Goal: Transaction & Acquisition: Purchase product/service

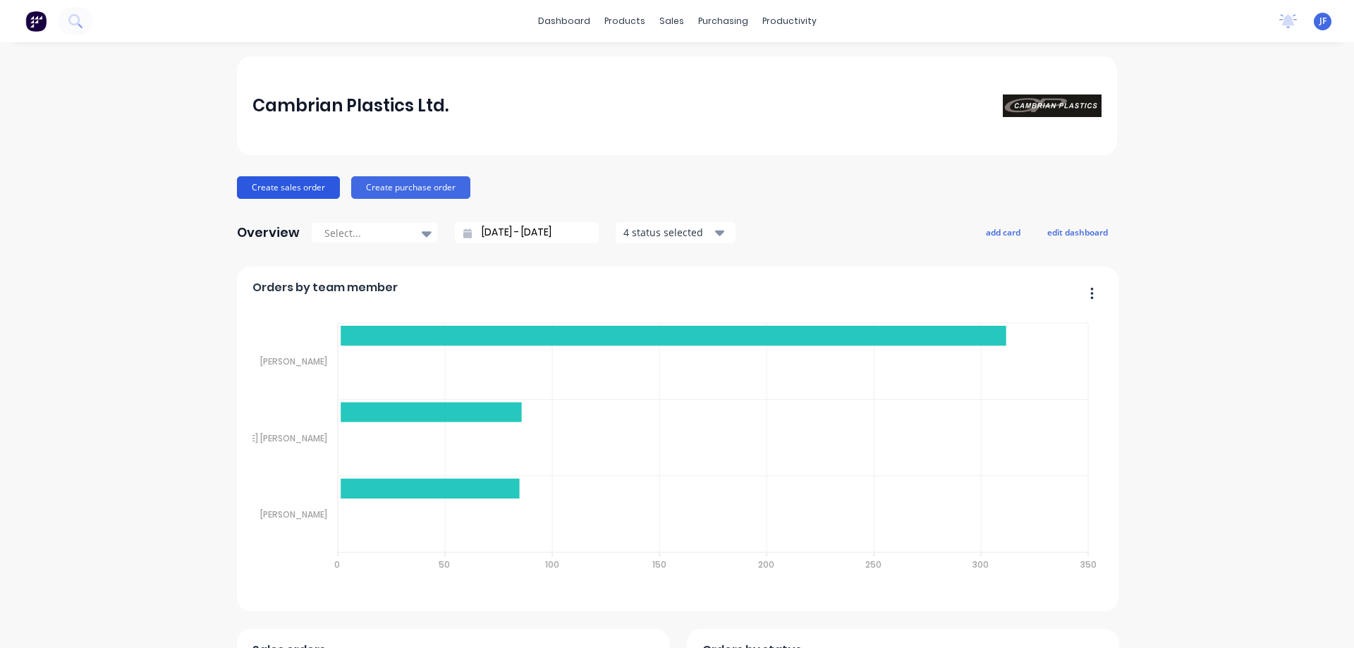
click at [272, 176] on button "Create sales order" at bounding box center [288, 187] width 103 height 23
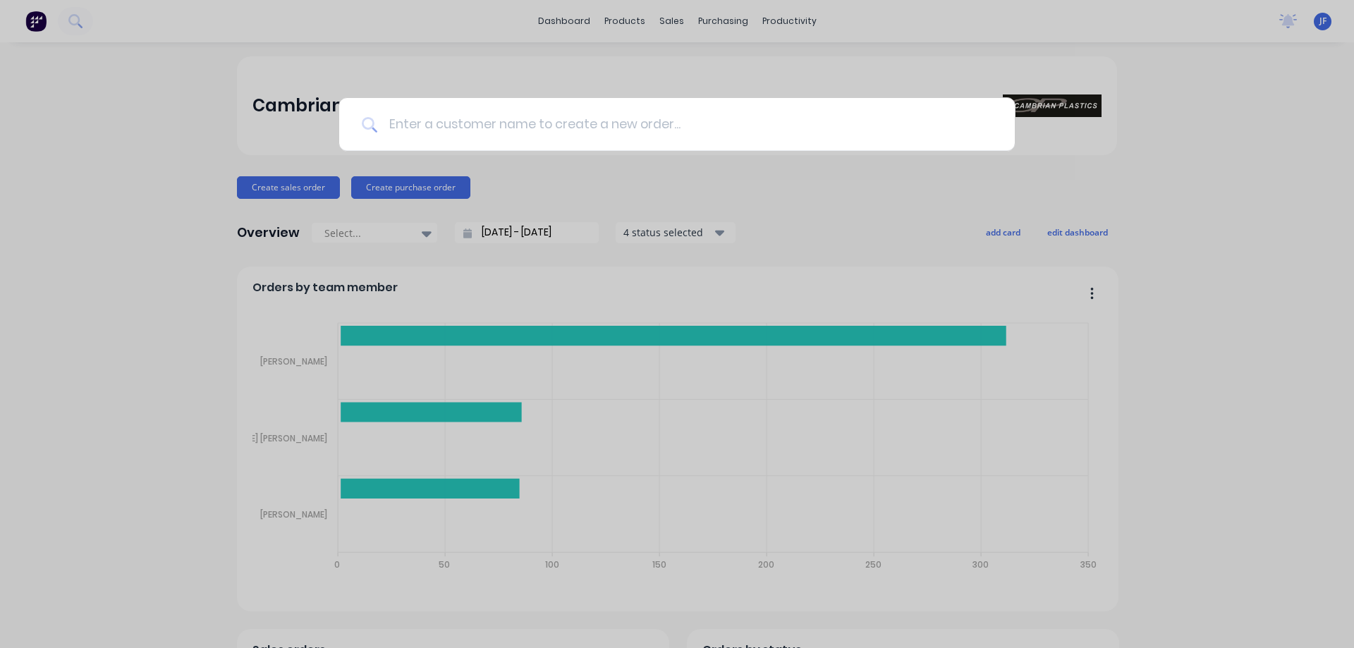
click at [480, 114] on input at bounding box center [684, 124] width 615 height 53
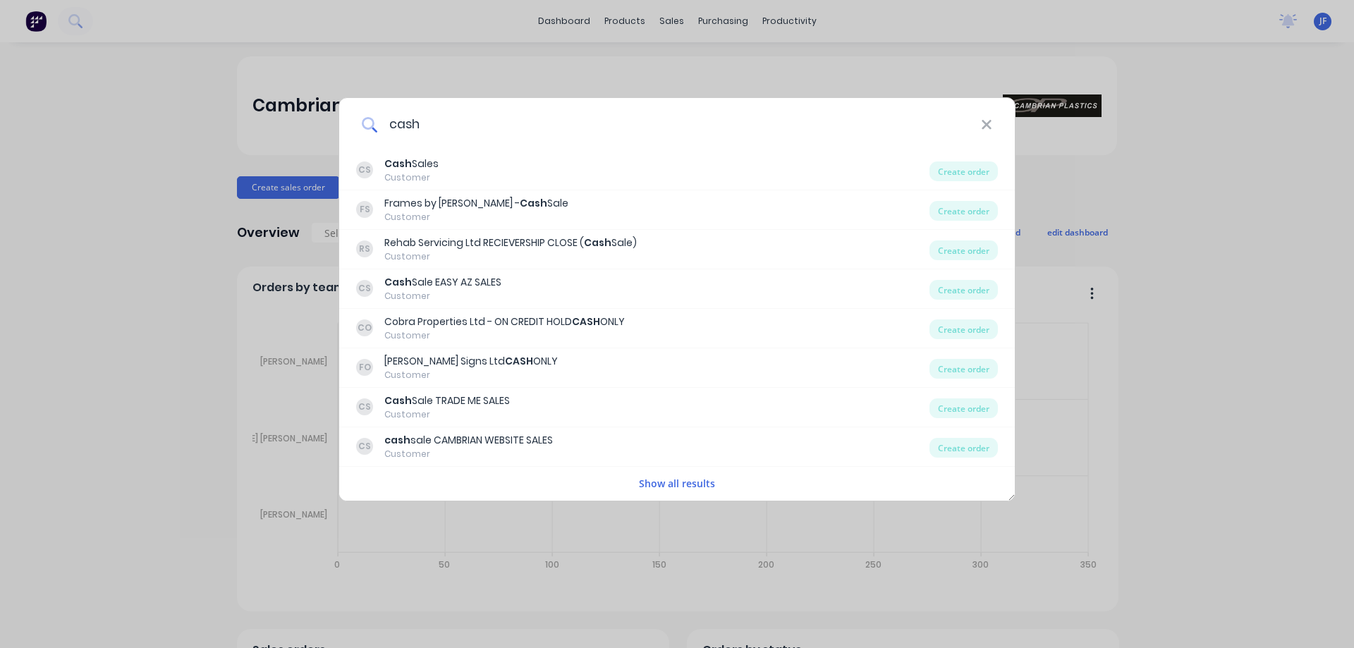
type input "cash"
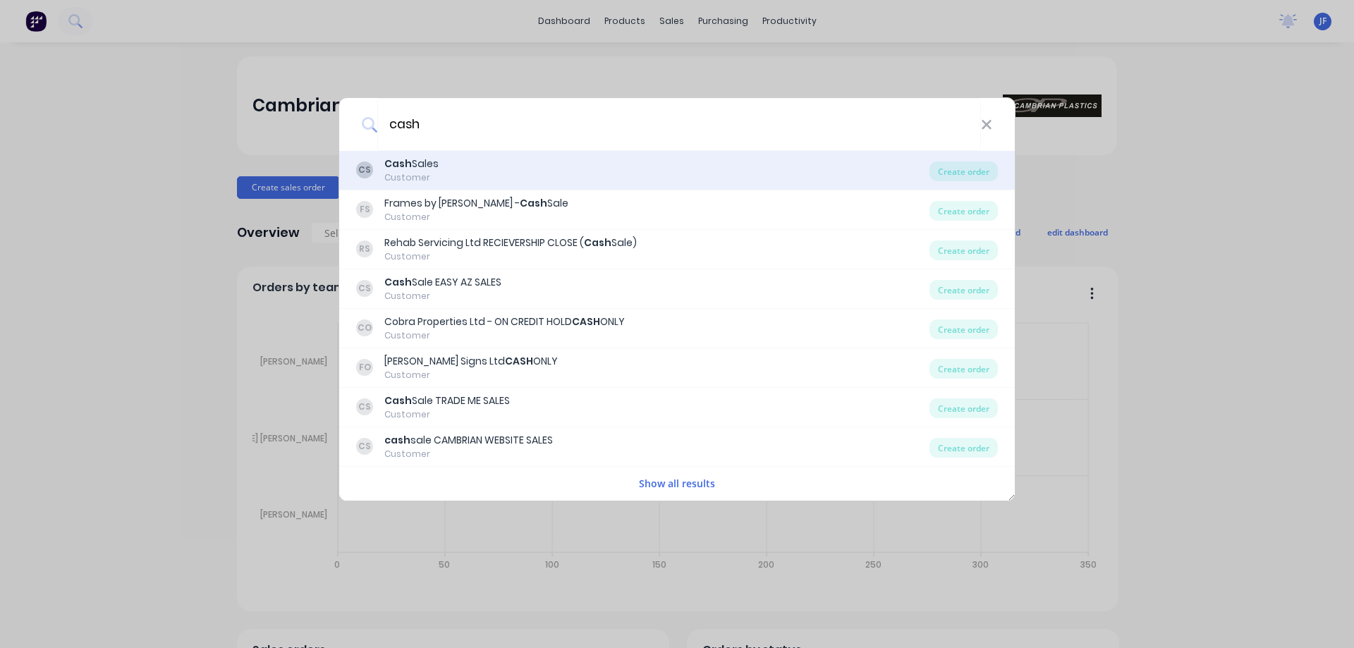
click at [426, 161] on div "Cash Sales" at bounding box center [411, 164] width 54 height 15
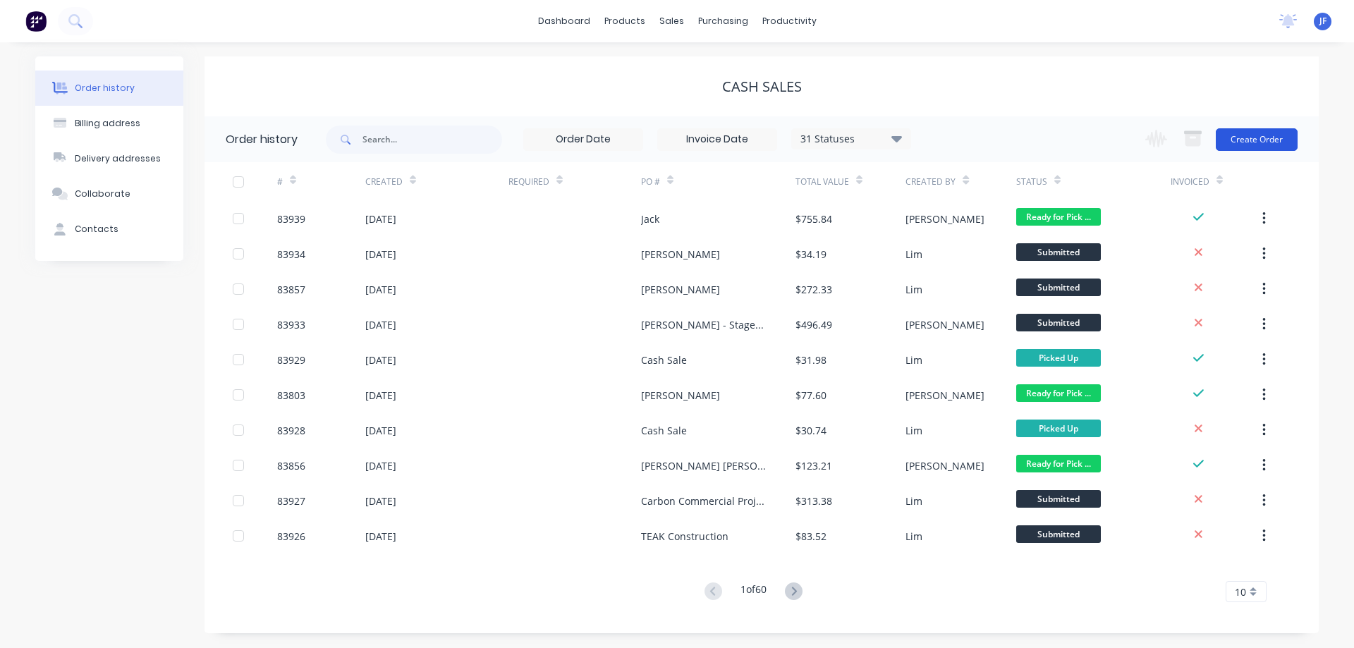
click at [1259, 136] on button "Create Order" at bounding box center [1257, 139] width 82 height 23
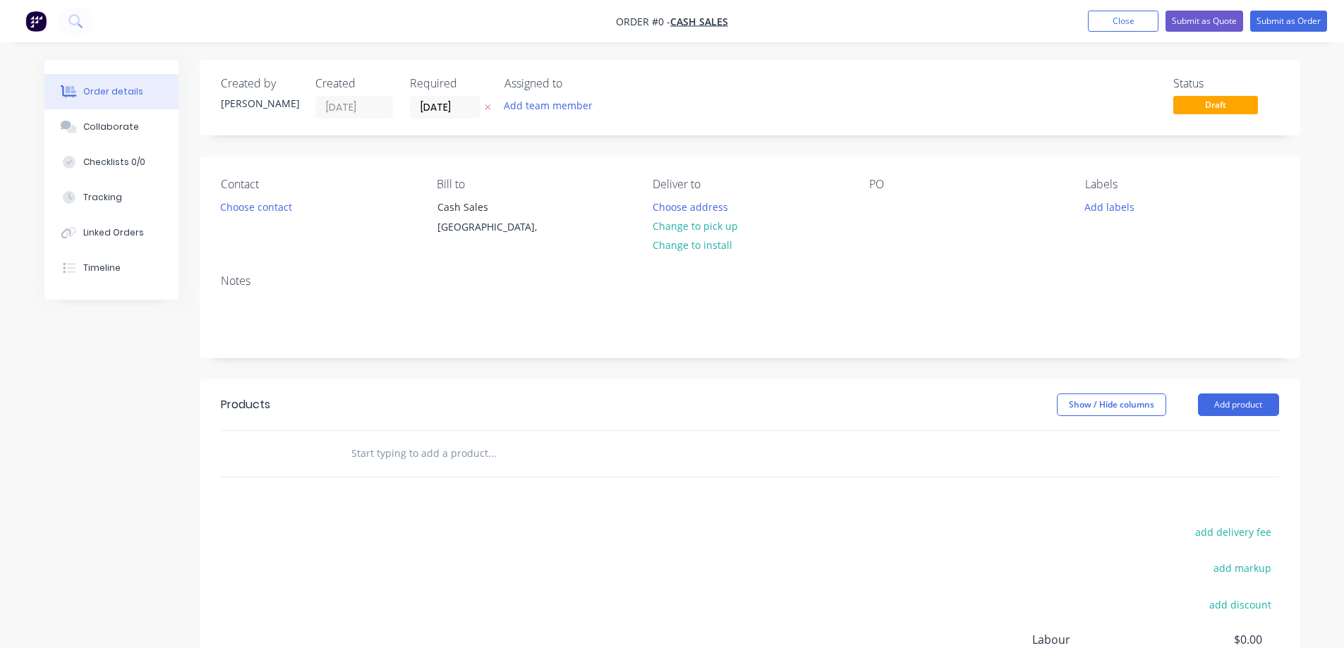
click at [487, 102] on button at bounding box center [487, 107] width 15 height 16
click at [272, 207] on button "Choose contact" at bounding box center [255, 206] width 87 height 19
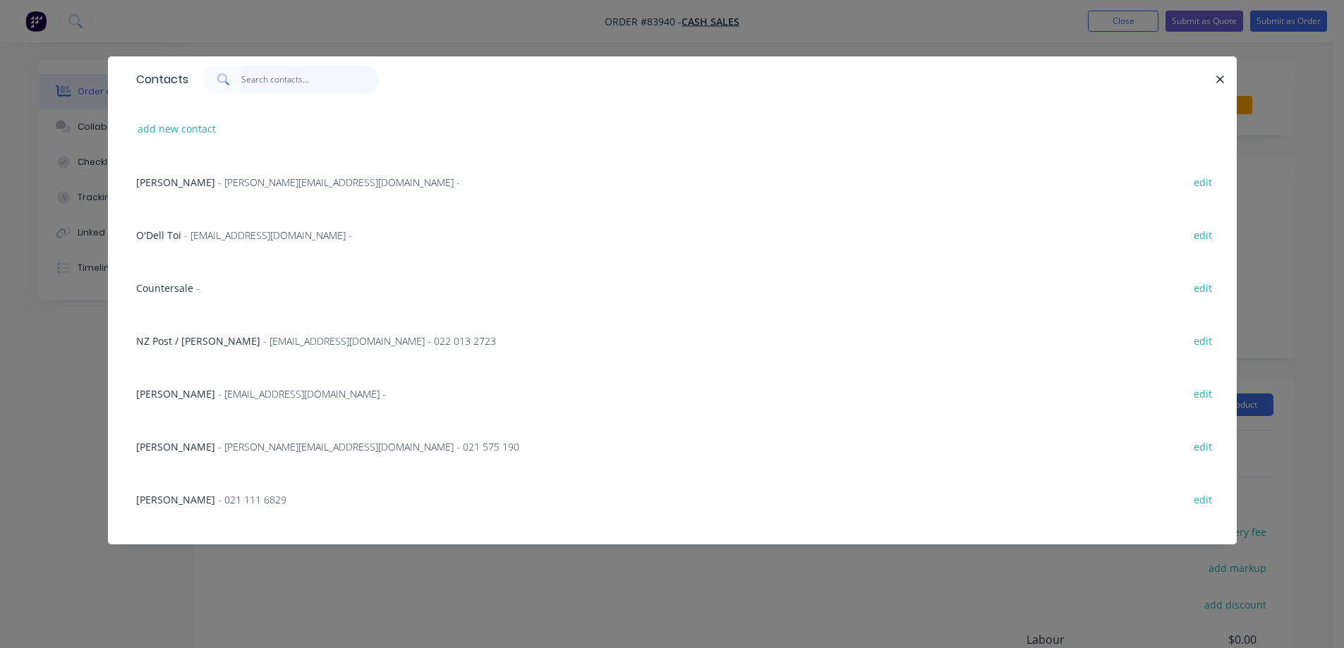
click at [298, 75] on input "text" at bounding box center [310, 80] width 138 height 28
paste input "[EMAIL_ADDRESS][DOMAIN_NAME]"
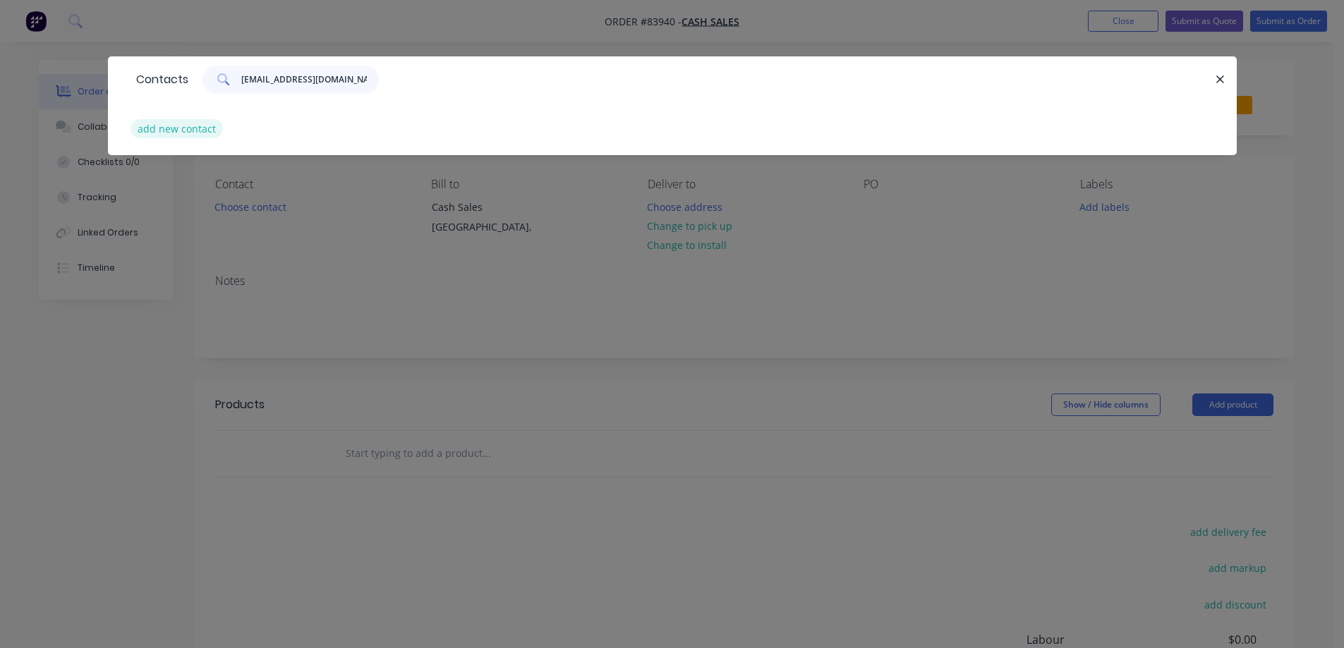
type input "[EMAIL_ADDRESS][DOMAIN_NAME]"
click at [183, 130] on button "add new contact" at bounding box center [176, 128] width 93 height 19
select select "NZ"
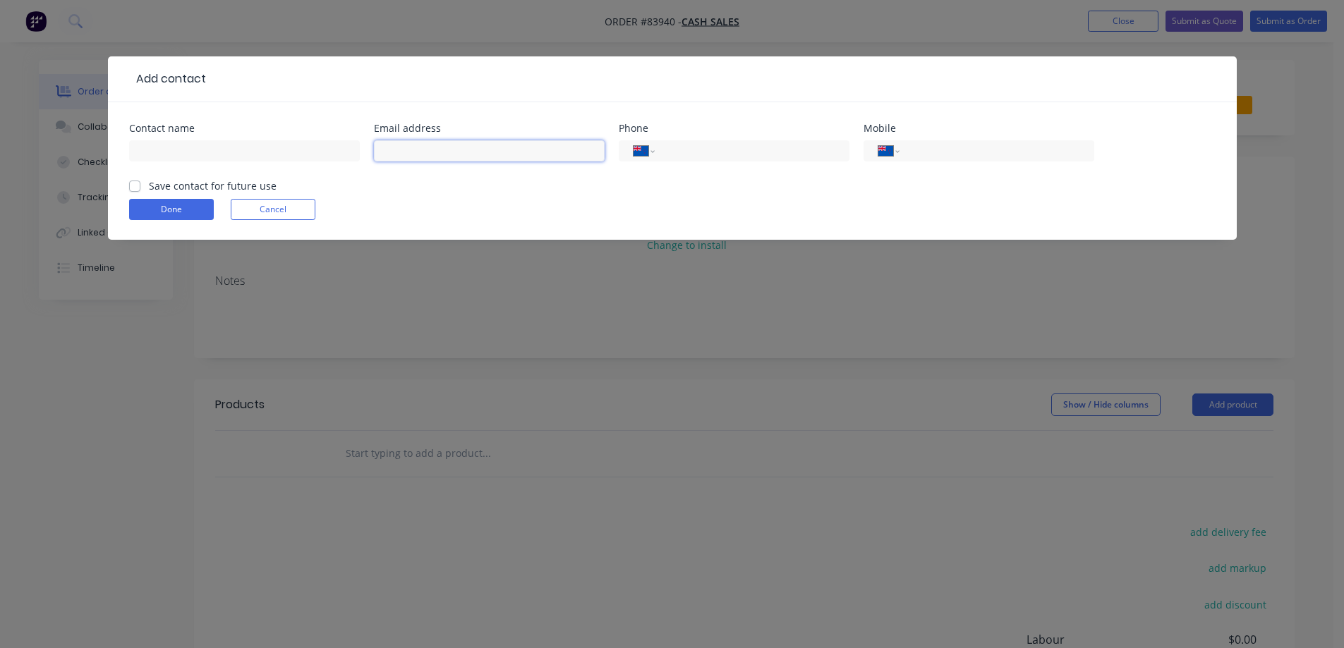
click at [401, 146] on input "text" at bounding box center [489, 150] width 231 height 21
paste input "[EMAIL_ADDRESS][DOMAIN_NAME]"
type input "[EMAIL_ADDRESS][DOMAIN_NAME]"
click at [304, 148] on input "text" at bounding box center [244, 150] width 231 height 21
type input "[PERSON_NAME]"
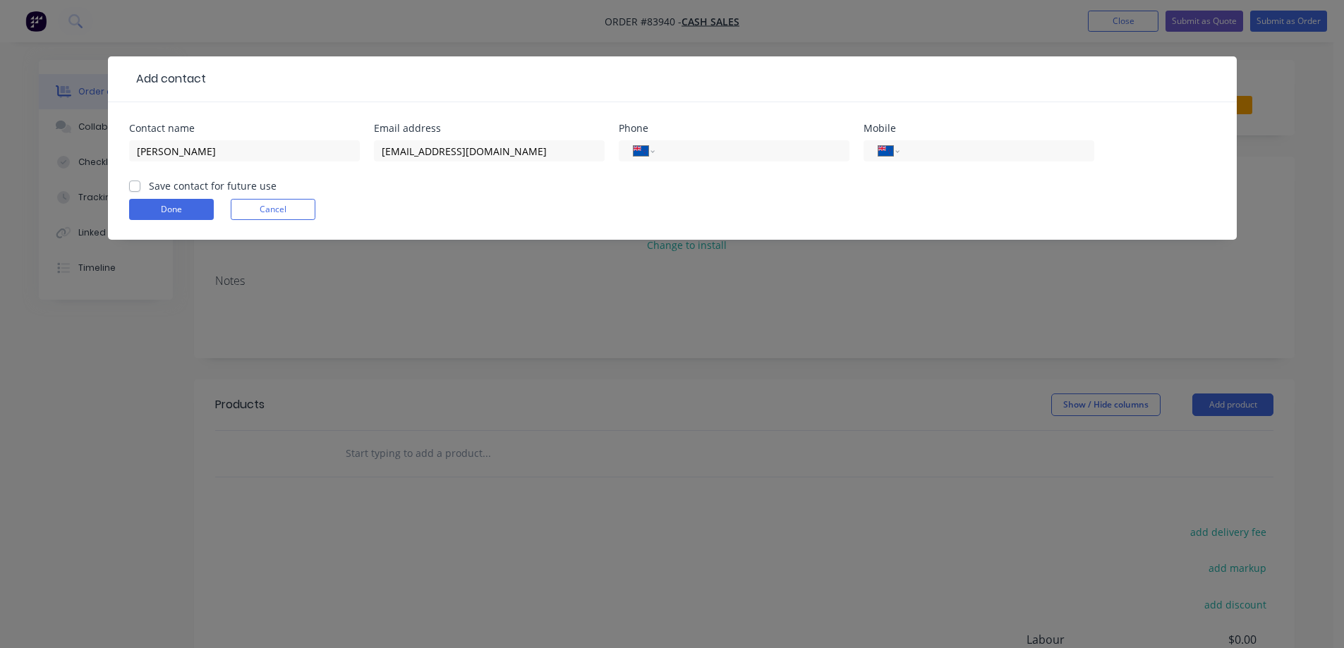
click at [245, 182] on label "Save contact for future use" at bounding box center [213, 185] width 128 height 15
click at [140, 182] on input "Save contact for future use" at bounding box center [134, 184] width 11 height 13
checkbox input "true"
click at [187, 219] on button "Done" at bounding box center [171, 209] width 85 height 21
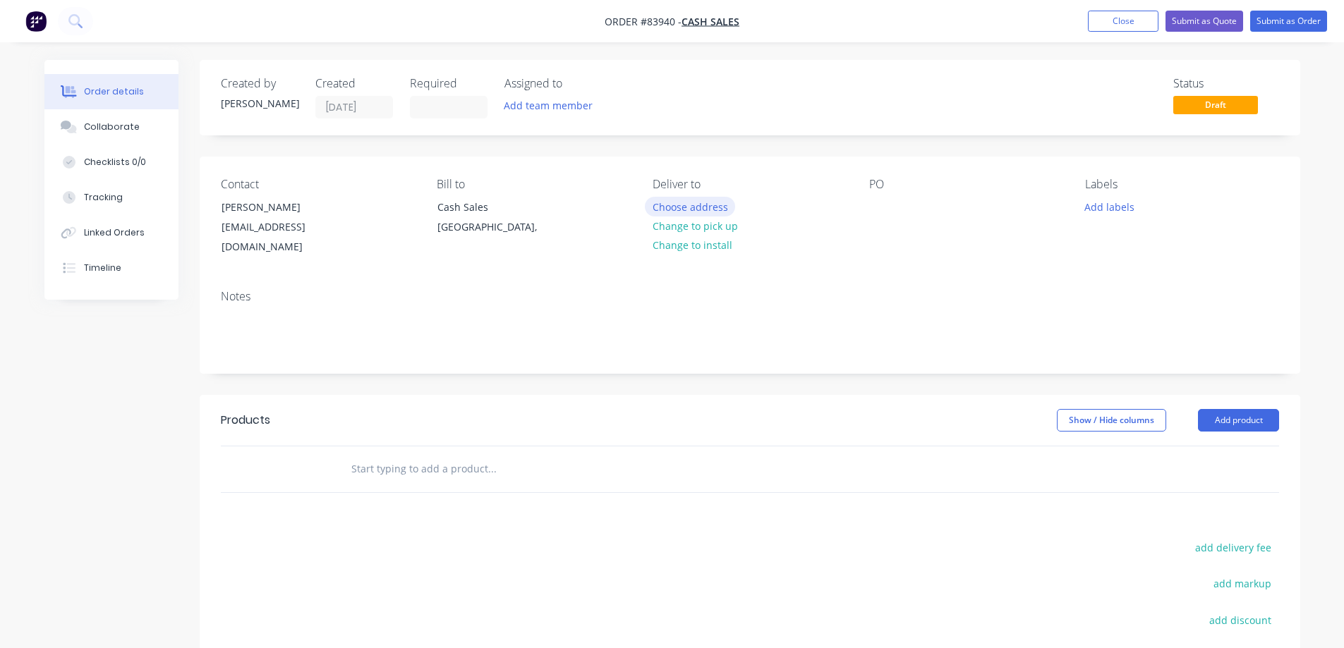
click at [679, 205] on button "Choose address" at bounding box center [690, 206] width 90 height 19
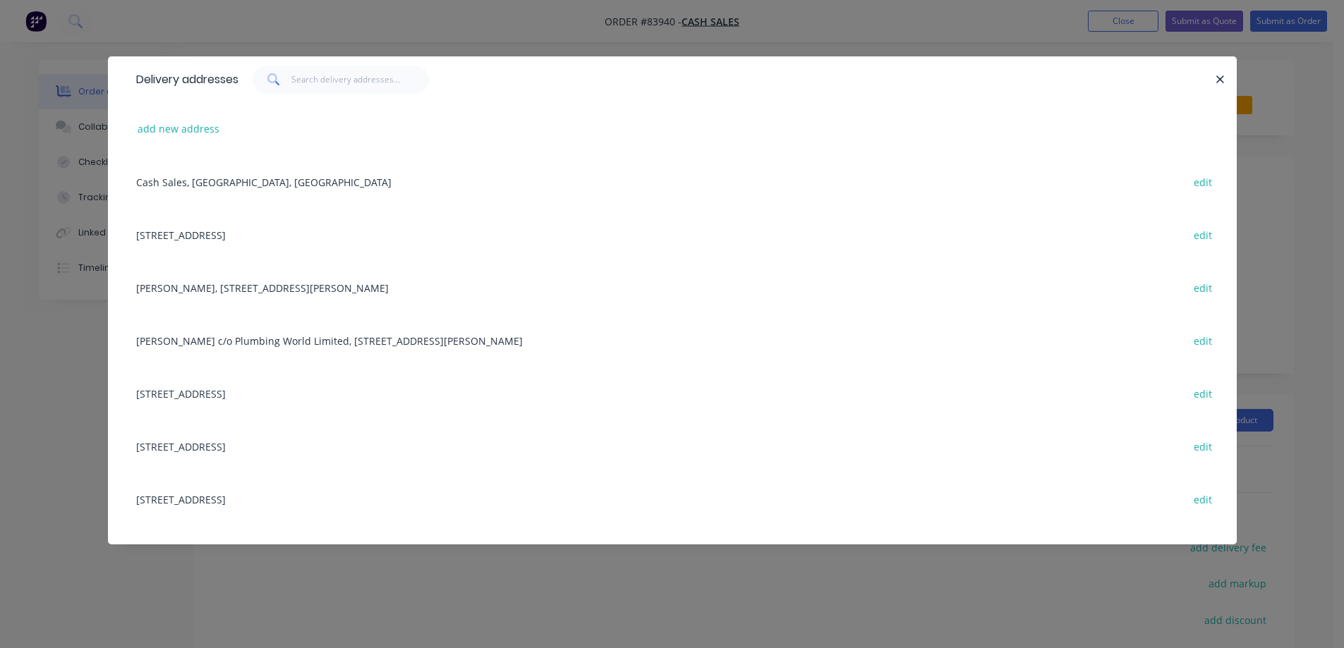
click at [492, 76] on div at bounding box center [726, 80] width 977 height 28
click at [198, 126] on button "add new address" at bounding box center [178, 128] width 97 height 19
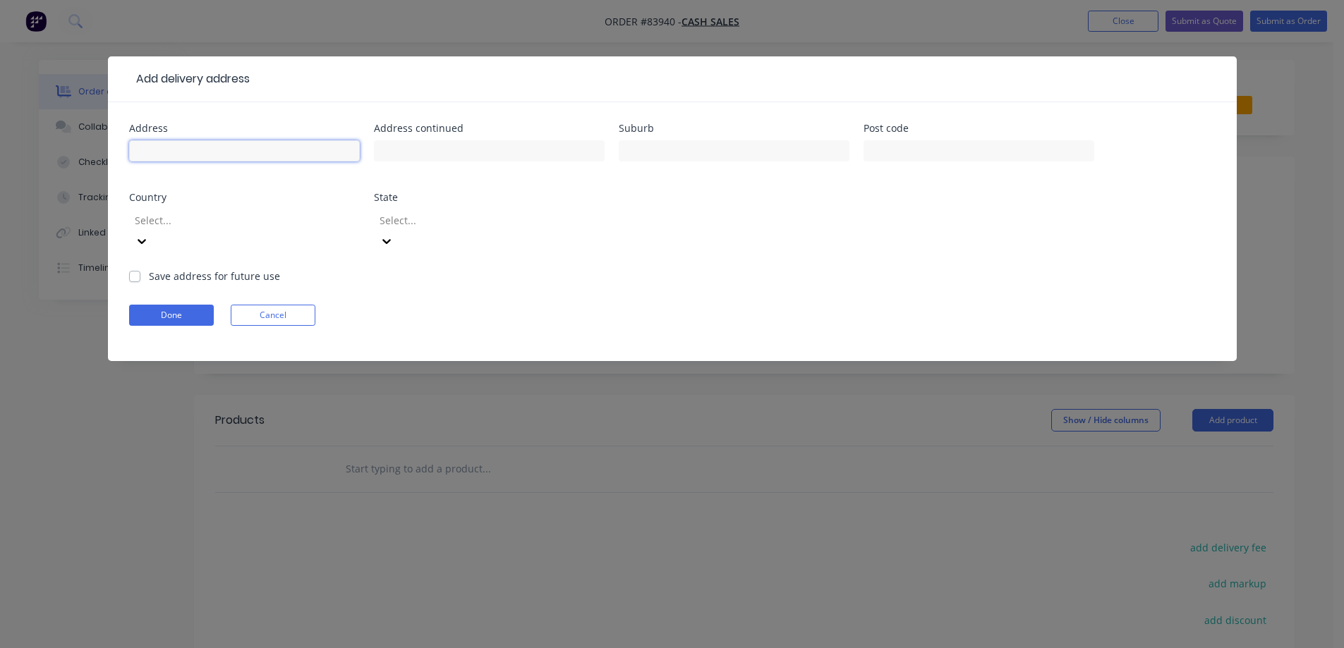
click at [191, 149] on input "text" at bounding box center [244, 150] width 231 height 21
drag, startPoint x: 291, startPoint y: 287, endPoint x: 303, endPoint y: 288, distance: 12.0
click at [291, 305] on button "Cancel" at bounding box center [273, 315] width 85 height 21
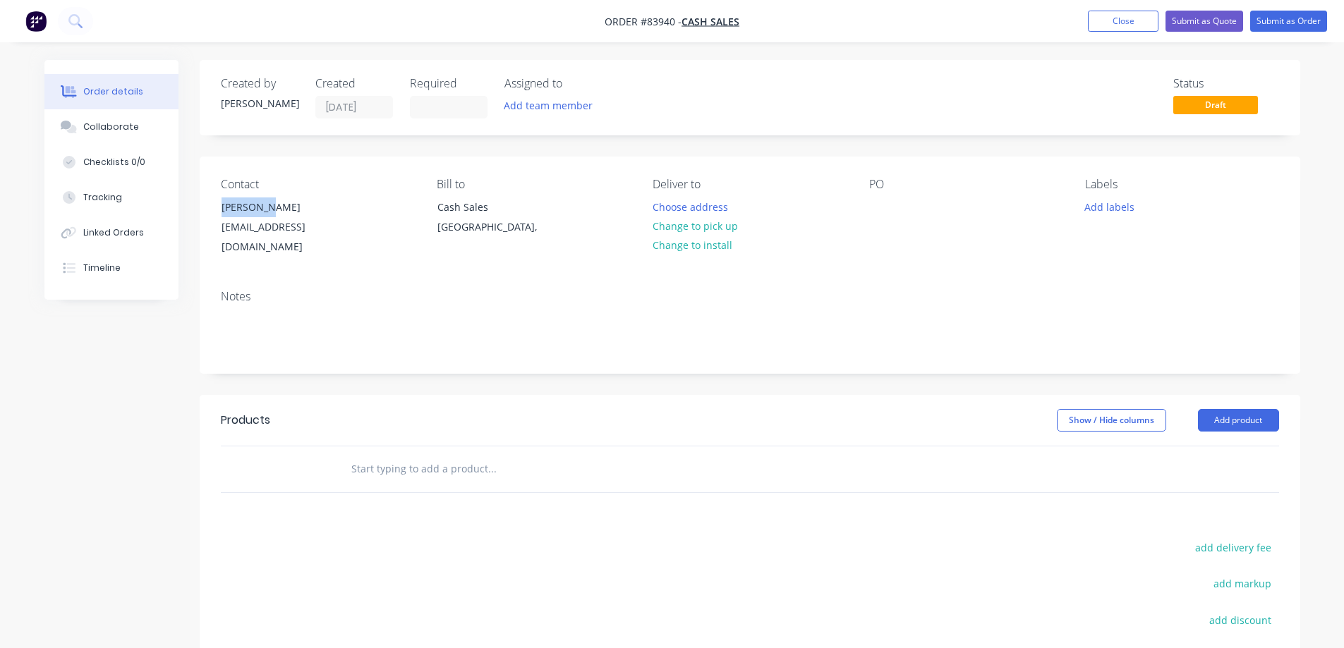
drag, startPoint x: 210, startPoint y: 202, endPoint x: 385, endPoint y: 214, distance: 175.3
click at [385, 214] on div "Contact [PERSON_NAME] [PERSON_NAME][EMAIL_ADDRESS][DOMAIN_NAME]" at bounding box center [317, 218] width 193 height 80
copy div "[PERSON_NAME]"
click at [884, 208] on div at bounding box center [880, 207] width 23 height 20
paste div
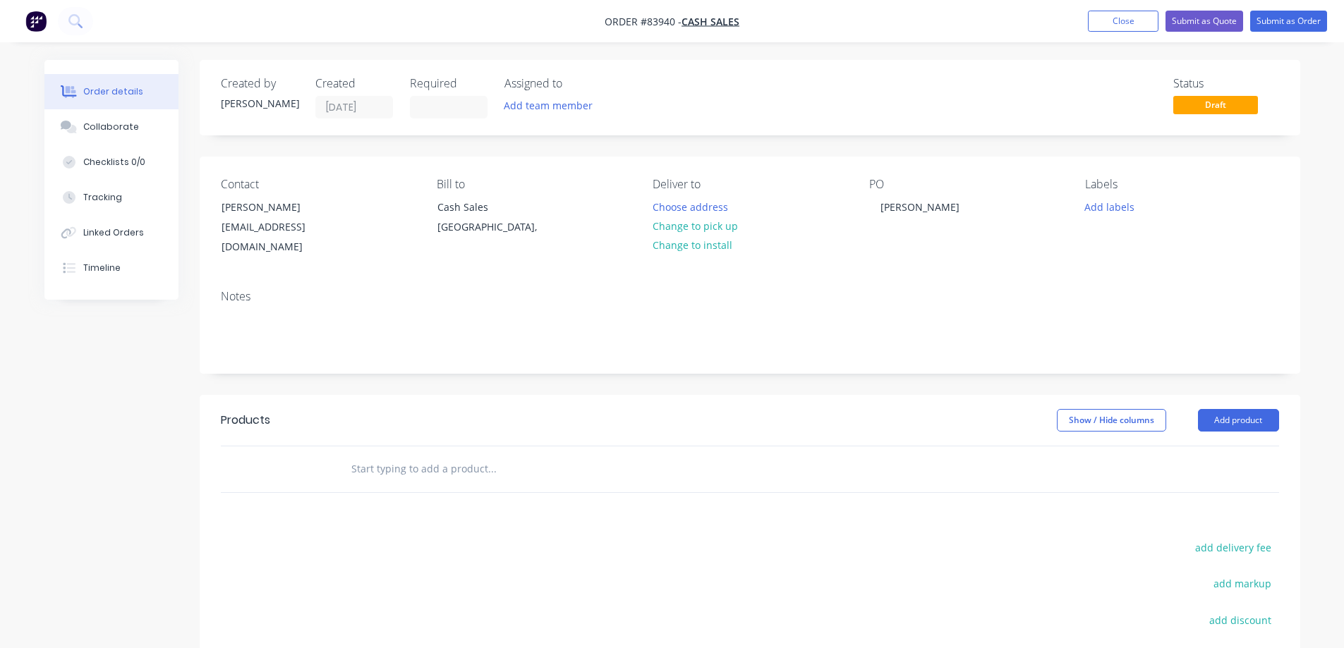
click at [376, 463] on input "text" at bounding box center [492, 469] width 282 height 28
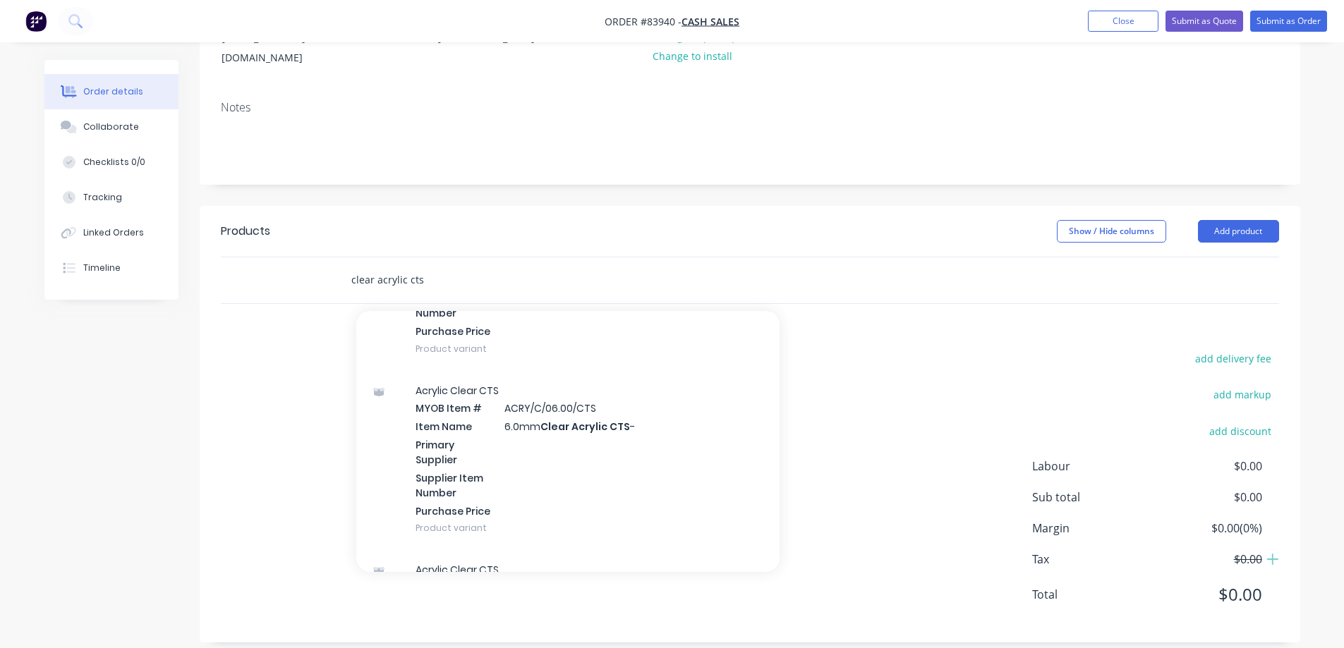
scroll to position [846, 0]
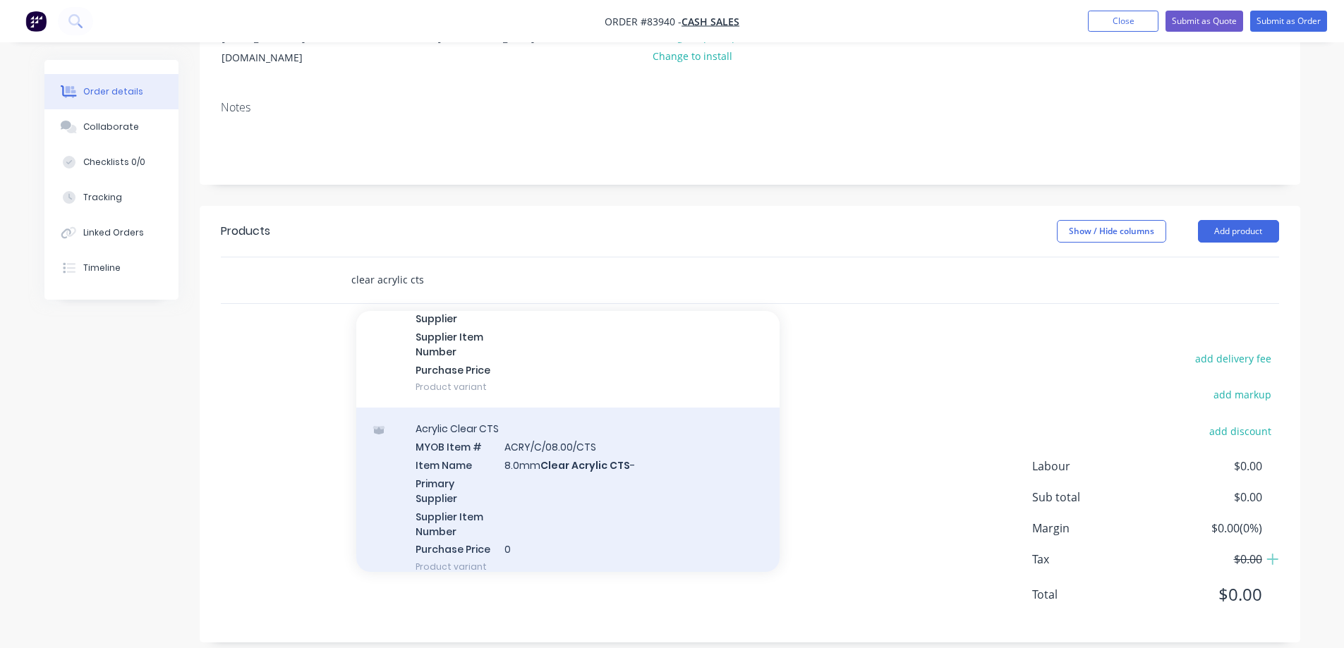
type input "clear acrylic cts"
click at [552, 434] on div "Acrylic Clear CTS MYOB Item # ACRY/C/08.00/CTS Item Name 8.0mm Clear Acrylic CT…" at bounding box center [567, 498] width 423 height 180
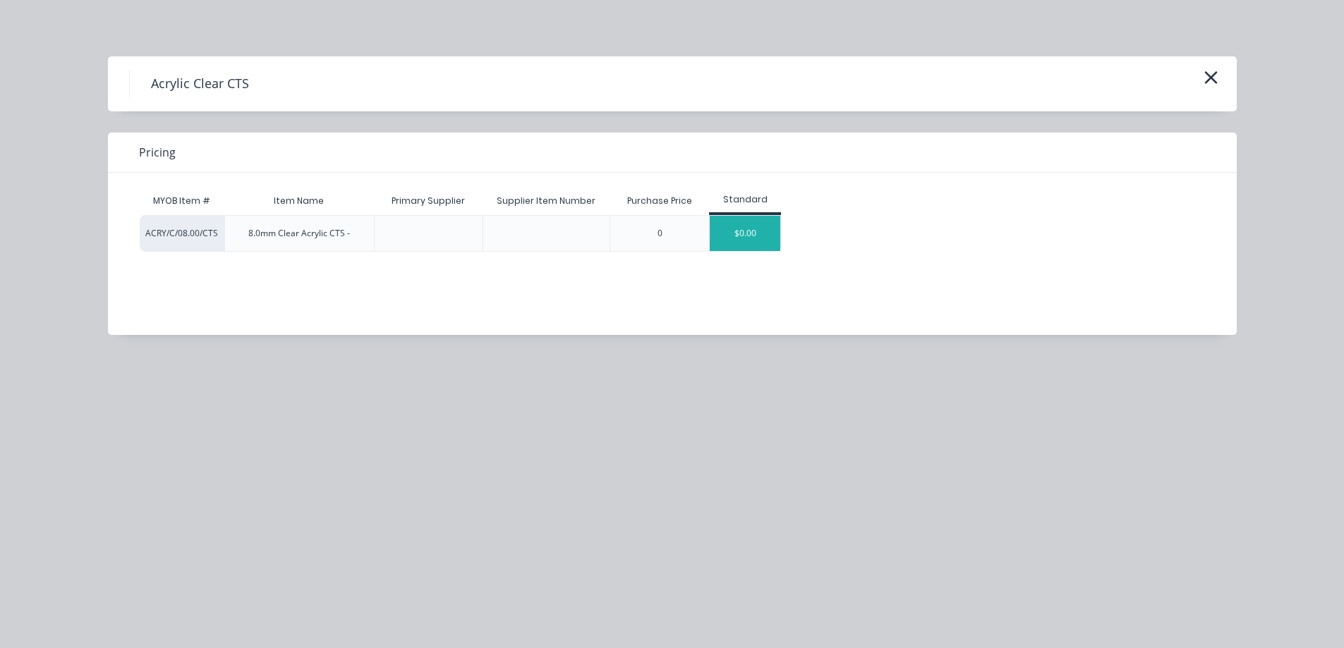
click at [733, 228] on div "$0.00" at bounding box center [745, 233] width 71 height 35
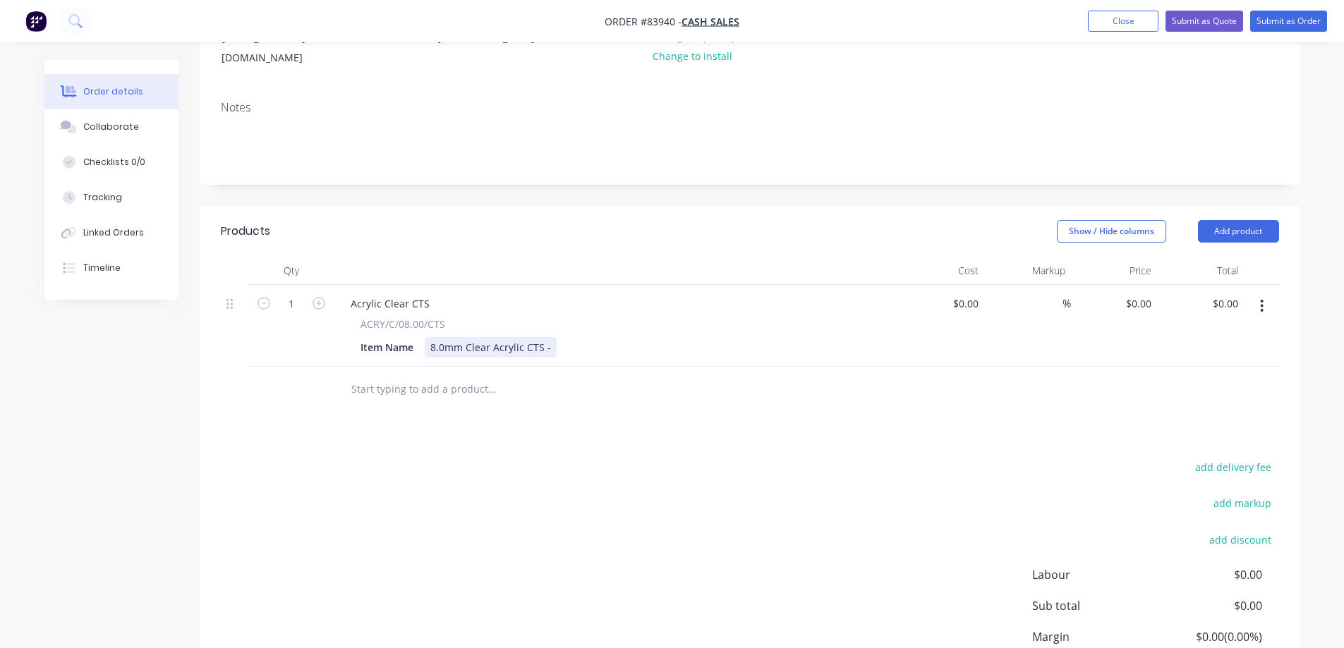
click at [550, 337] on div "8.0mm Clear Acrylic CTS -" at bounding box center [491, 347] width 132 height 20
click at [656, 440] on div "Products Show / Hide columns Add product Qty Cost Markup Price Total 1 Acrylic …" at bounding box center [750, 478] width 1100 height 545
click at [1154, 293] on input "0" at bounding box center [1140, 303] width 32 height 20
type input "$200.82"
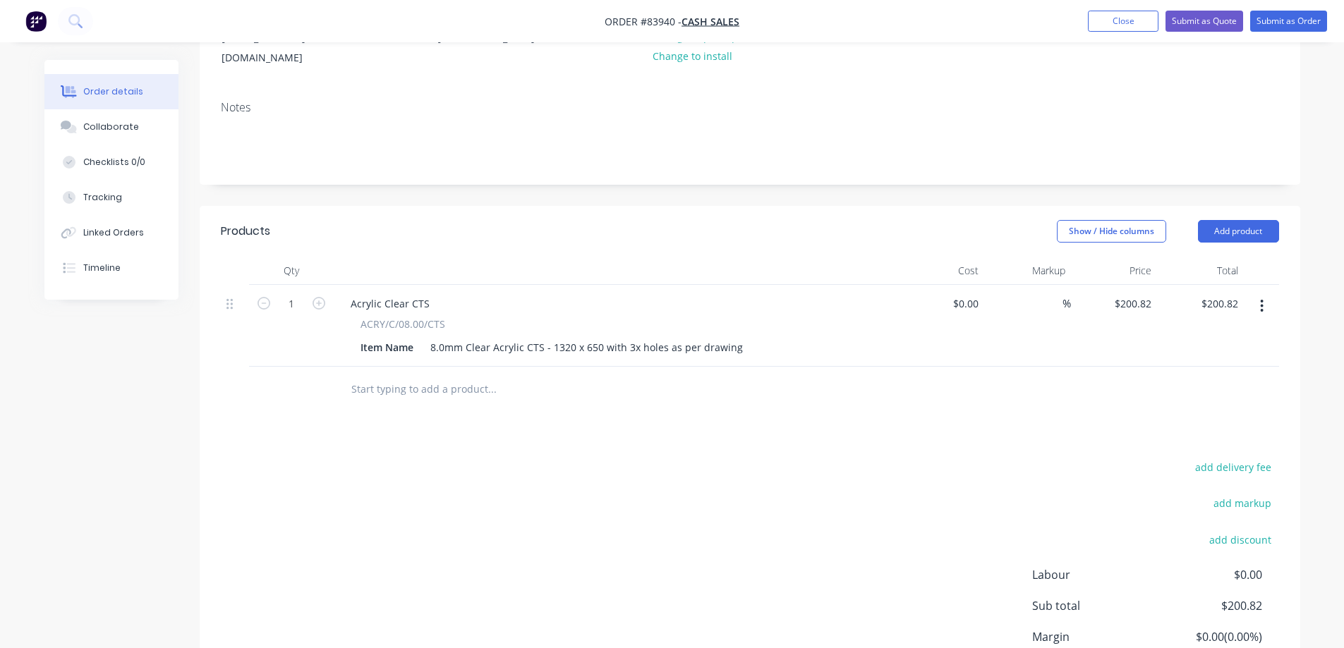
click at [1206, 431] on div "Products Show / Hide columns Add product Qty Cost Markup Price Total 1 Acrylic …" at bounding box center [750, 478] width 1100 height 545
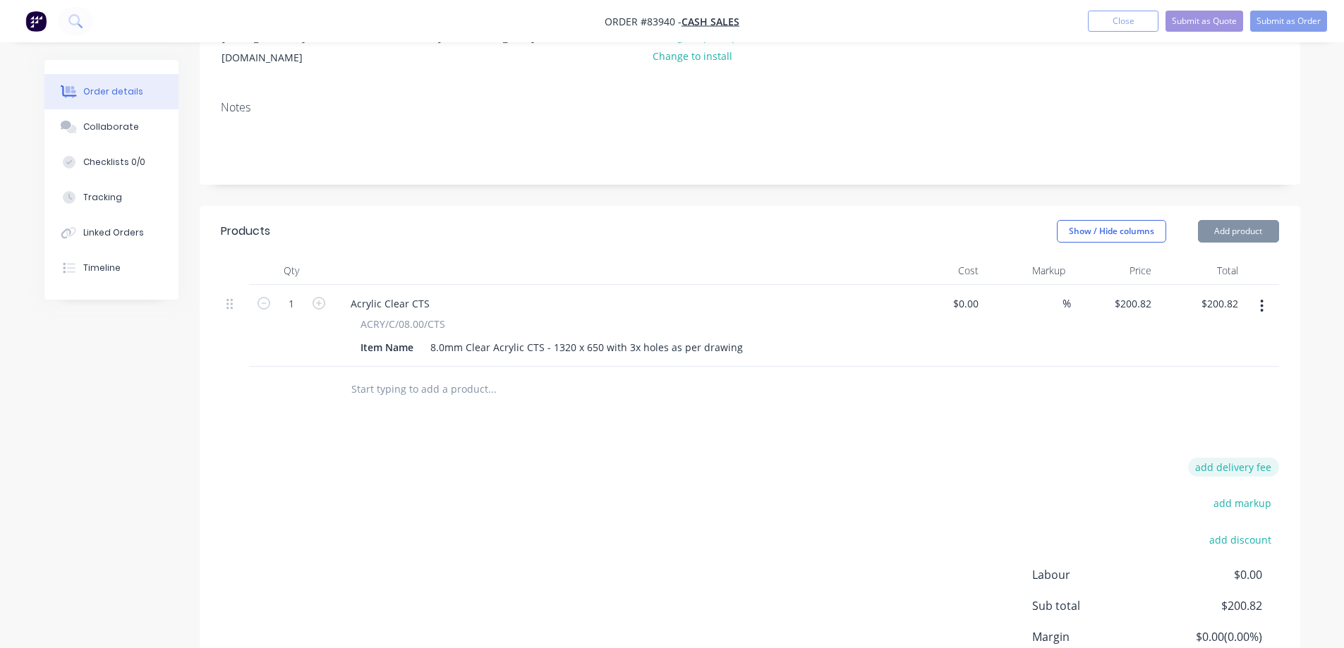
click at [1226, 458] on button "add delivery fee" at bounding box center [1233, 467] width 91 height 19
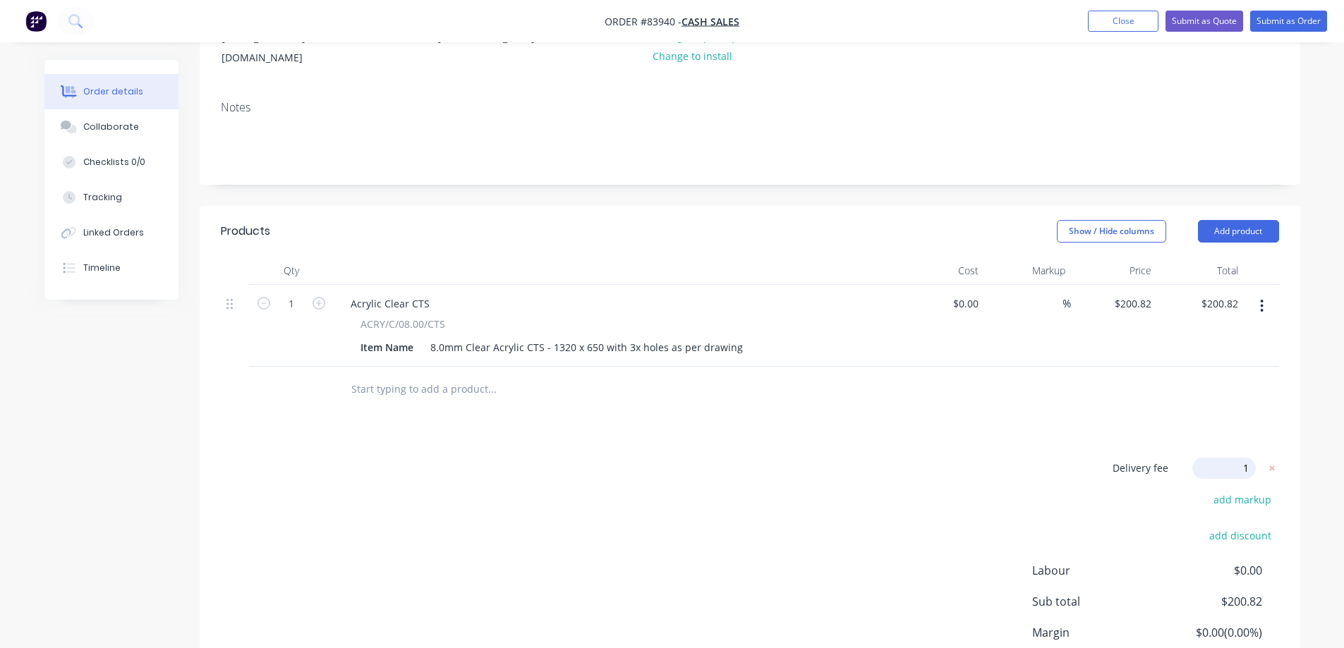
type input "16"
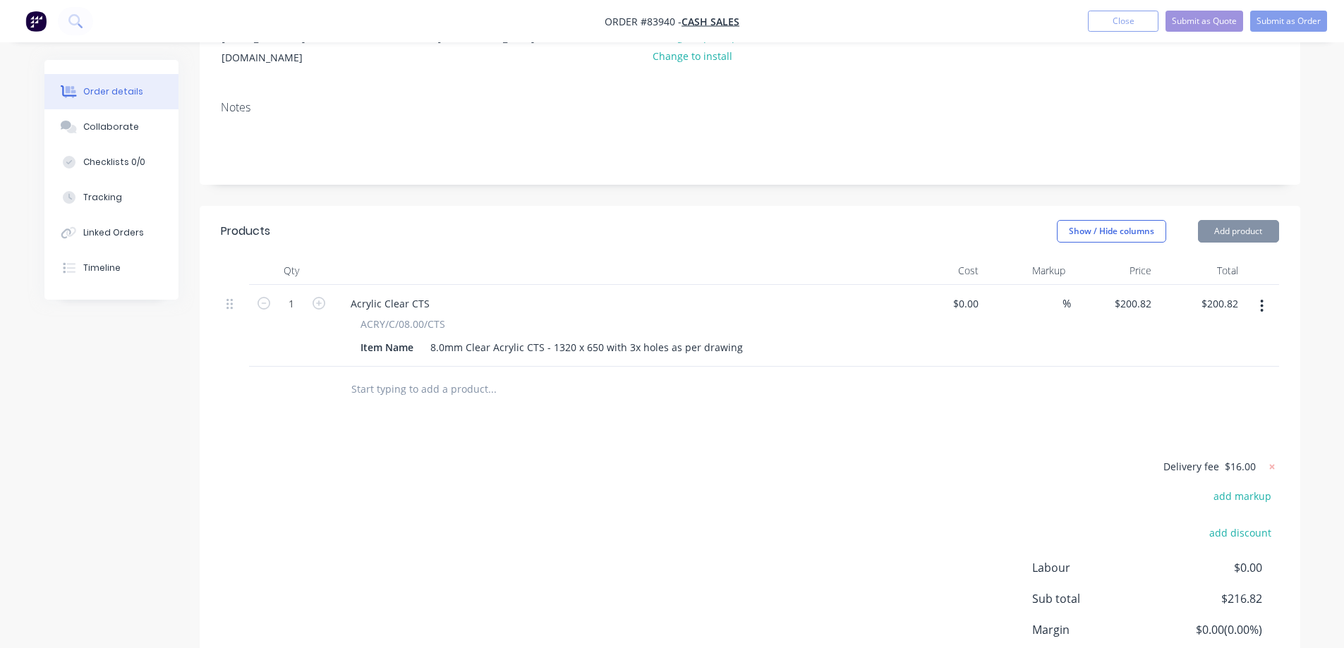
click at [1208, 414] on div "Products Show / Hide columns Add product Qty Cost Markup Price Total 1 Acrylic …" at bounding box center [750, 475] width 1100 height 538
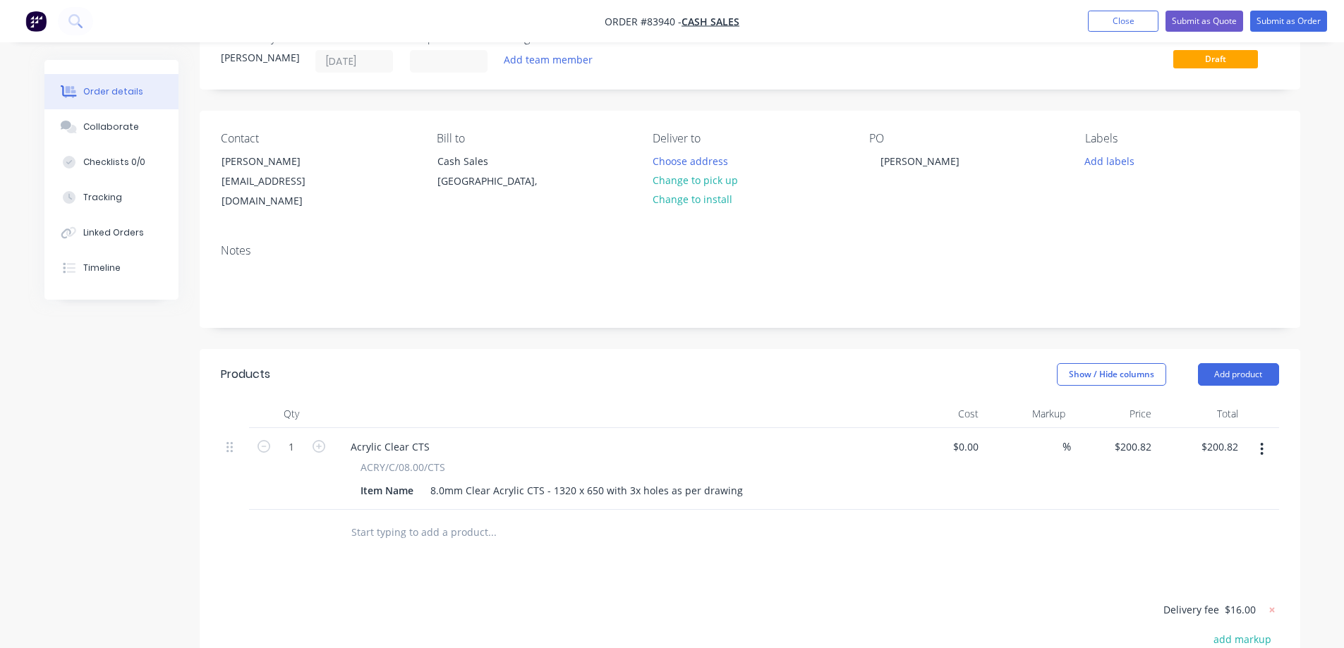
scroll to position [0, 0]
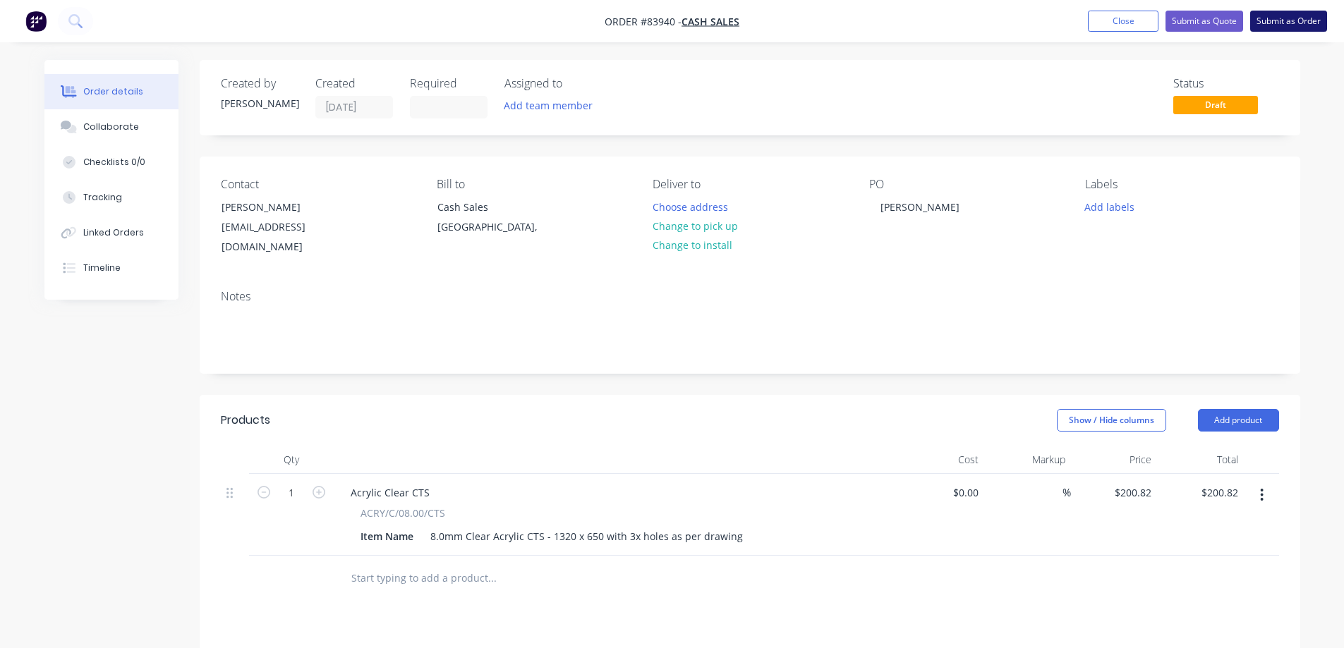
click at [1289, 16] on button "Submit as Order" at bounding box center [1288, 21] width 77 height 21
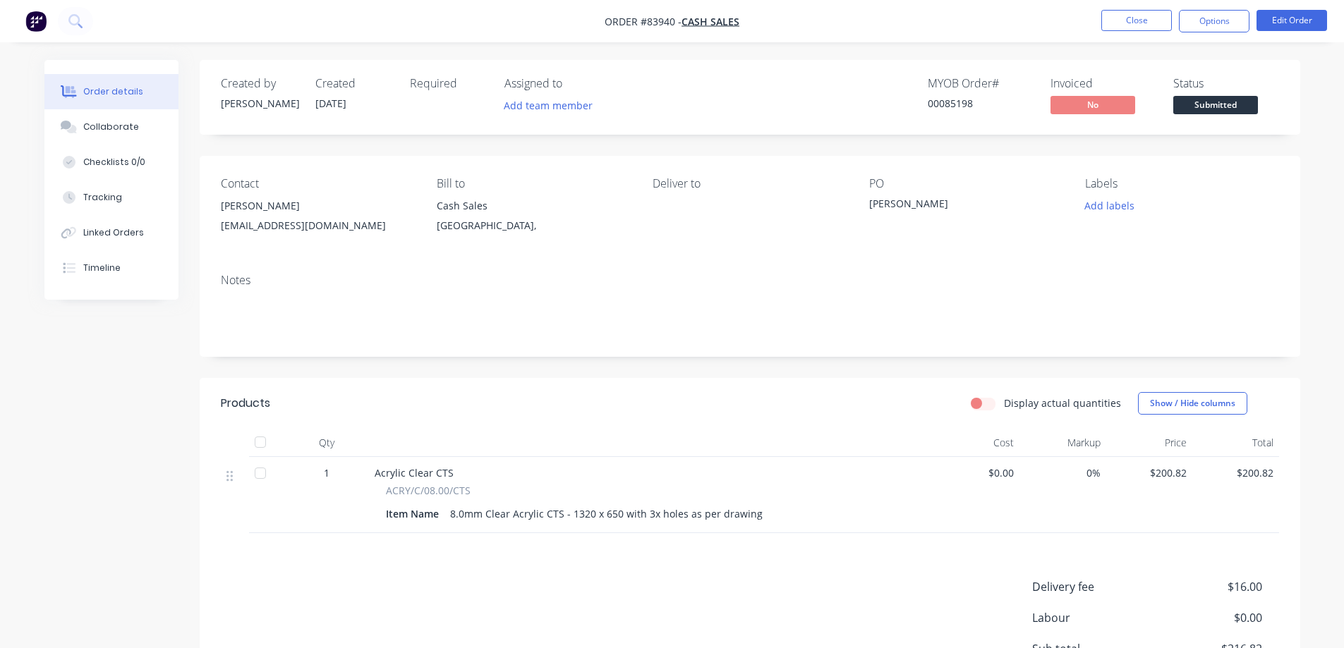
click at [1112, 216] on div "Labels Add labels" at bounding box center [1181, 209] width 193 height 64
click at [1113, 206] on button "Add labels" at bounding box center [1109, 205] width 65 height 19
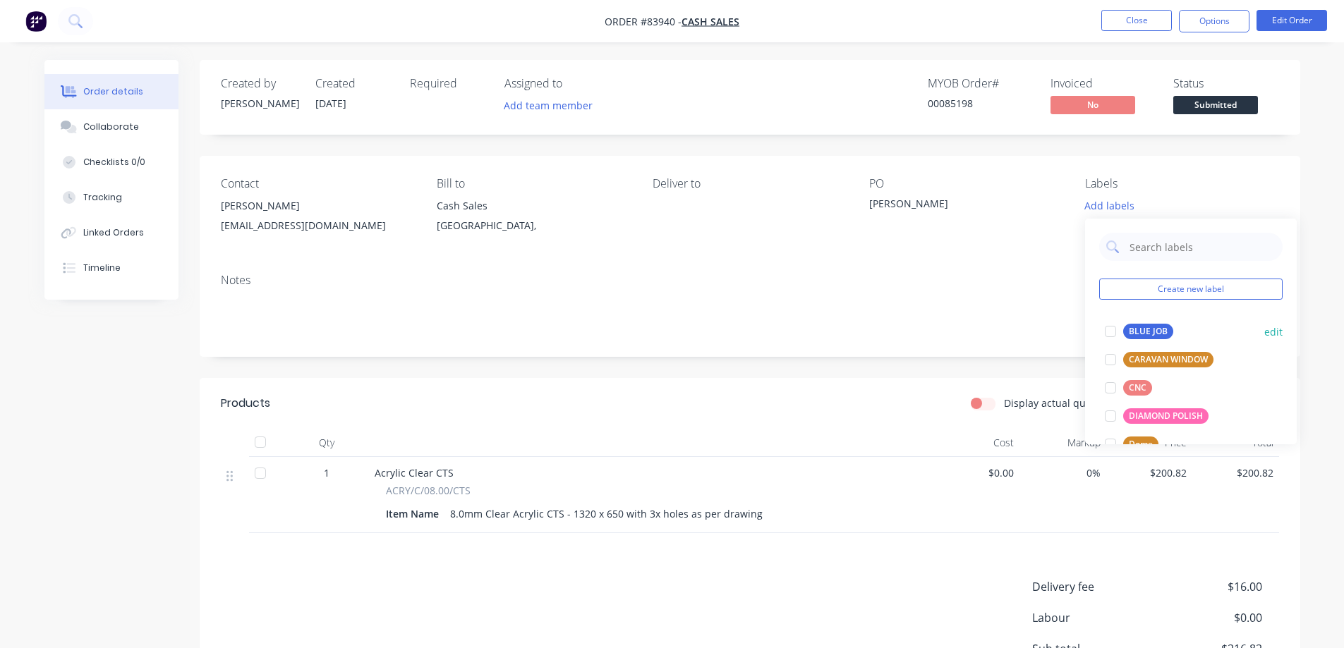
click at [1137, 331] on div "BLUE JOB" at bounding box center [1148, 332] width 50 height 16
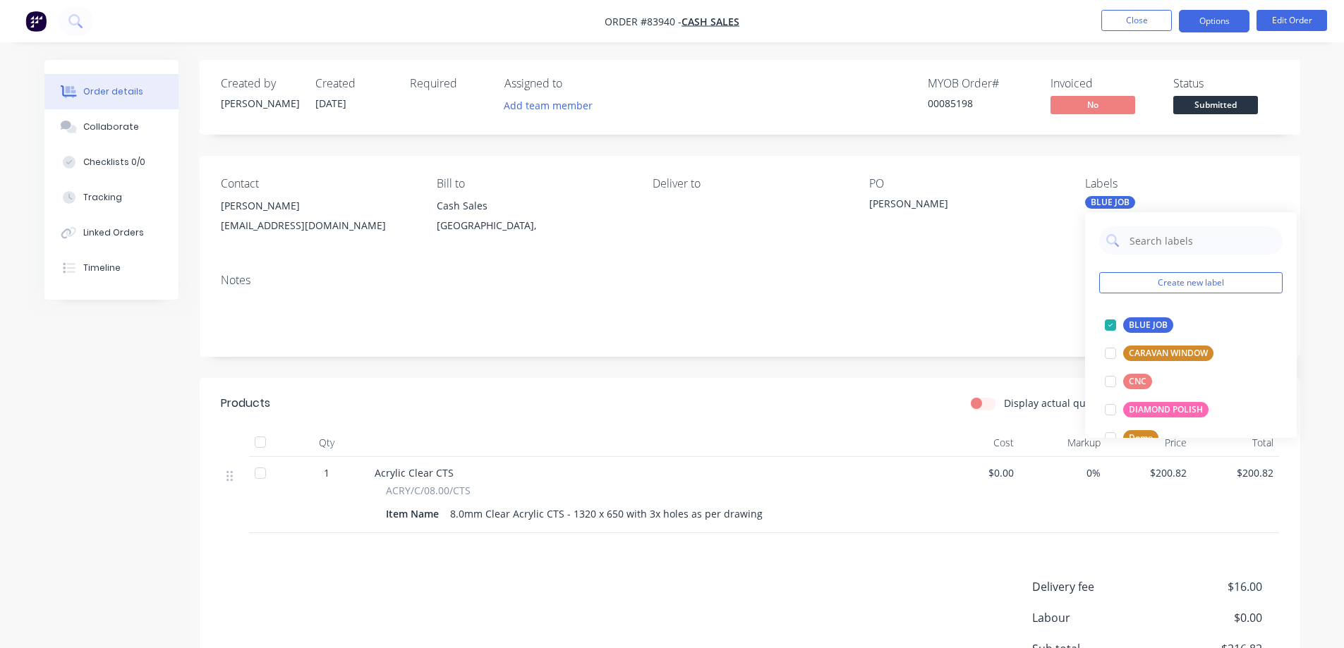
click at [1205, 18] on button "Options" at bounding box center [1214, 21] width 71 height 23
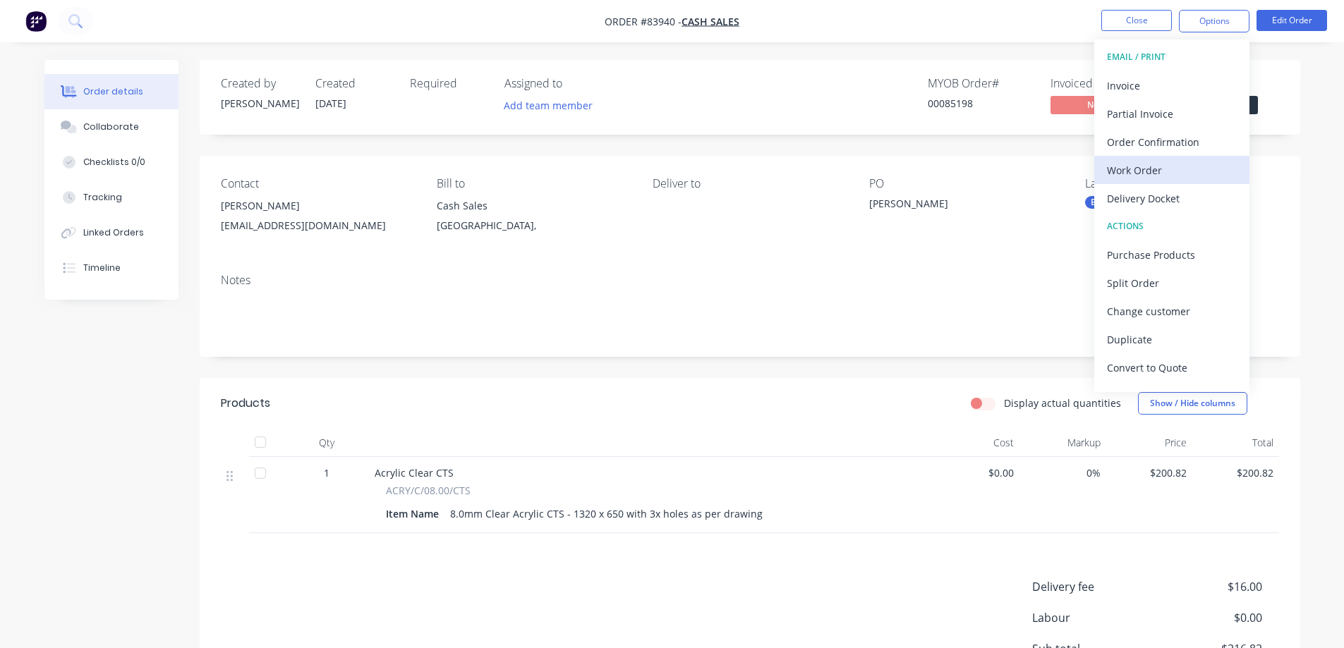
click at [1150, 164] on div "Work Order" at bounding box center [1172, 170] width 130 height 20
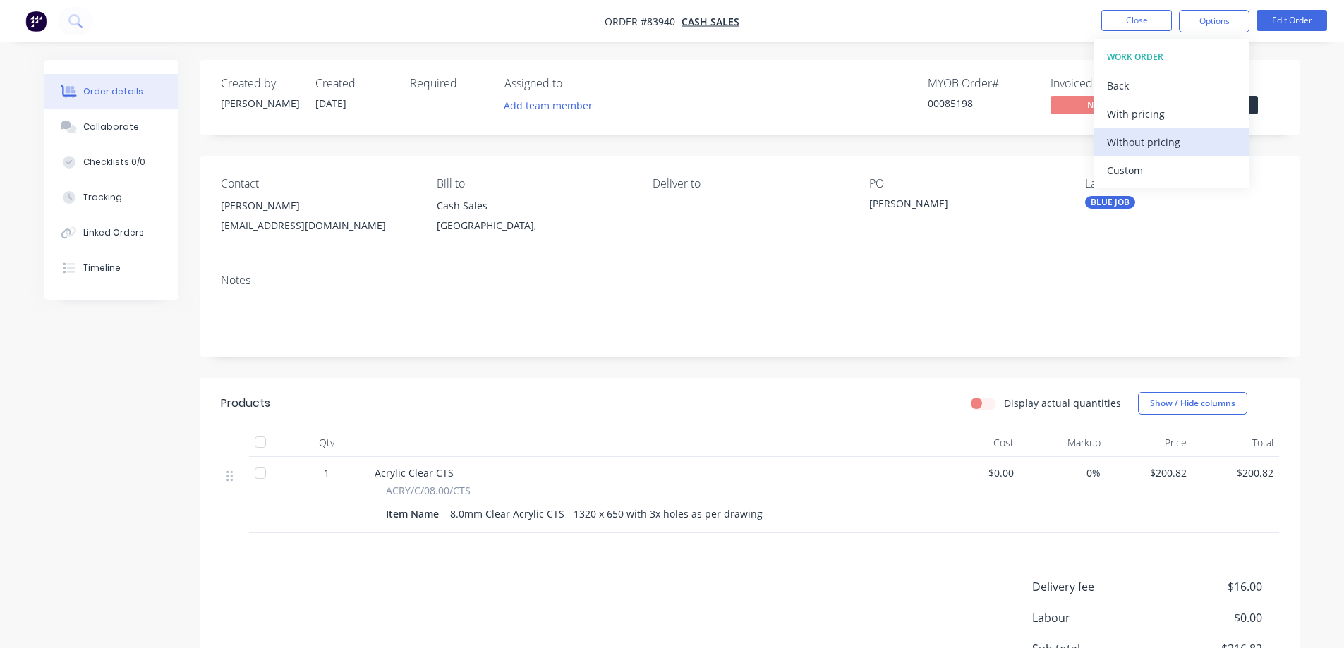
click at [1161, 144] on div "Without pricing" at bounding box center [1172, 142] width 130 height 20
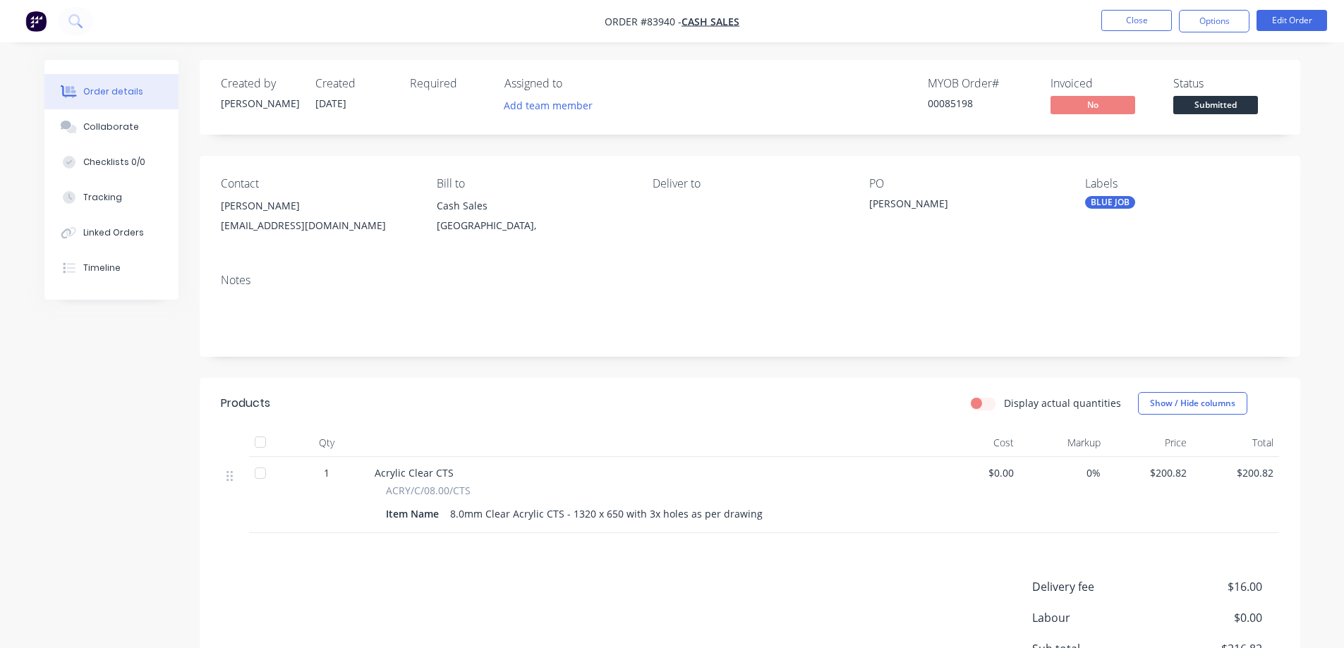
click at [972, 47] on div "Order details Collaborate Checklists 0/0 Tracking Linked Orders Timeline Order …" at bounding box center [672, 407] width 1344 height 815
click at [1211, 16] on button "Options" at bounding box center [1214, 21] width 71 height 23
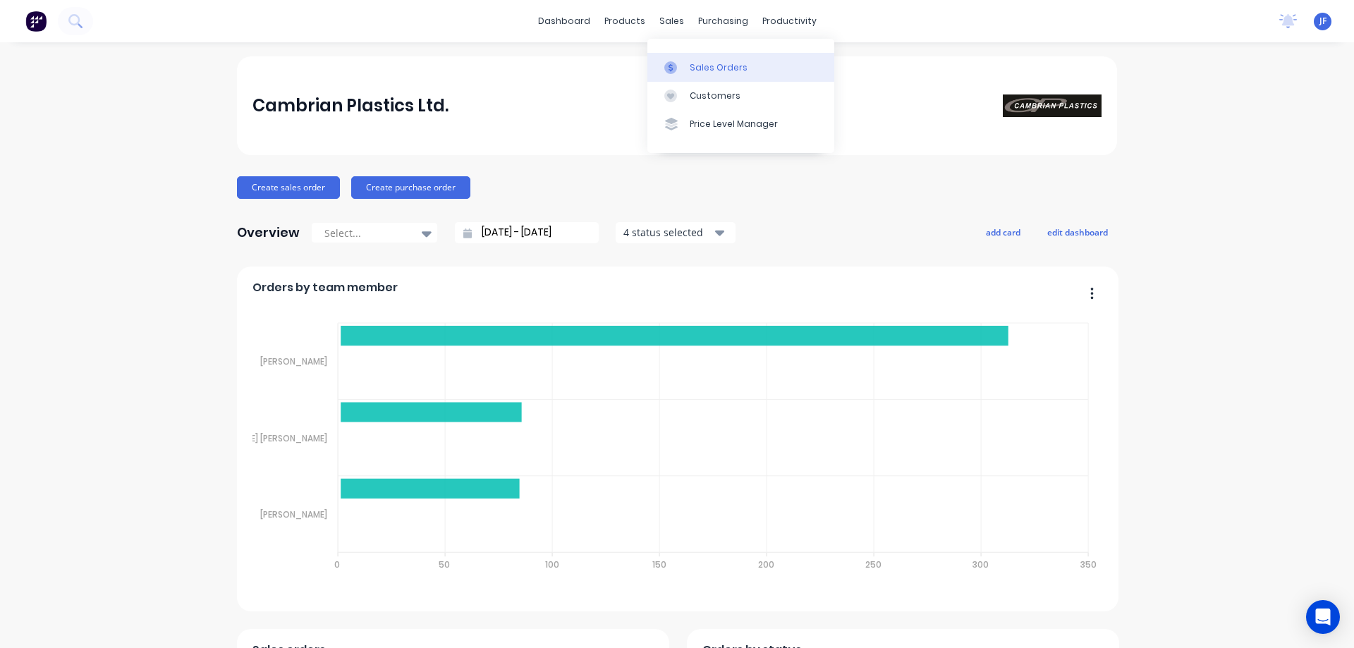
click at [690, 67] on div "Sales Orders" at bounding box center [719, 67] width 58 height 13
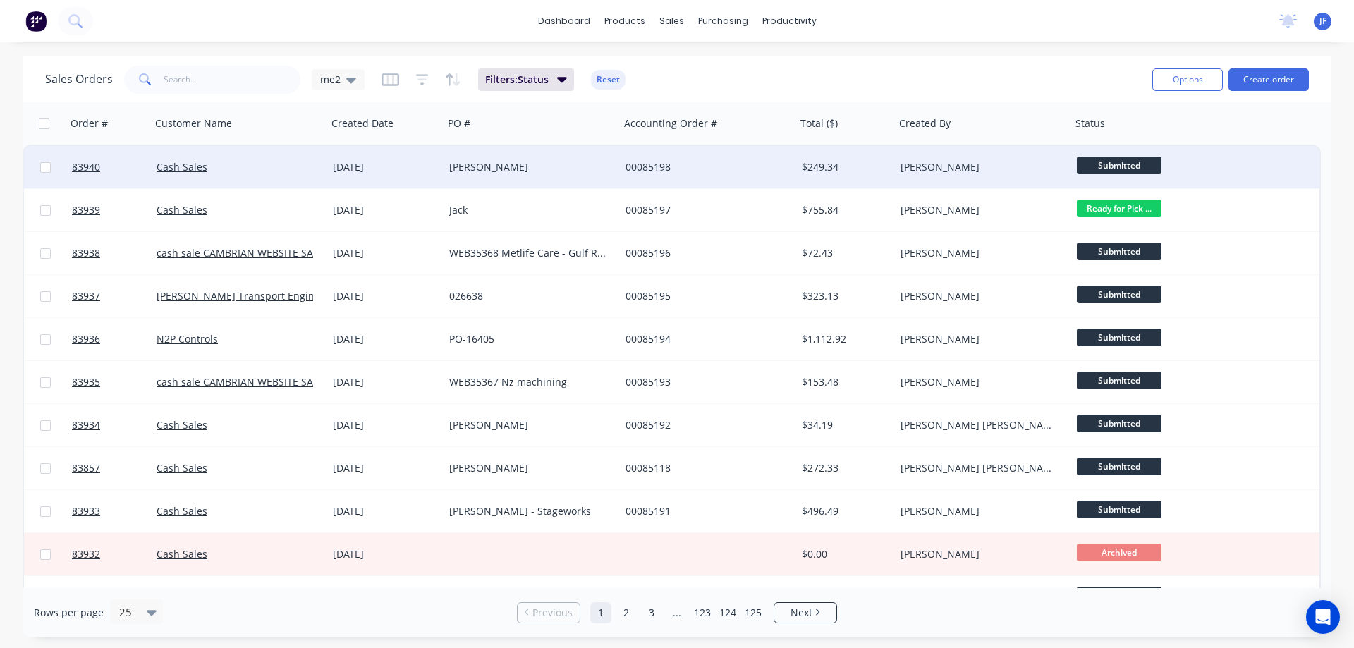
click at [396, 175] on div "[DATE]" at bounding box center [385, 167] width 116 height 42
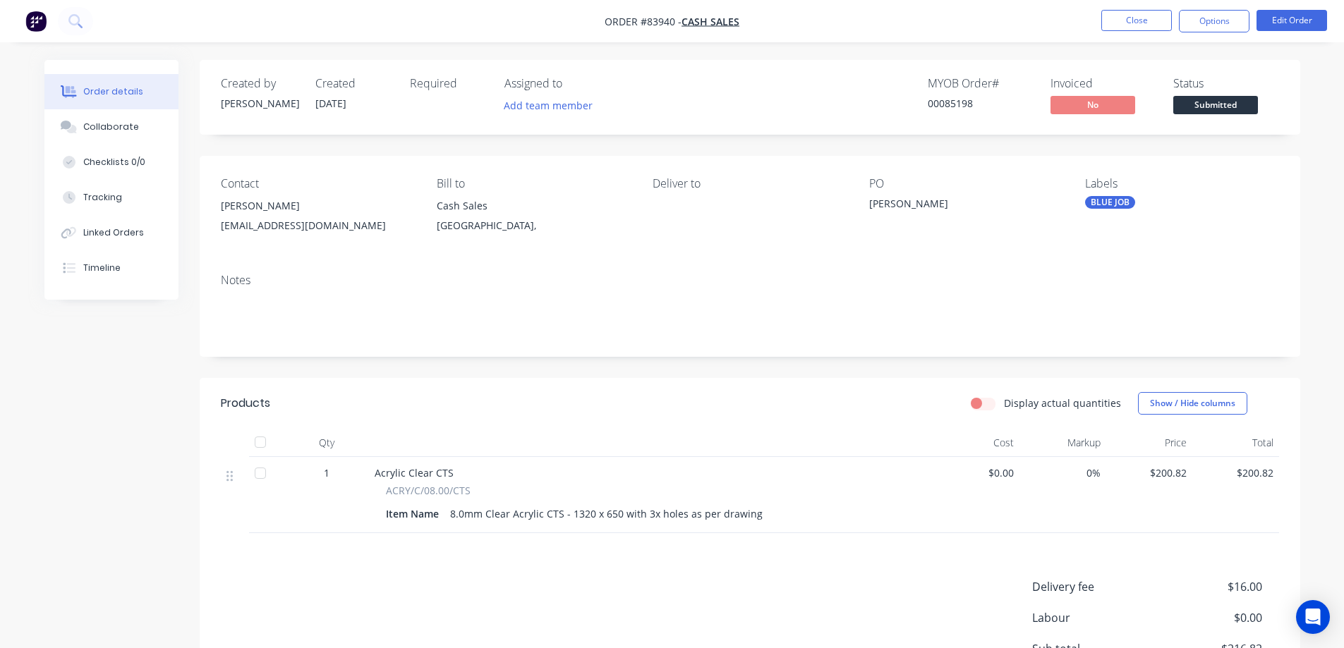
drag, startPoint x: 1292, startPoint y: 40, endPoint x: 1293, endPoint y: 33, distance: 7.1
click at [1292, 39] on nav "Order #83940 - Cash Sales Close Options Edit Order" at bounding box center [672, 21] width 1344 height 42
click at [1293, 24] on button "Edit Order" at bounding box center [1291, 20] width 71 height 21
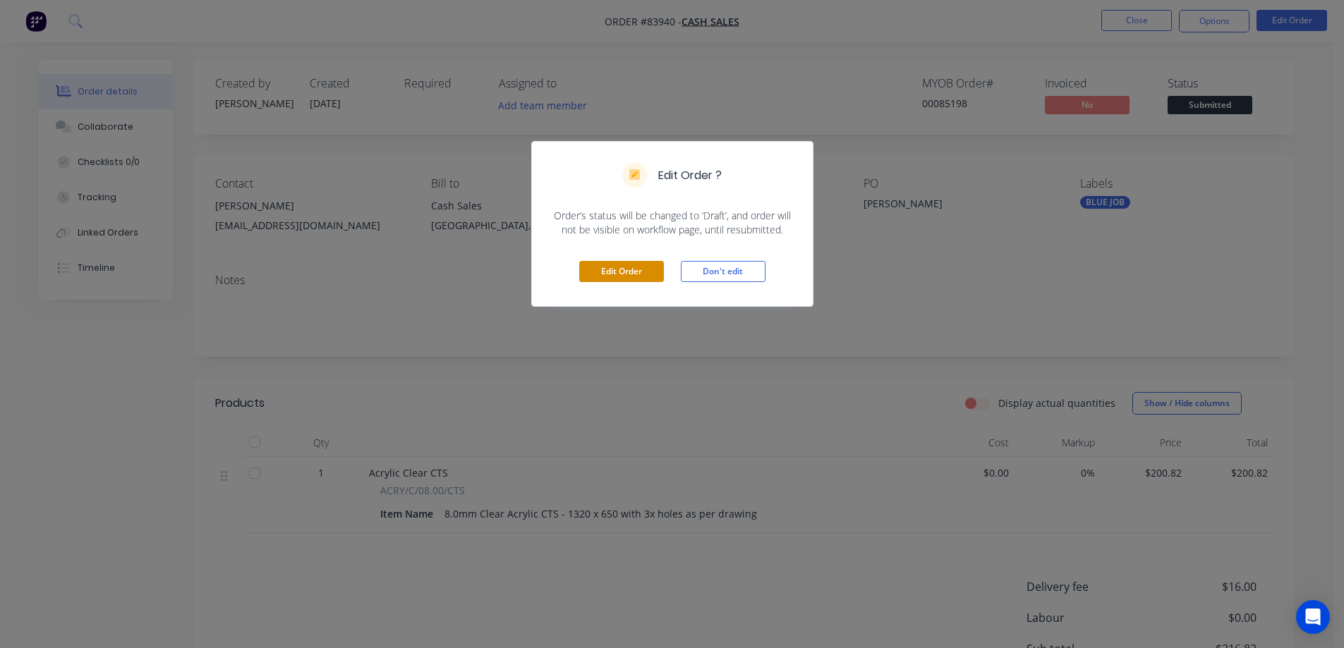
click at [638, 275] on button "Edit Order" at bounding box center [621, 271] width 85 height 21
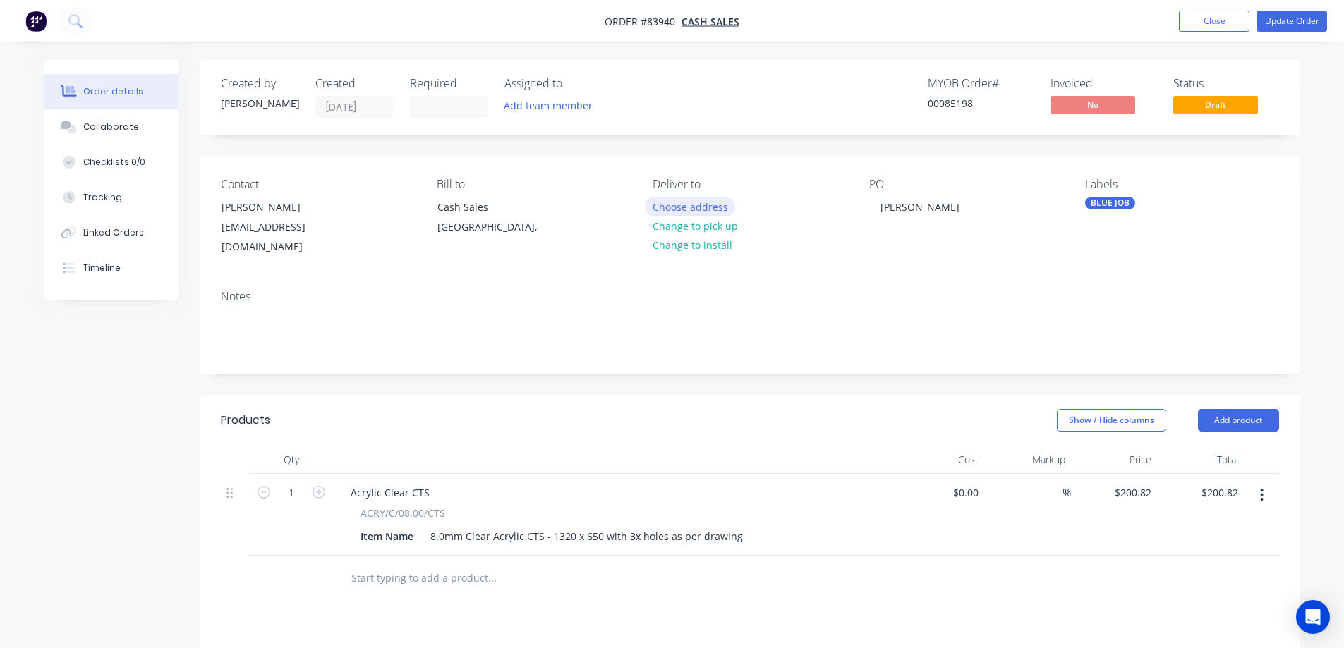
click at [722, 206] on button "Choose address" at bounding box center [690, 206] width 90 height 19
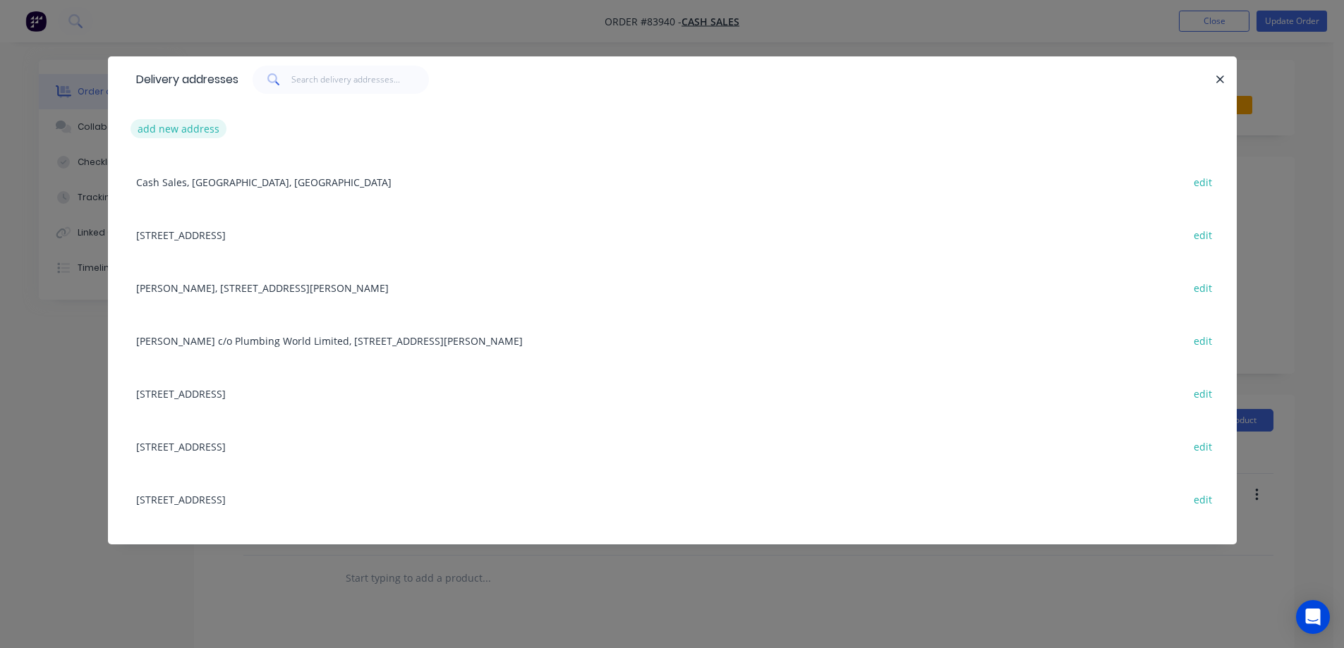
click at [160, 126] on button "add new address" at bounding box center [178, 128] width 97 height 19
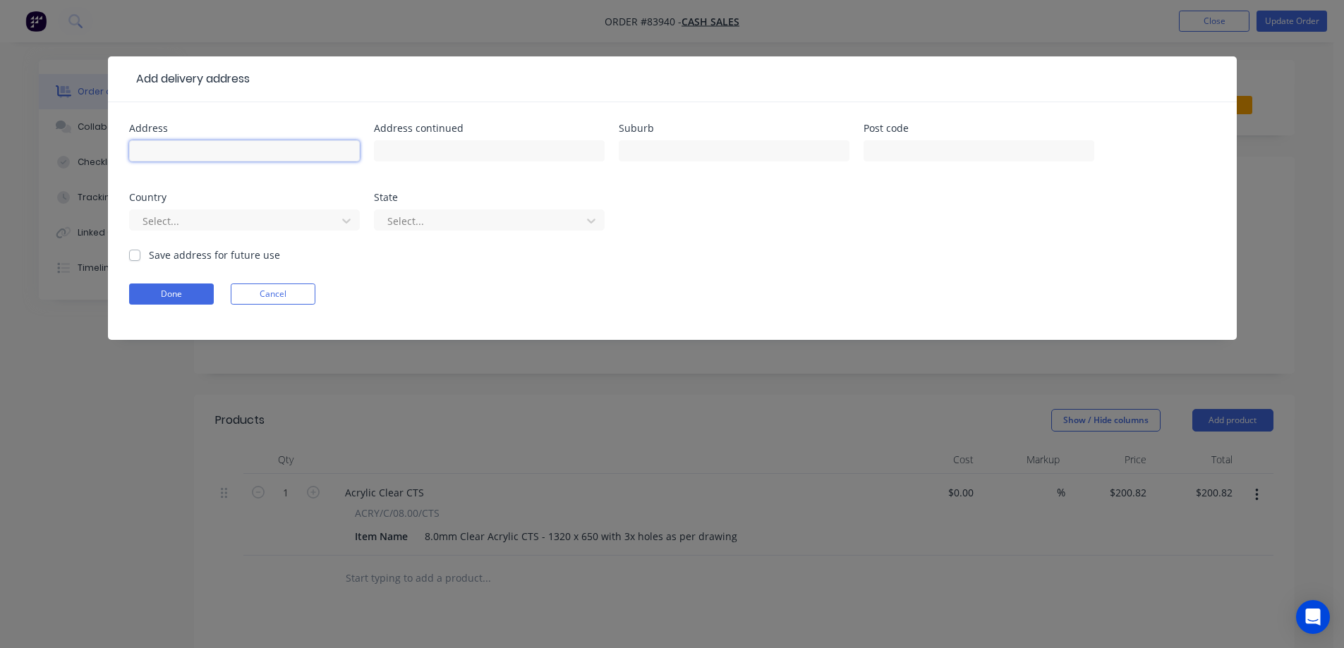
click at [171, 154] on input "text" at bounding box center [244, 150] width 231 height 21
paste input "[STREET_ADDRESS][PERSON_NAME]"
type input "[STREET_ADDRESS][PERSON_NAME]"
click at [410, 154] on input "text" at bounding box center [489, 150] width 231 height 21
paste input "Palmerston North"
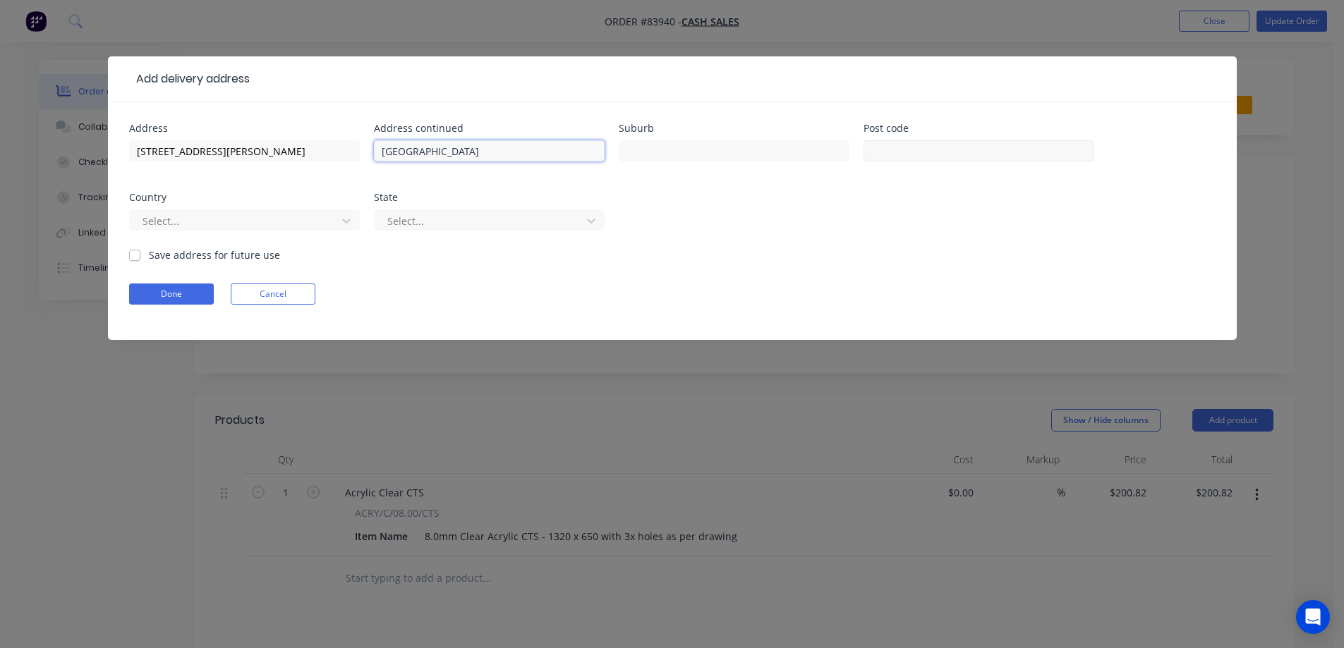
type input "Palmerston North"
click at [893, 153] on input "text" at bounding box center [978, 150] width 231 height 21
type input "4820"
click at [173, 293] on button "Done" at bounding box center [171, 294] width 85 height 21
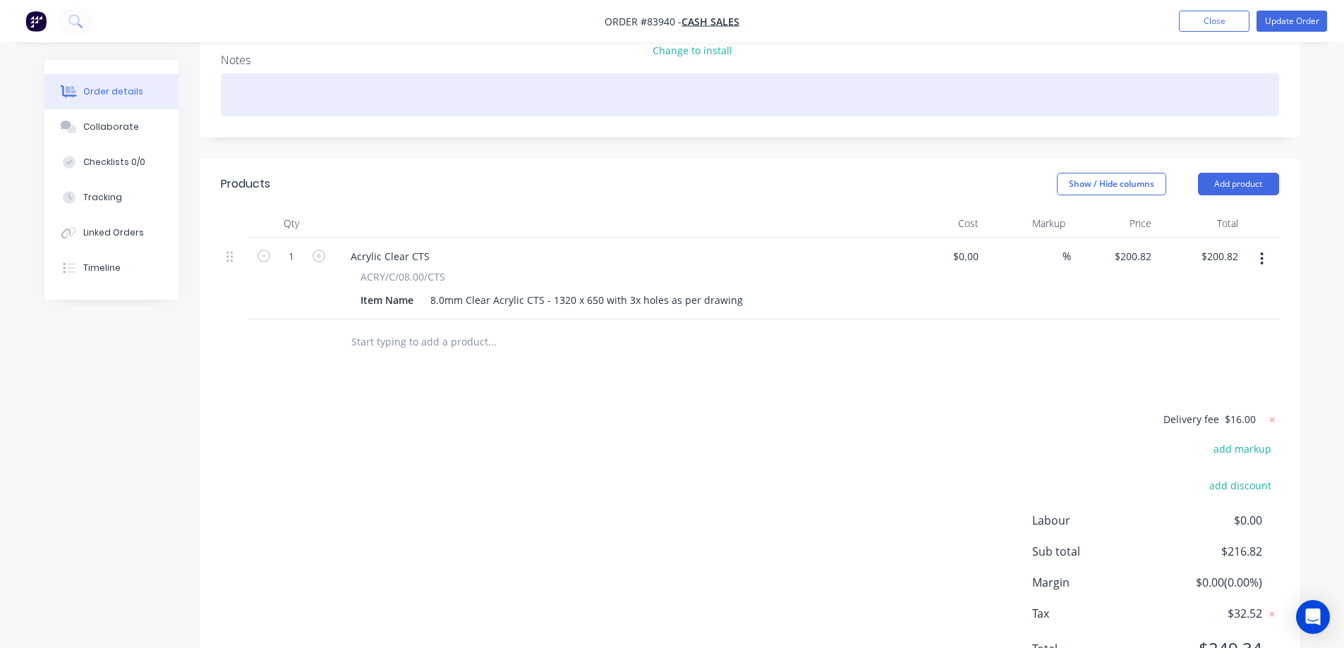
scroll to position [306, 0]
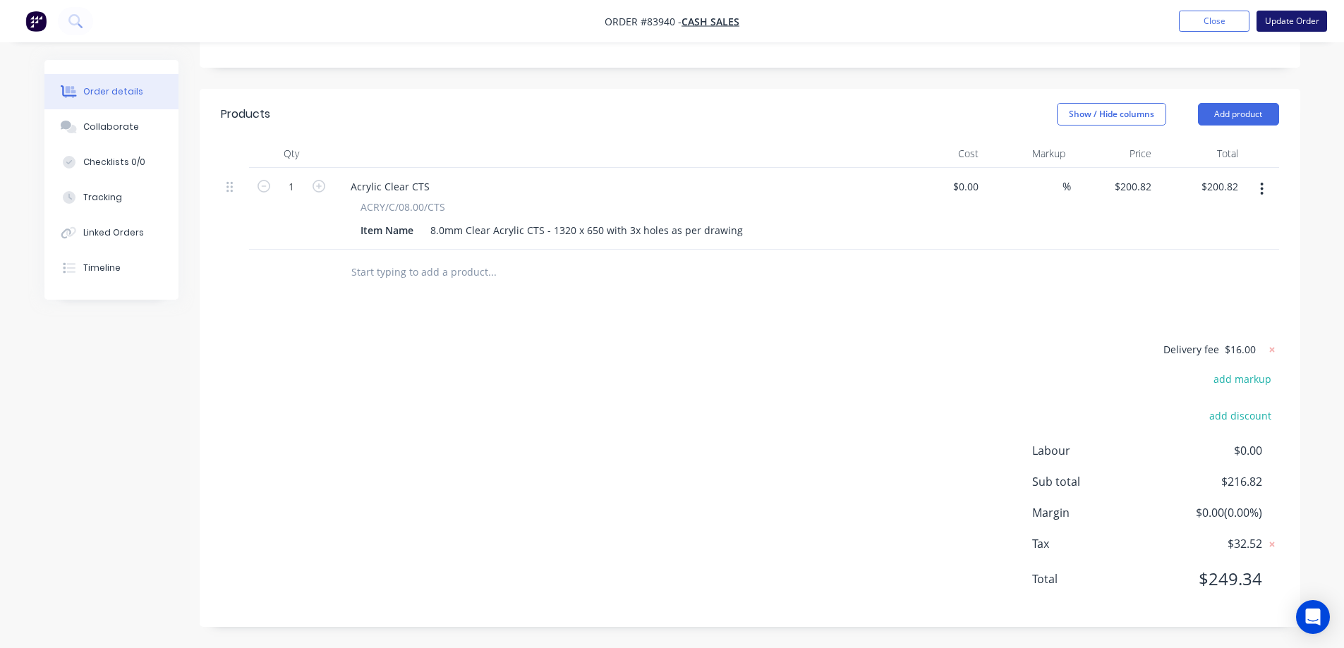
click at [1294, 24] on button "Update Order" at bounding box center [1291, 21] width 71 height 21
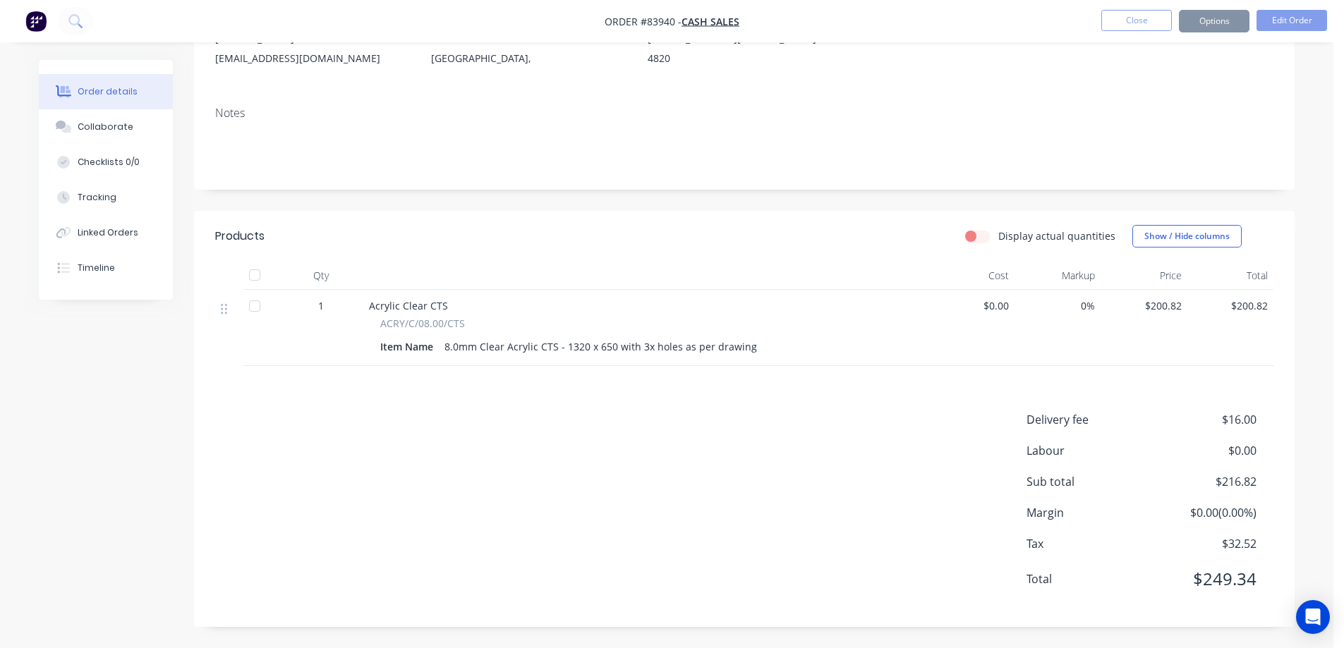
scroll to position [0, 0]
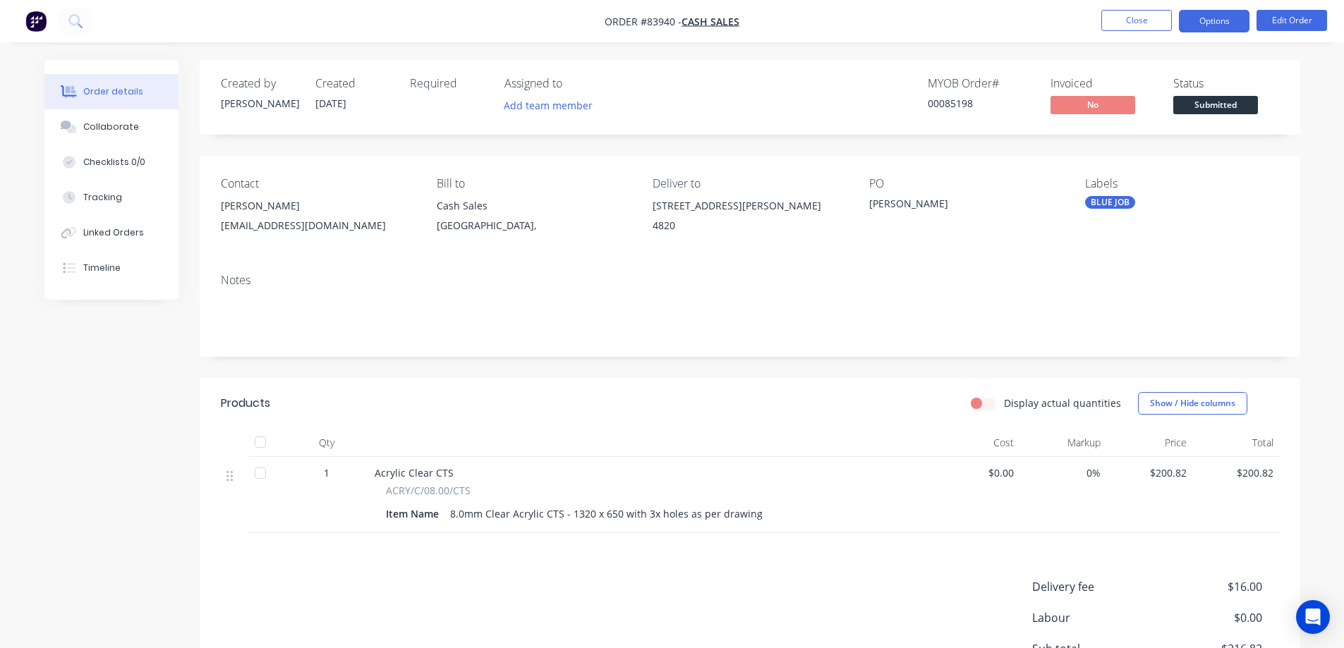
click at [1219, 20] on button "Options" at bounding box center [1214, 21] width 71 height 23
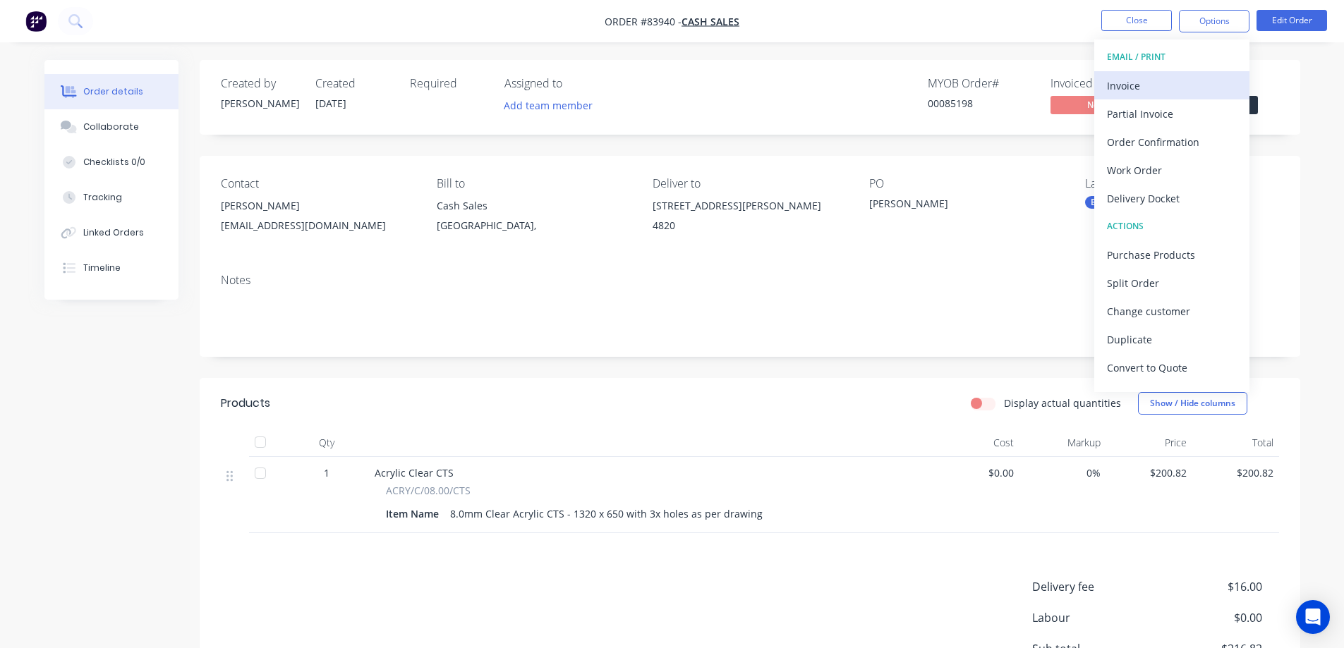
click at [1164, 83] on div "Invoice" at bounding box center [1172, 85] width 130 height 20
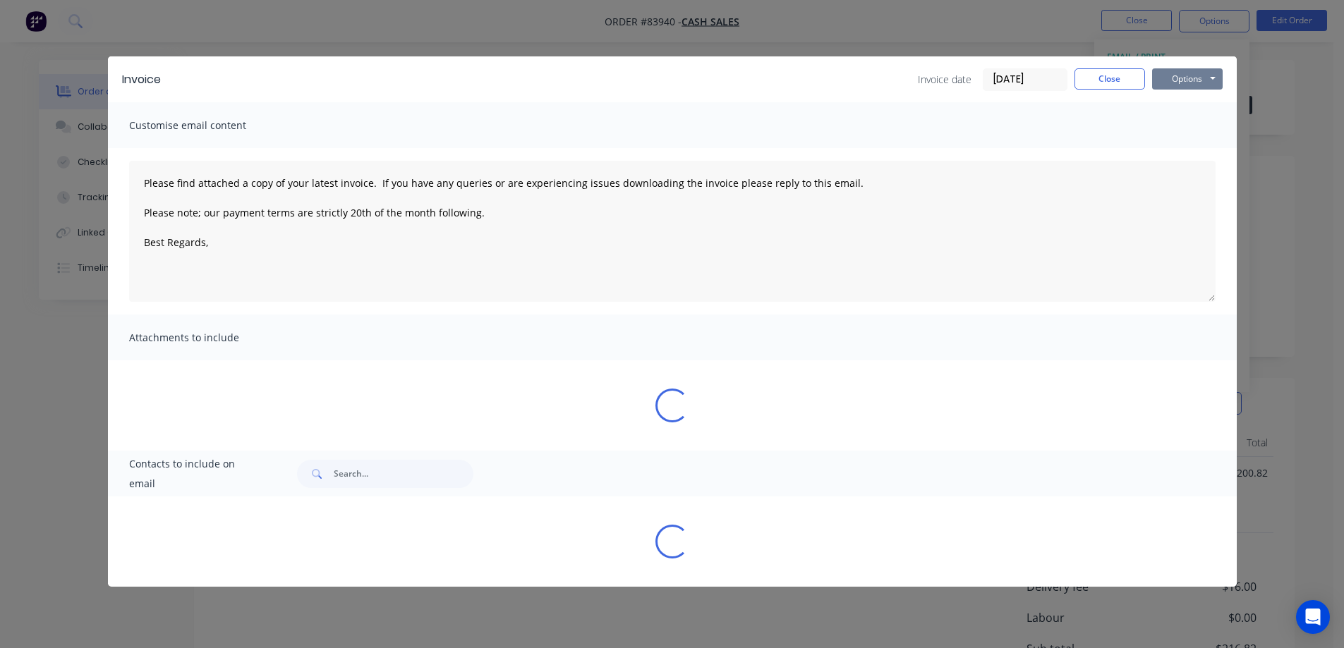
click at [1195, 73] on button "Options" at bounding box center [1187, 78] width 71 height 21
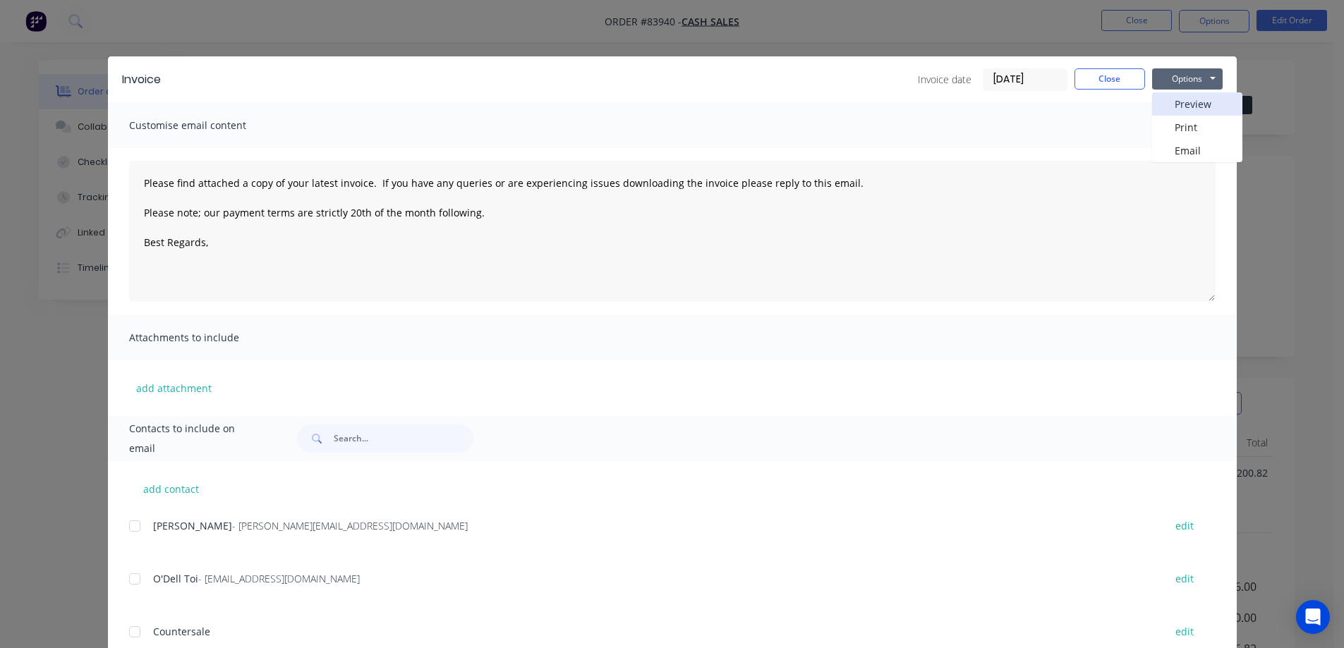
click at [1194, 114] on button "Preview" at bounding box center [1197, 103] width 90 height 23
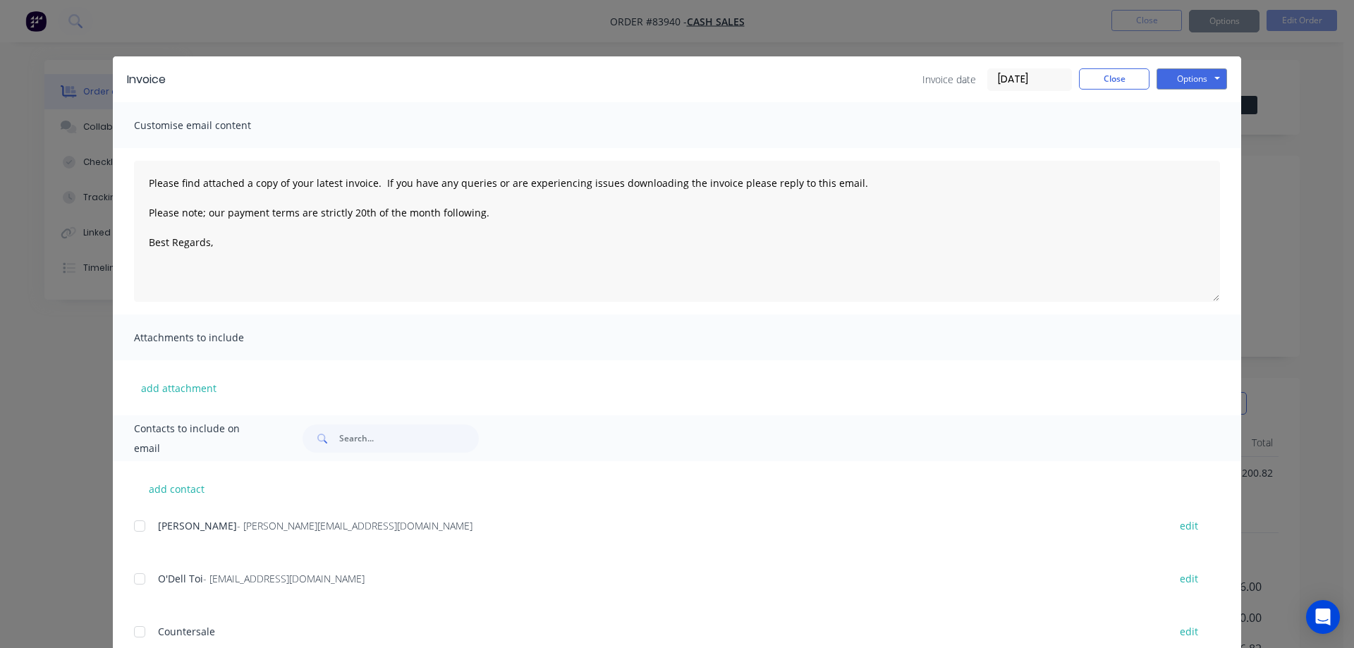
type textarea "Please find attached a copy of your latest invoice. If you have any queries or …"
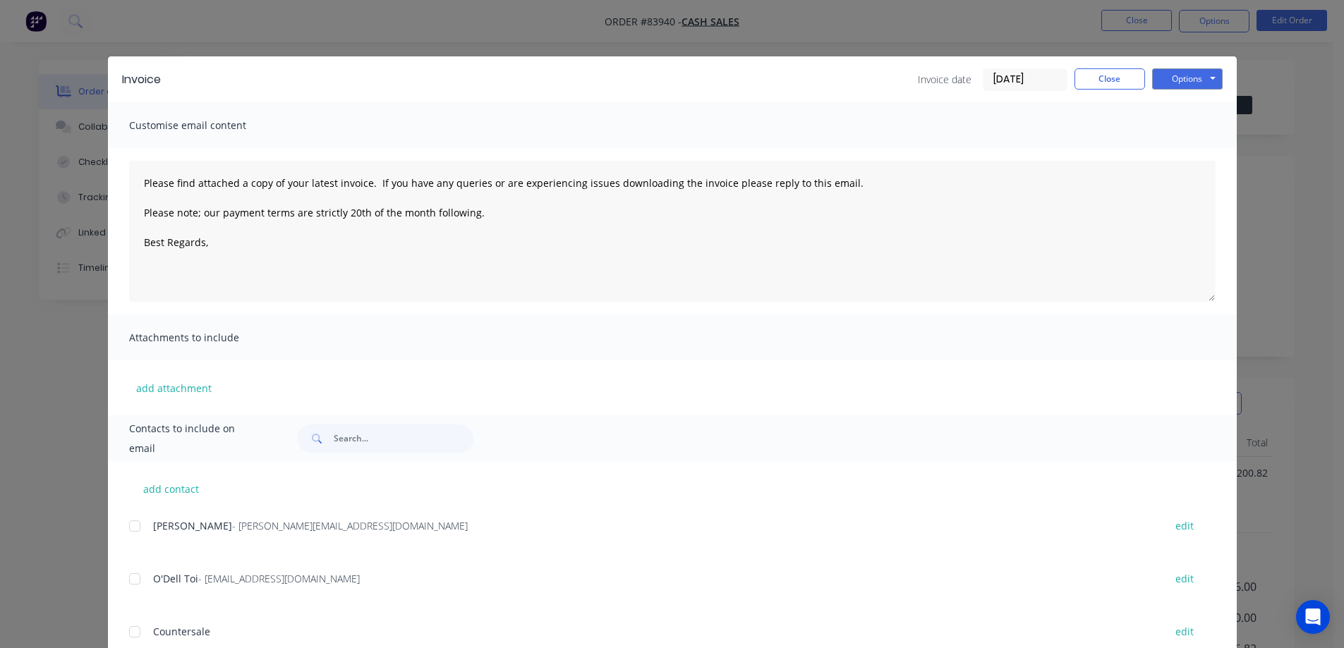
click at [68, 135] on div "Invoice Invoice date 14/08/25 Close Options Preview Print Email Customise email…" at bounding box center [672, 324] width 1344 height 648
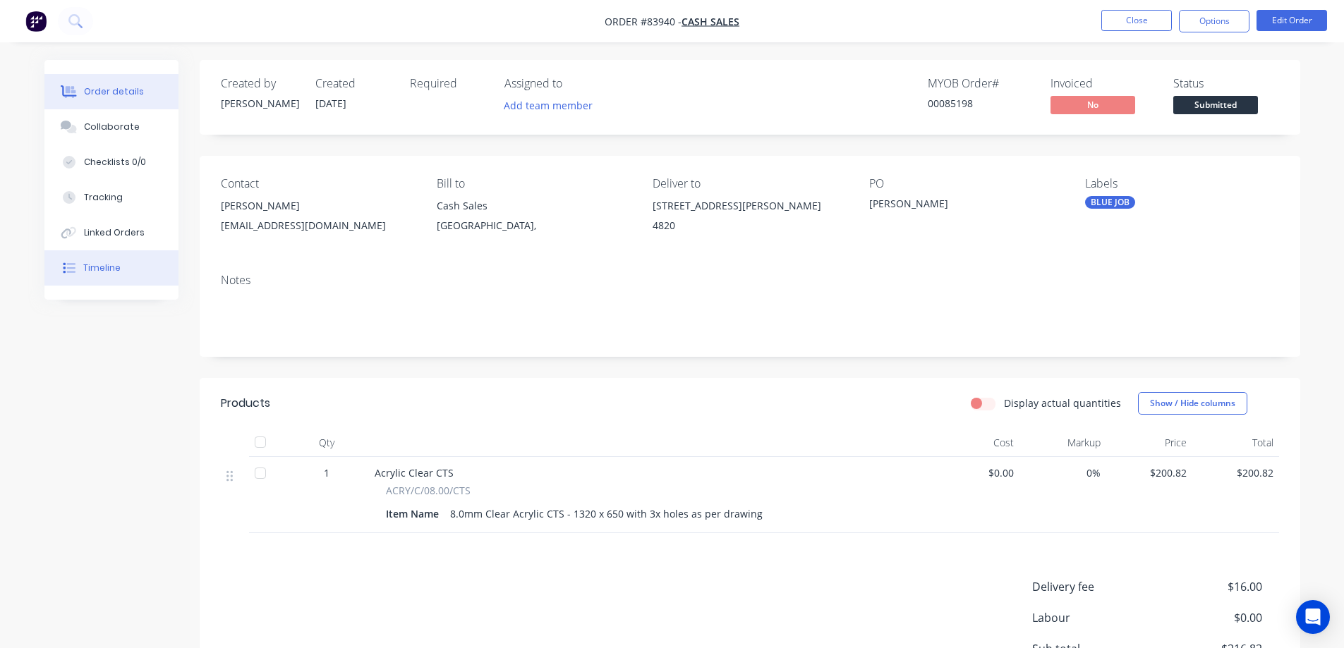
click at [95, 280] on button "Timeline" at bounding box center [111, 267] width 134 height 35
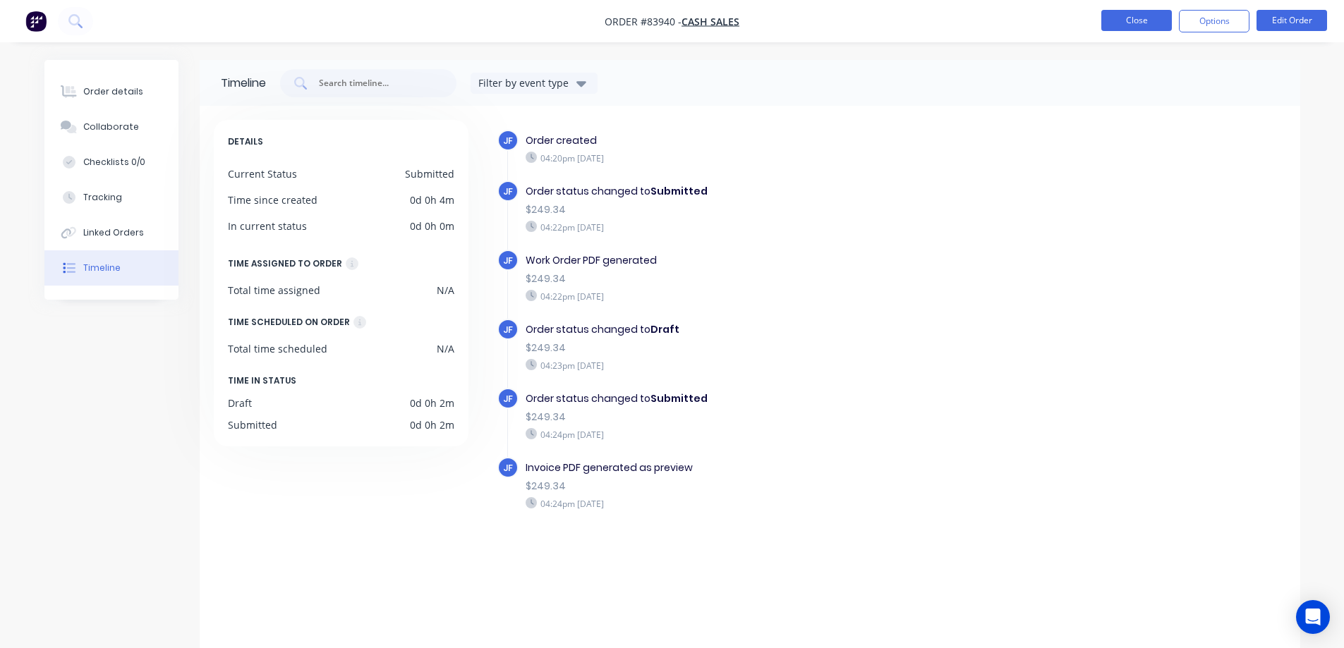
click at [1116, 20] on button "Close" at bounding box center [1136, 20] width 71 height 21
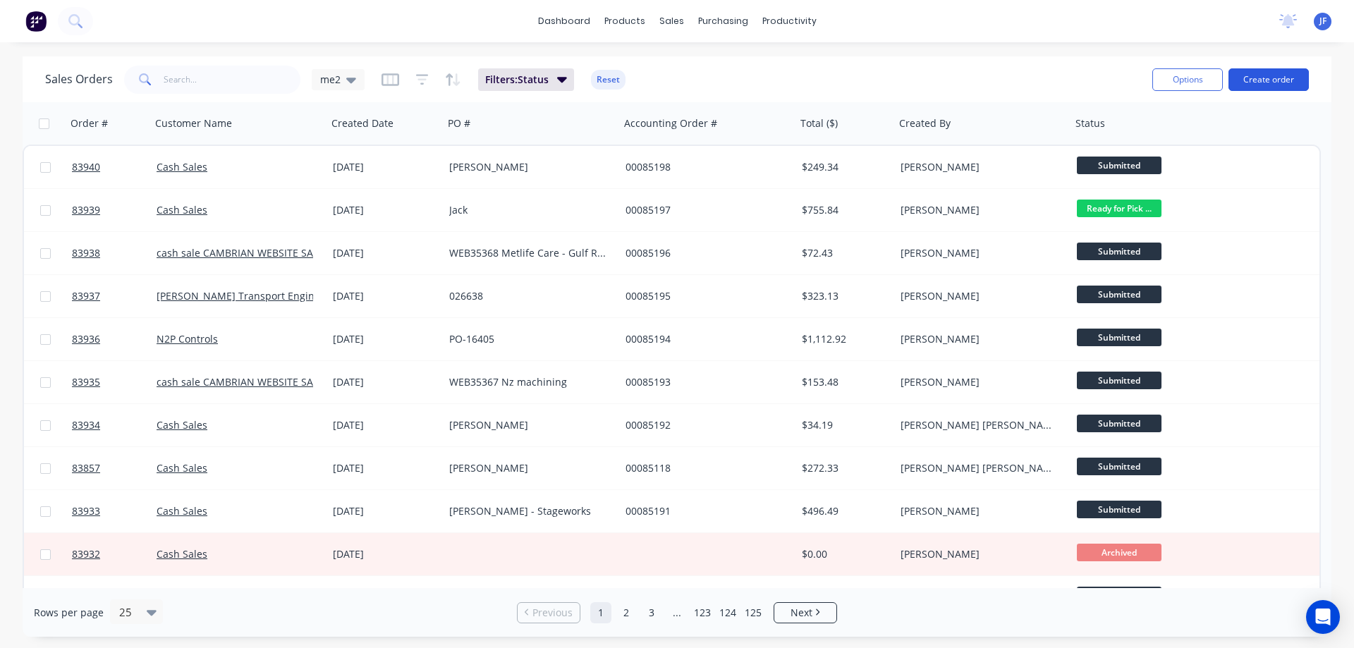
click at [1253, 74] on button "Create order" at bounding box center [1269, 79] width 80 height 23
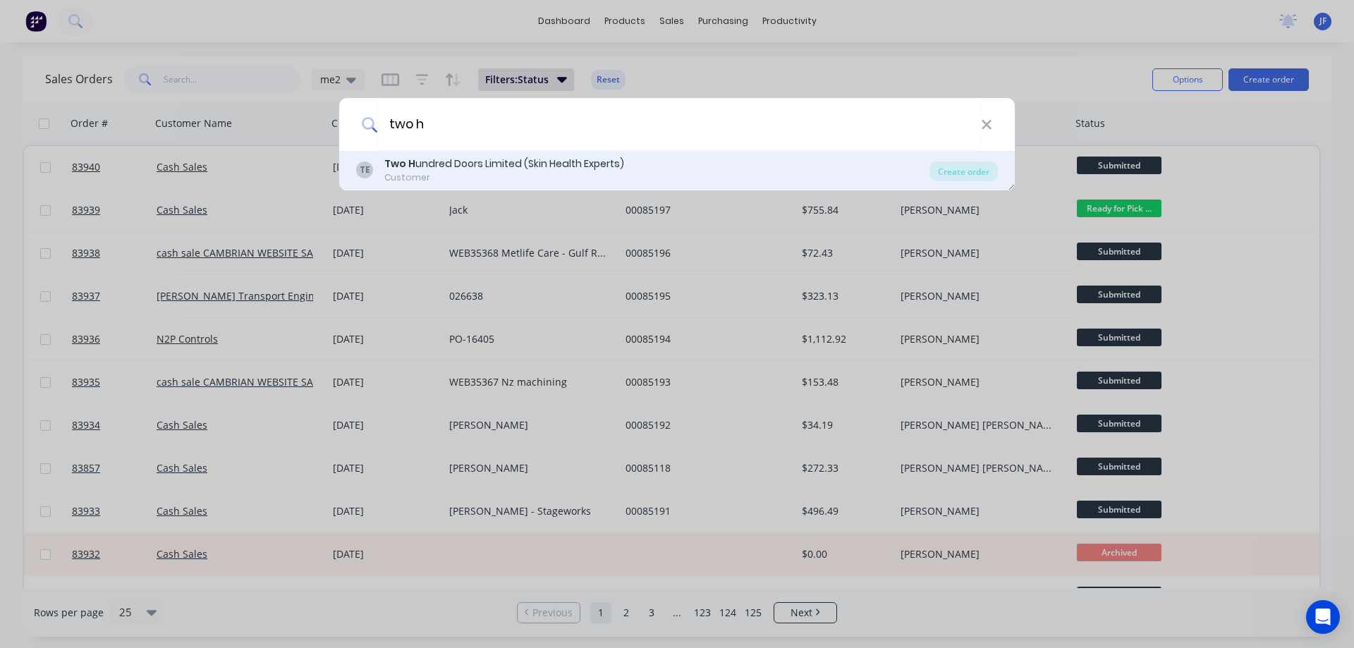
type input "two h"
click at [722, 171] on div "TE Two H undred Doors Limited (Skin Health Experts) Customer" at bounding box center [642, 171] width 573 height 28
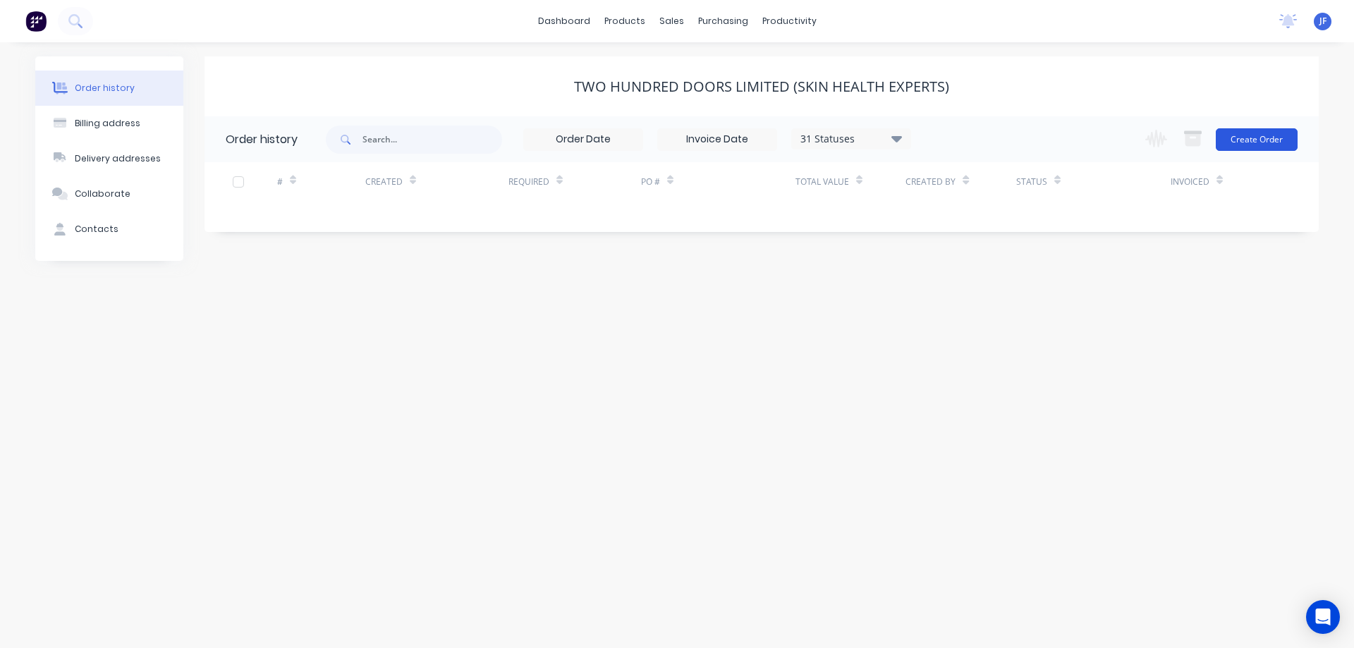
click at [1243, 137] on button "Create Order" at bounding box center [1257, 139] width 82 height 23
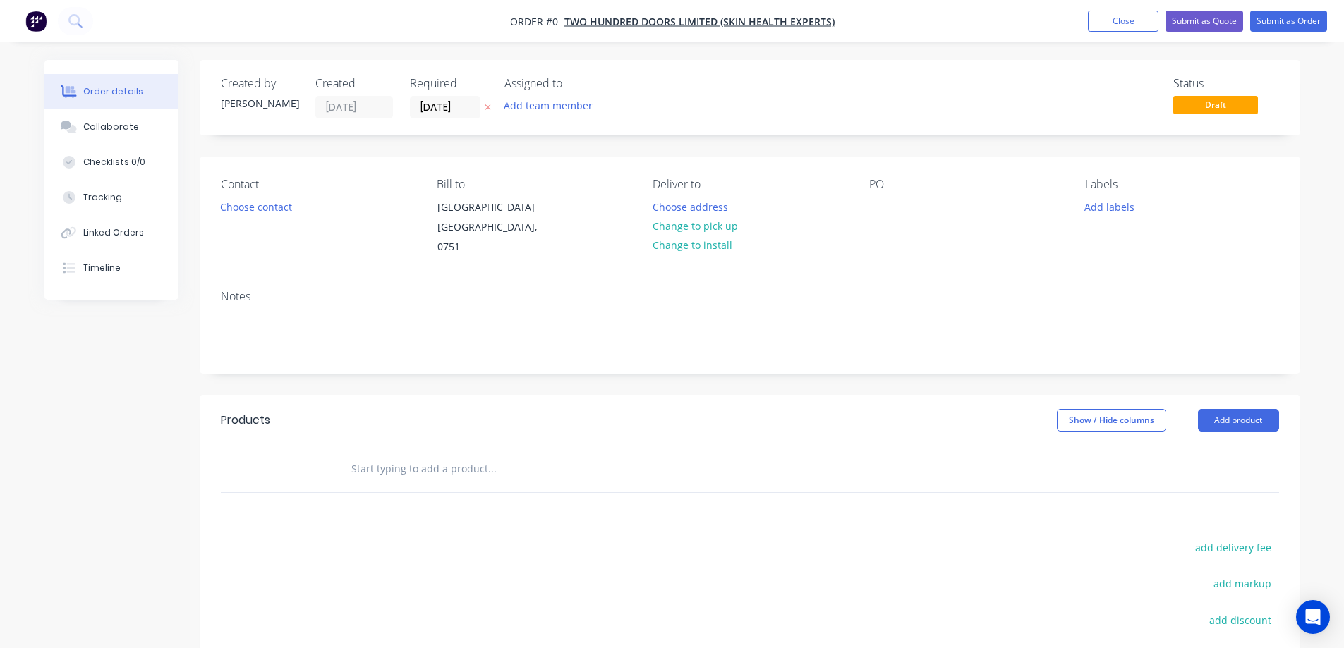
click at [490, 104] on button at bounding box center [487, 107] width 15 height 16
click at [270, 207] on button "Choose contact" at bounding box center [255, 206] width 87 height 19
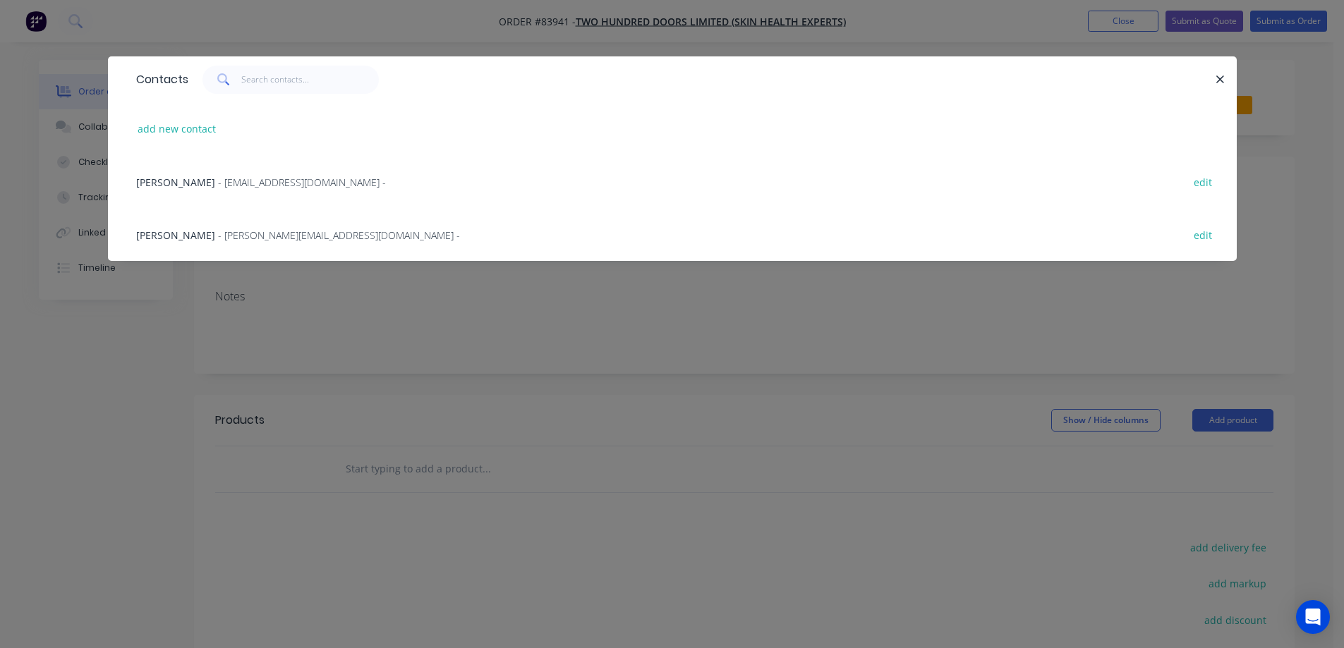
click at [180, 229] on span "Andrea Read" at bounding box center [175, 235] width 79 height 13
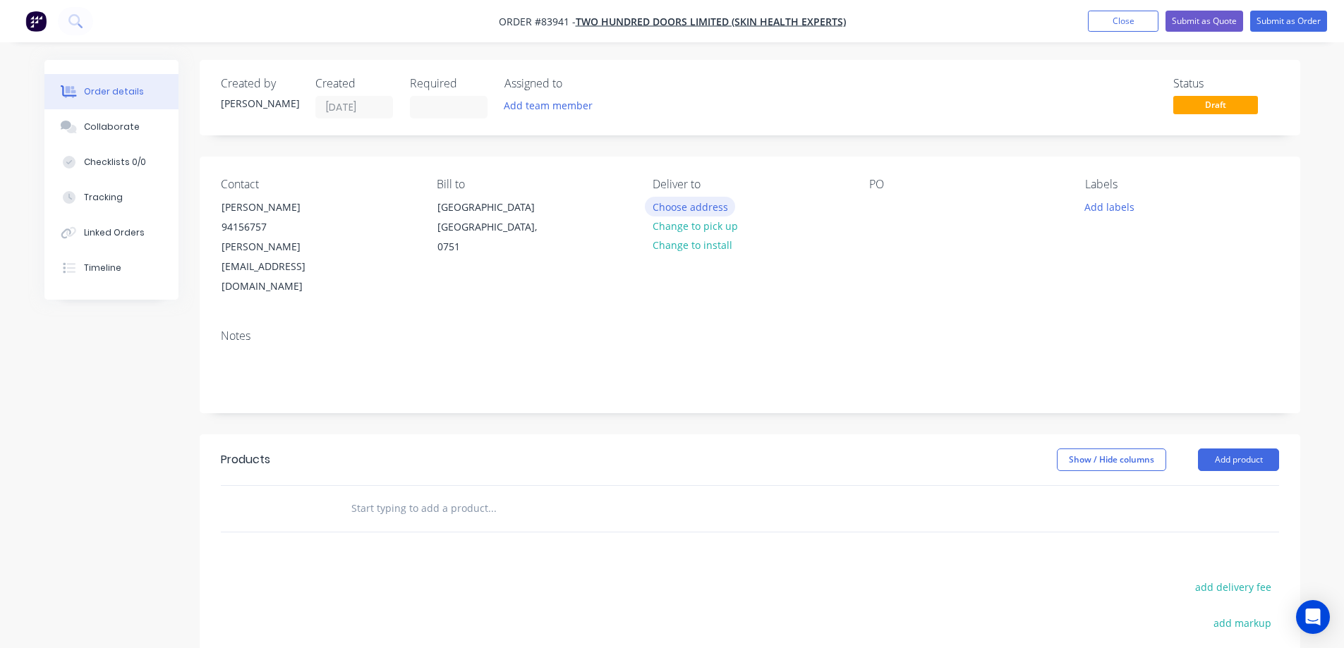
click at [704, 207] on button "Choose address" at bounding box center [690, 206] width 90 height 19
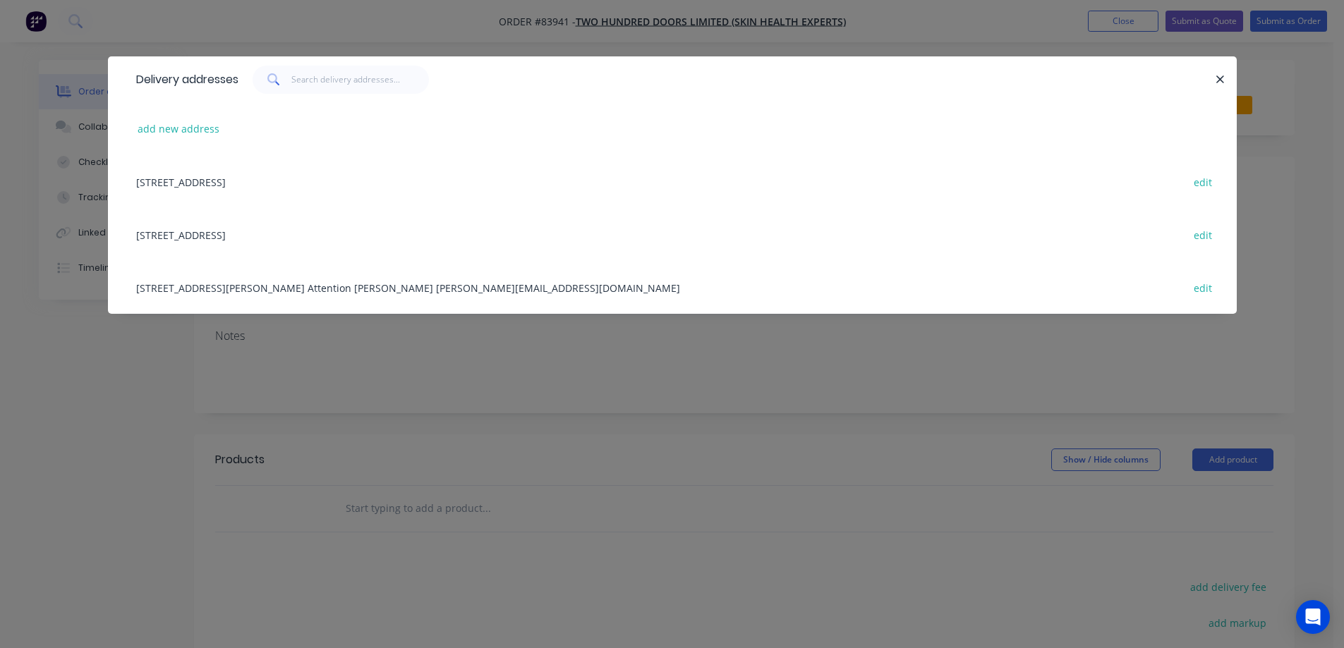
click at [181, 288] on div "66a Paul Matthews Road Albany, Auckland Attention Andrea Read andrea@200doors.c…" at bounding box center [672, 287] width 1086 height 53
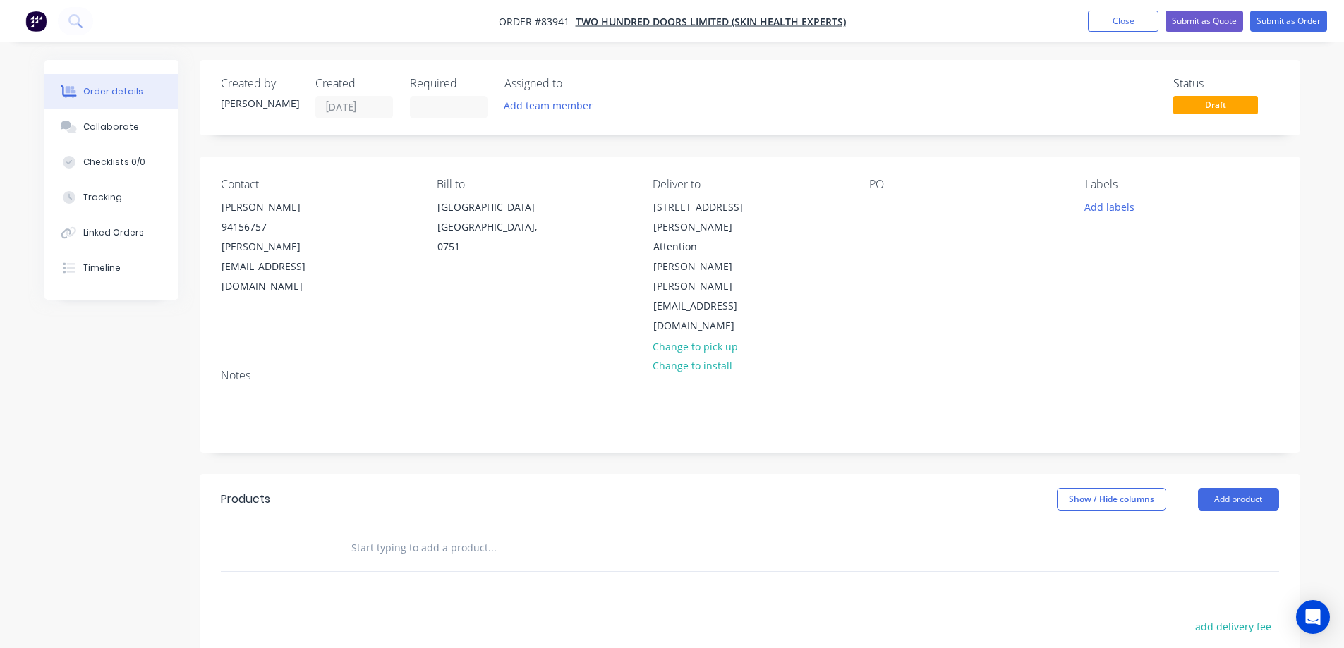
click at [445, 534] on input "text" at bounding box center [492, 548] width 282 height 28
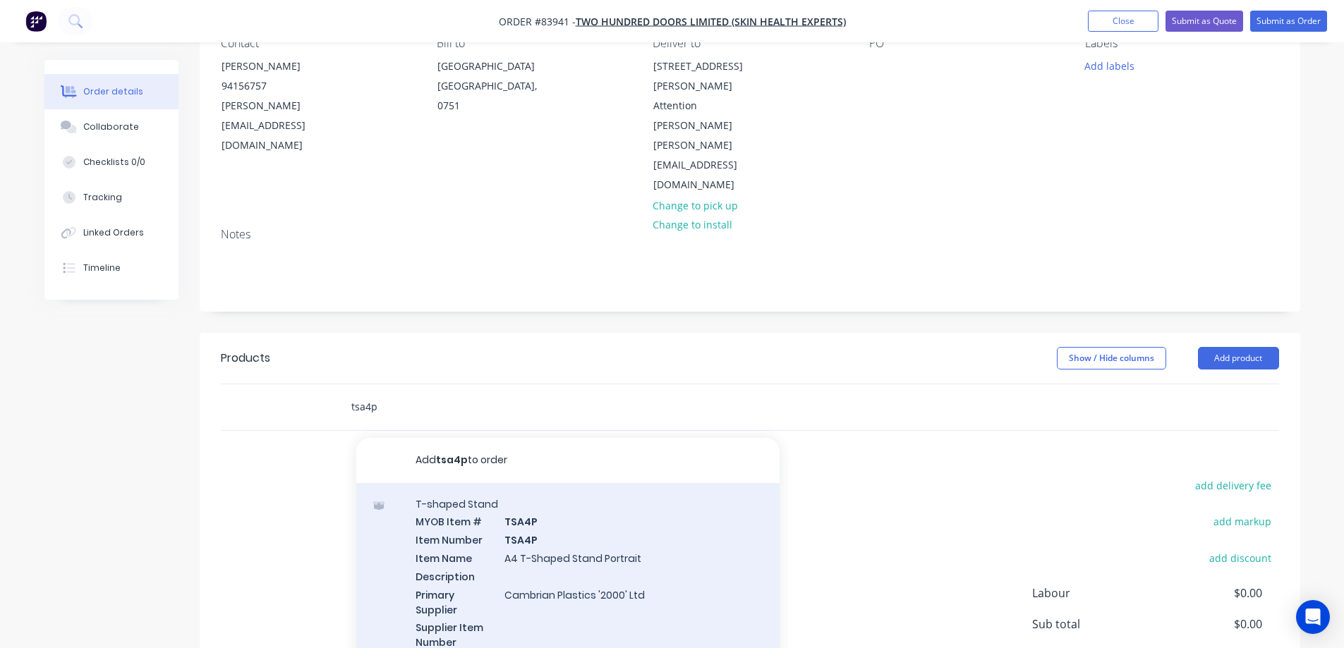
type input "tsa4p"
click at [498, 525] on div "T-shaped Stand MYOB Item # TSA4P Item Number TSA4P Item Name A4 T-Shaped Stand …" at bounding box center [567, 591] width 423 height 216
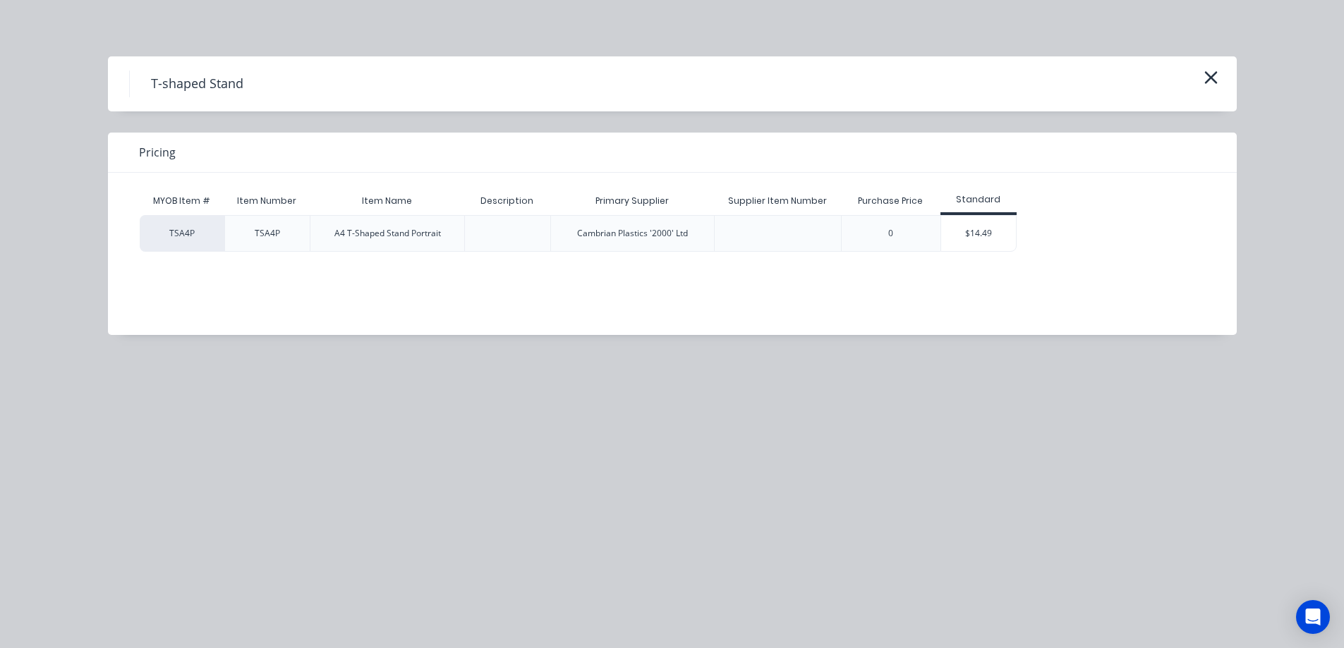
click at [964, 231] on div "$14.49" at bounding box center [978, 233] width 75 height 35
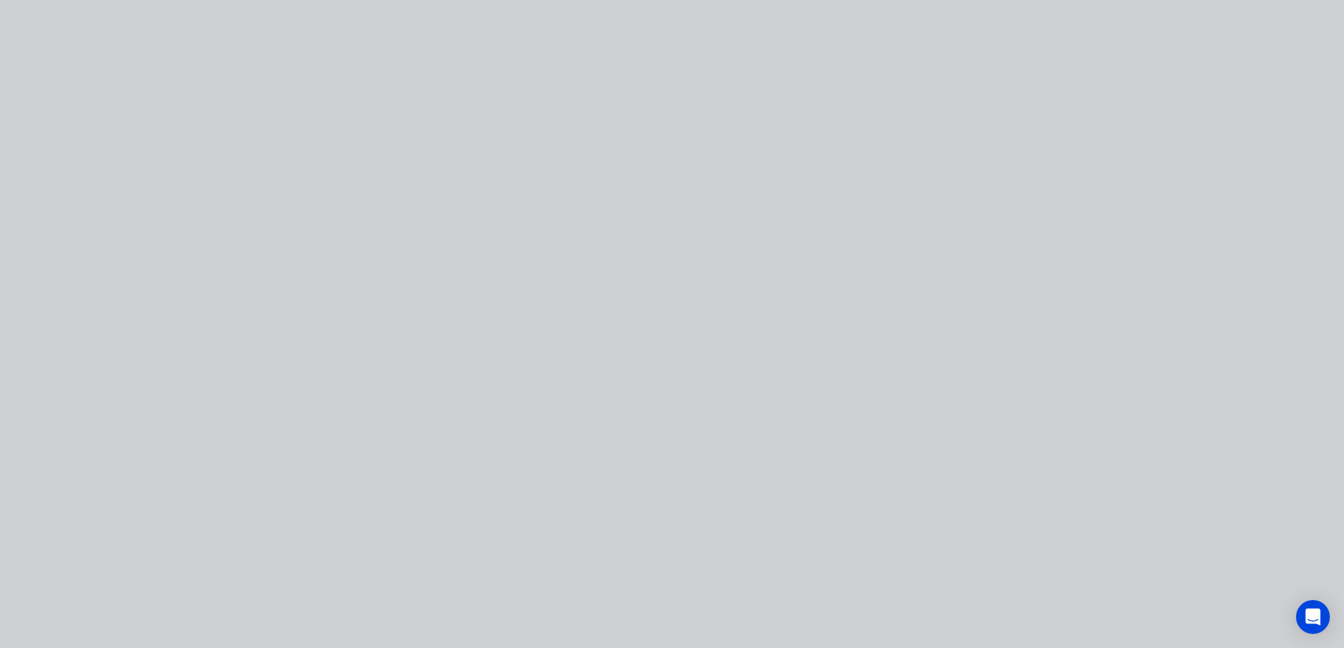
click at [980, 234] on div at bounding box center [672, 324] width 1344 height 648
type input "$14.49"
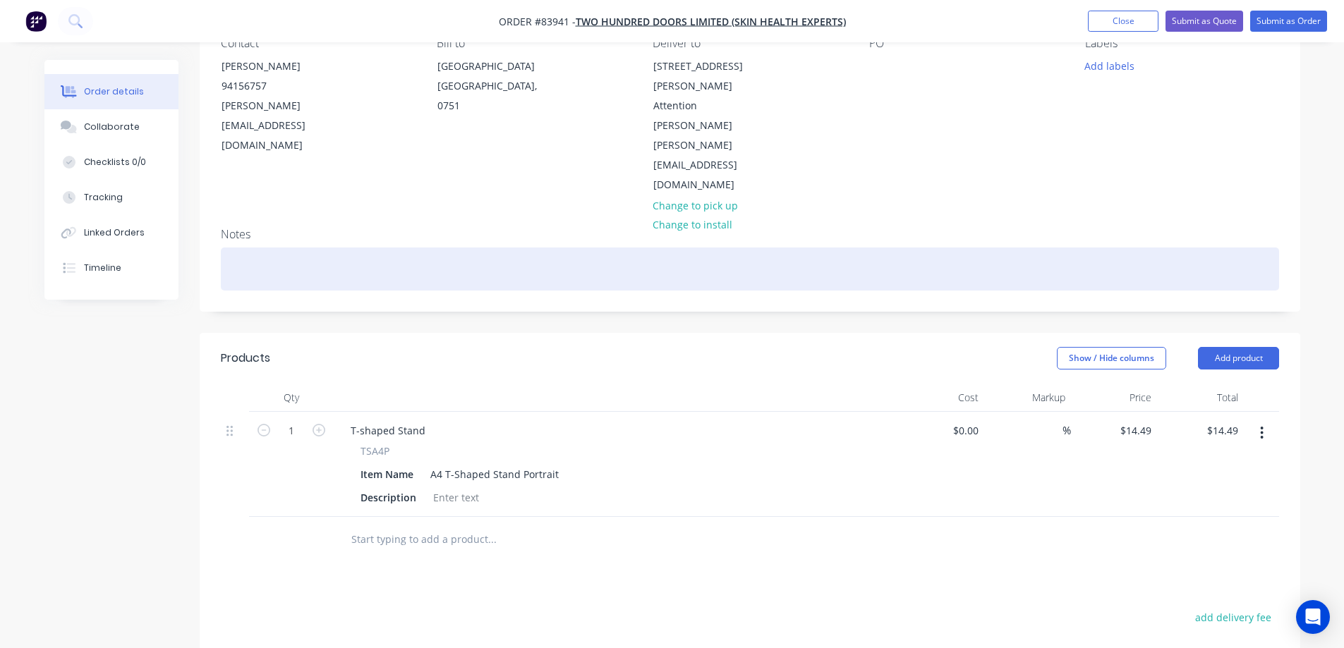
click at [418, 248] on div at bounding box center [750, 269] width 1058 height 43
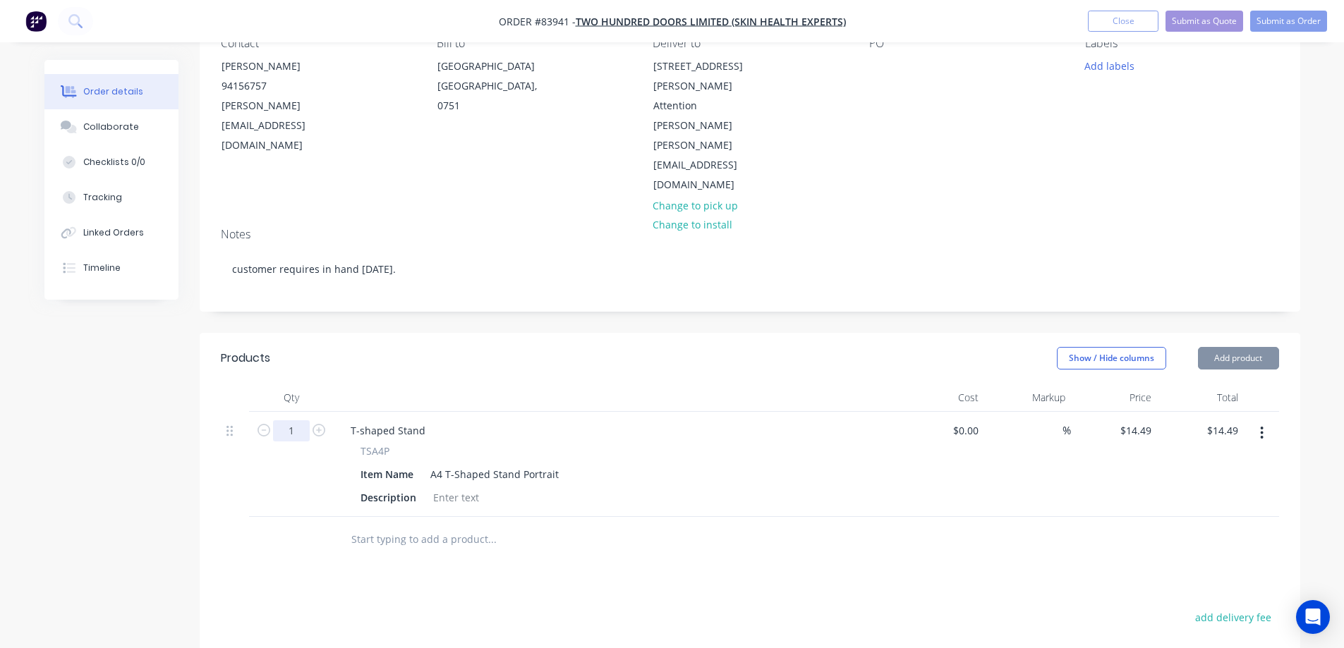
click at [298, 420] on input "1" at bounding box center [291, 430] width 37 height 21
type input "4"
type input "$57.96"
drag, startPoint x: 533, startPoint y: 305, endPoint x: 516, endPoint y: 302, distance: 17.2
click at [533, 347] on div "Show / Hide columns Add product" at bounding box center [861, 358] width 833 height 23
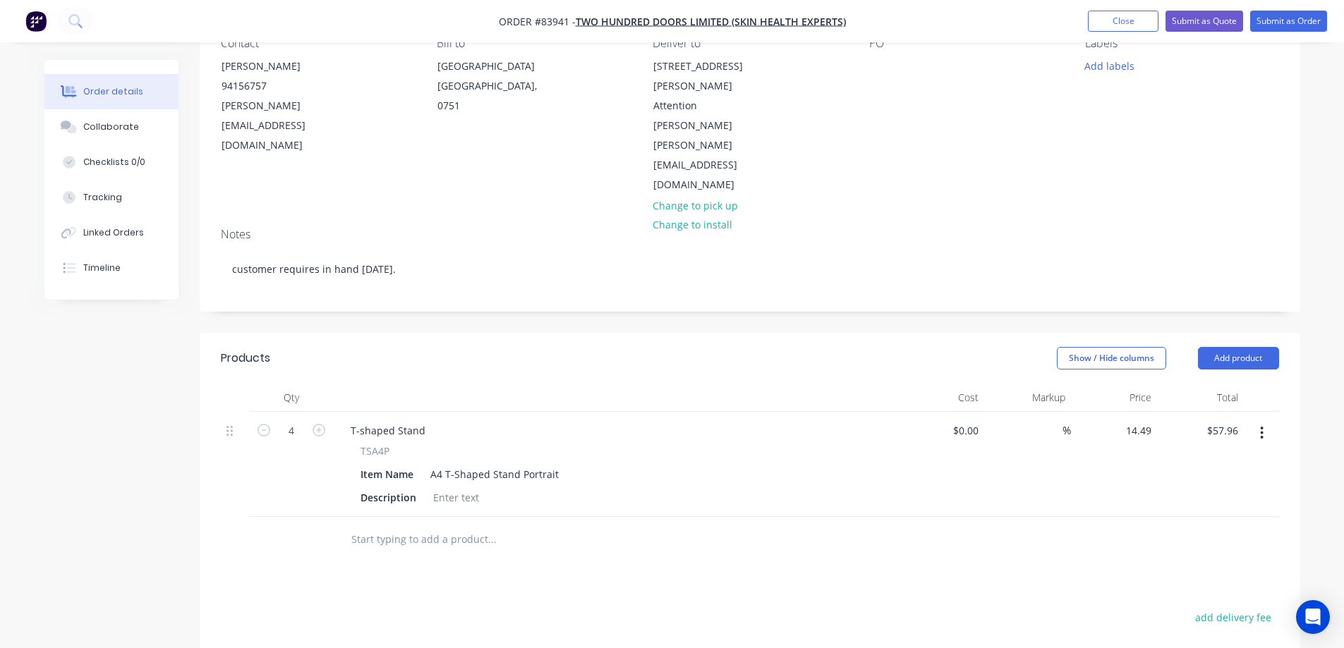
drag, startPoint x: 1126, startPoint y: 368, endPoint x: 1137, endPoint y: 394, distance: 28.2
click at [1127, 420] on input "14.49" at bounding box center [1138, 430] width 38 height 20
paste input "5.94"
type input "$15.94"
type input "$63.76"
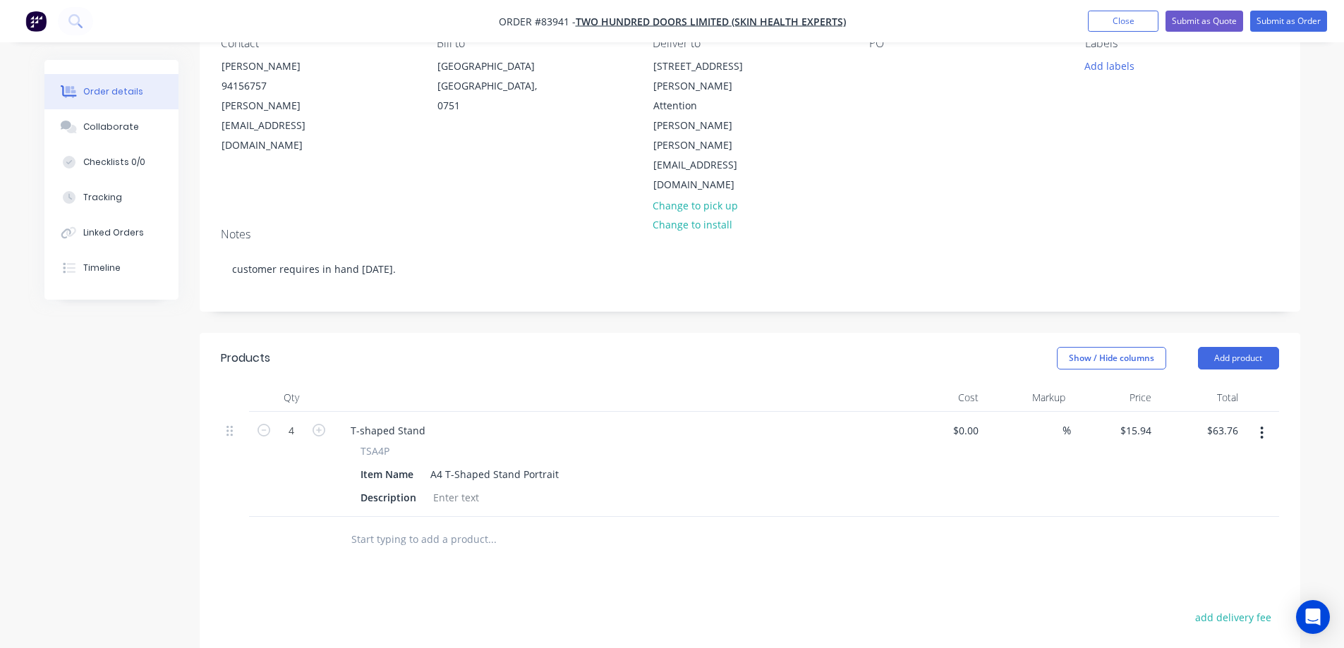
click at [1146, 517] on div at bounding box center [750, 540] width 1058 height 46
click at [1239, 608] on button "add delivery fee" at bounding box center [1233, 617] width 91 height 19
type input "12"
click at [1267, 24] on button "Submit as Order" at bounding box center [1288, 21] width 77 height 21
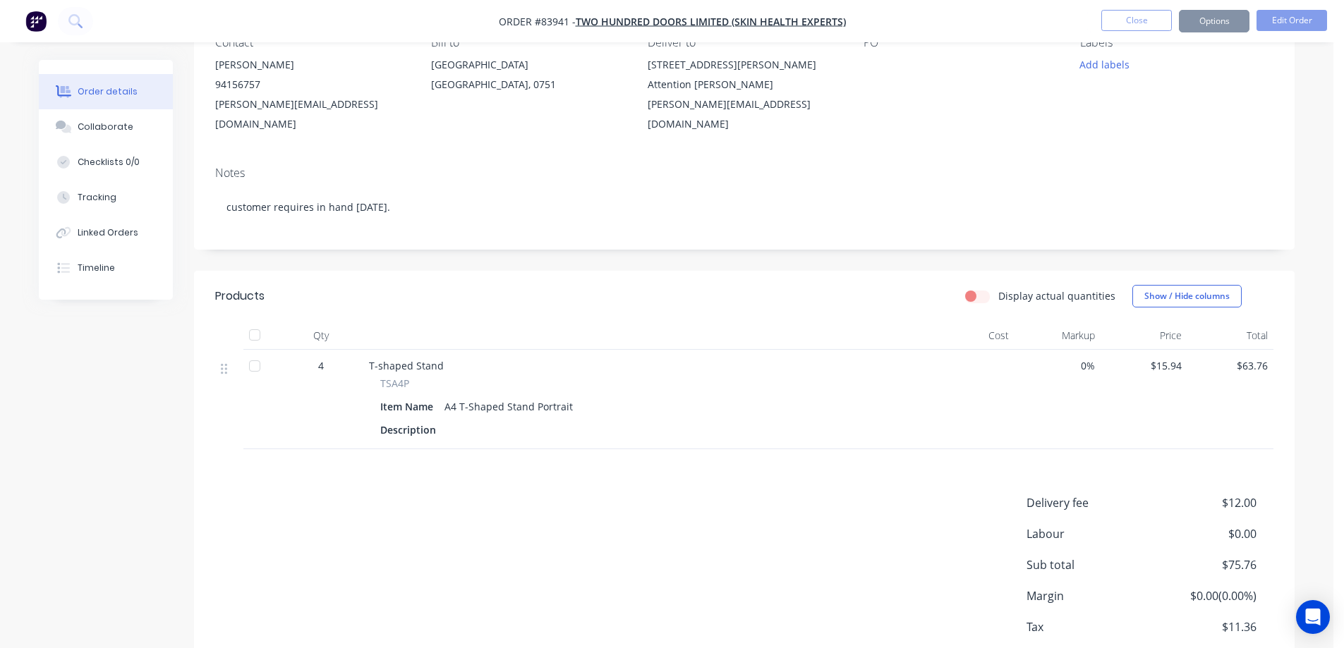
scroll to position [0, 0]
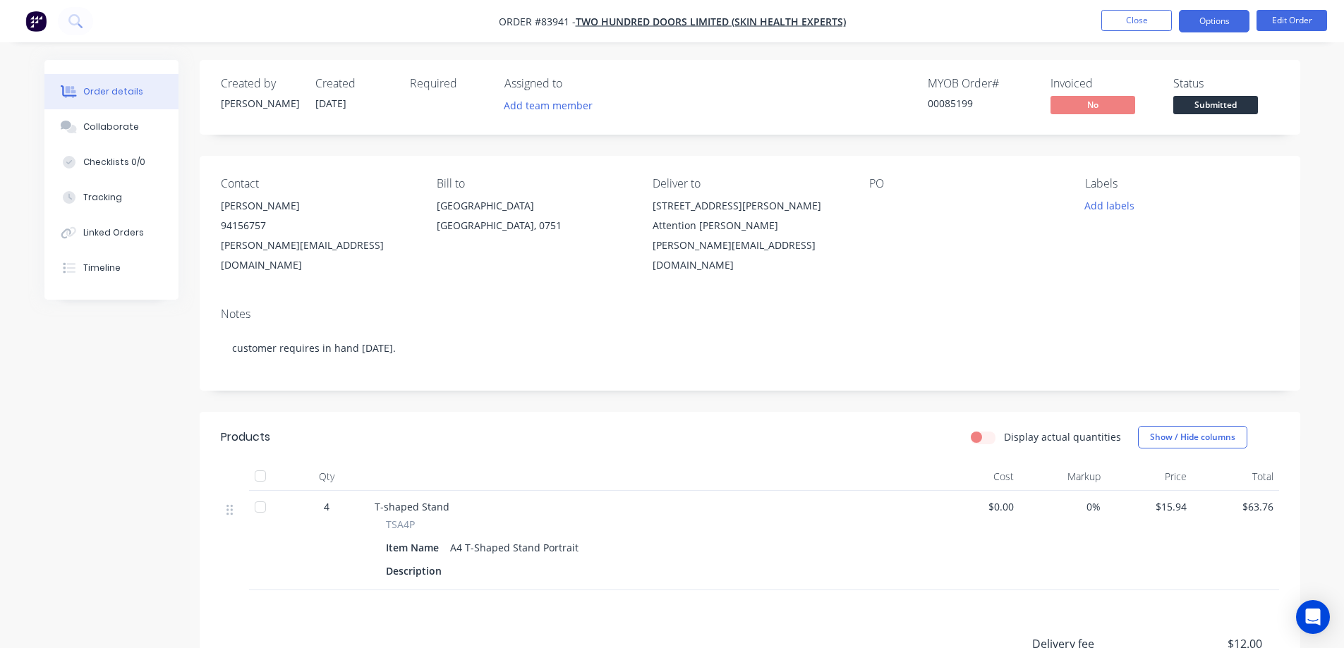
click at [1190, 28] on button "Options" at bounding box center [1214, 21] width 71 height 23
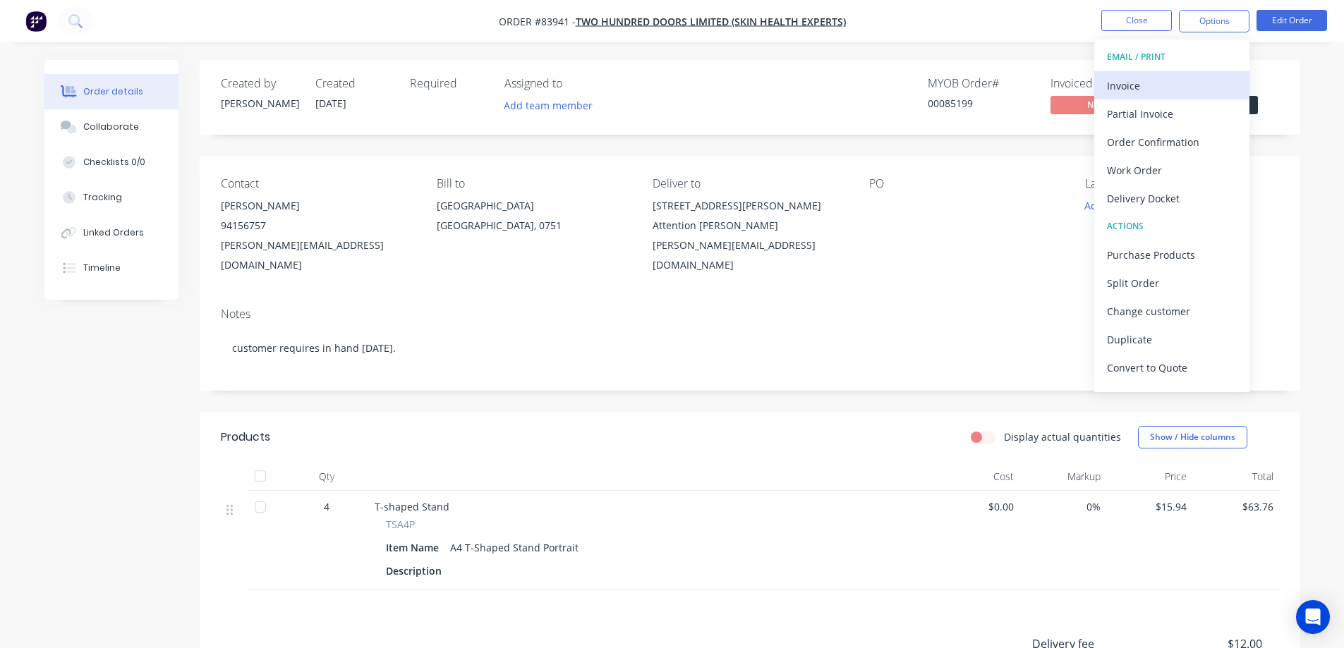
click at [1171, 80] on div "Invoice" at bounding box center [1172, 85] width 130 height 20
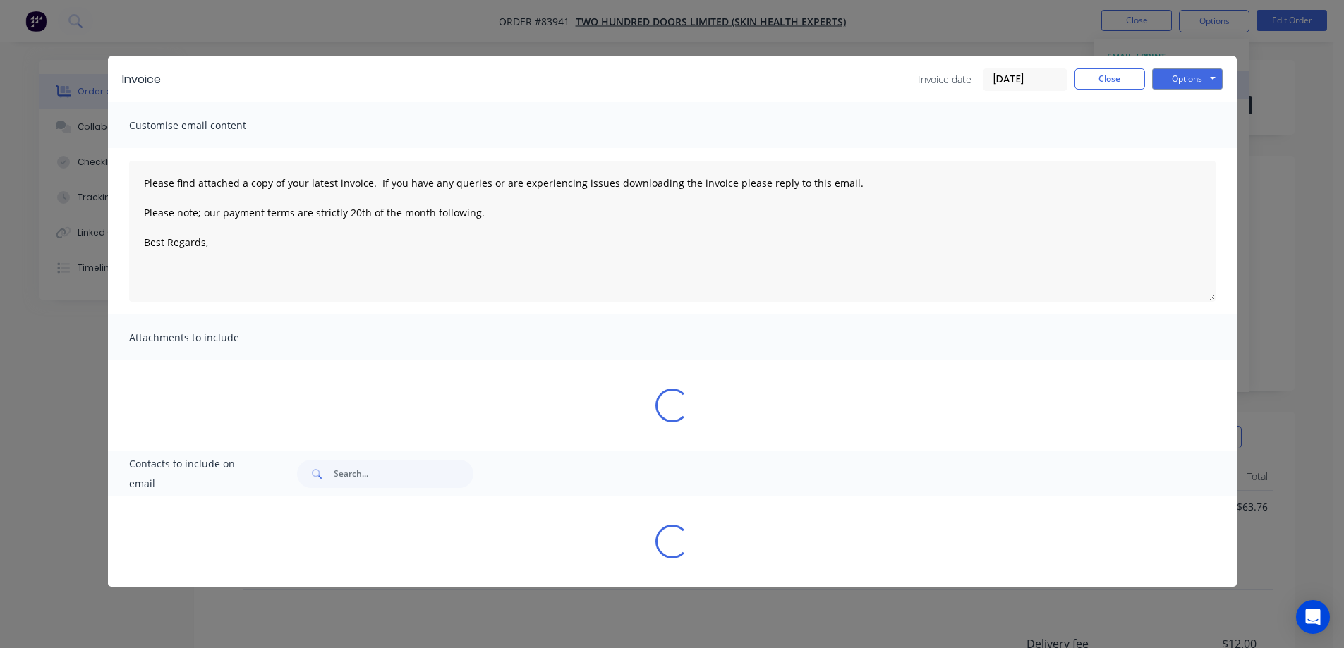
type textarea "Please find attached a copy of your latest invoice. If you have any queries or …"
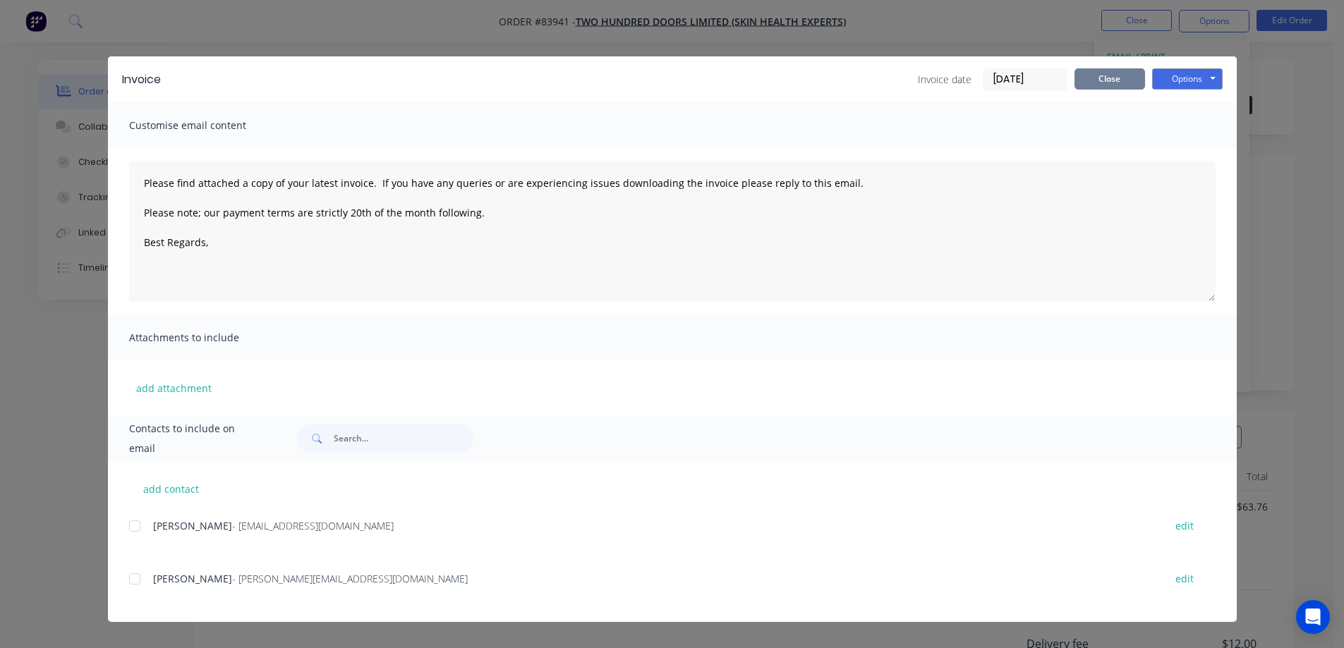
click at [1131, 78] on button "Close" at bounding box center [1109, 78] width 71 height 21
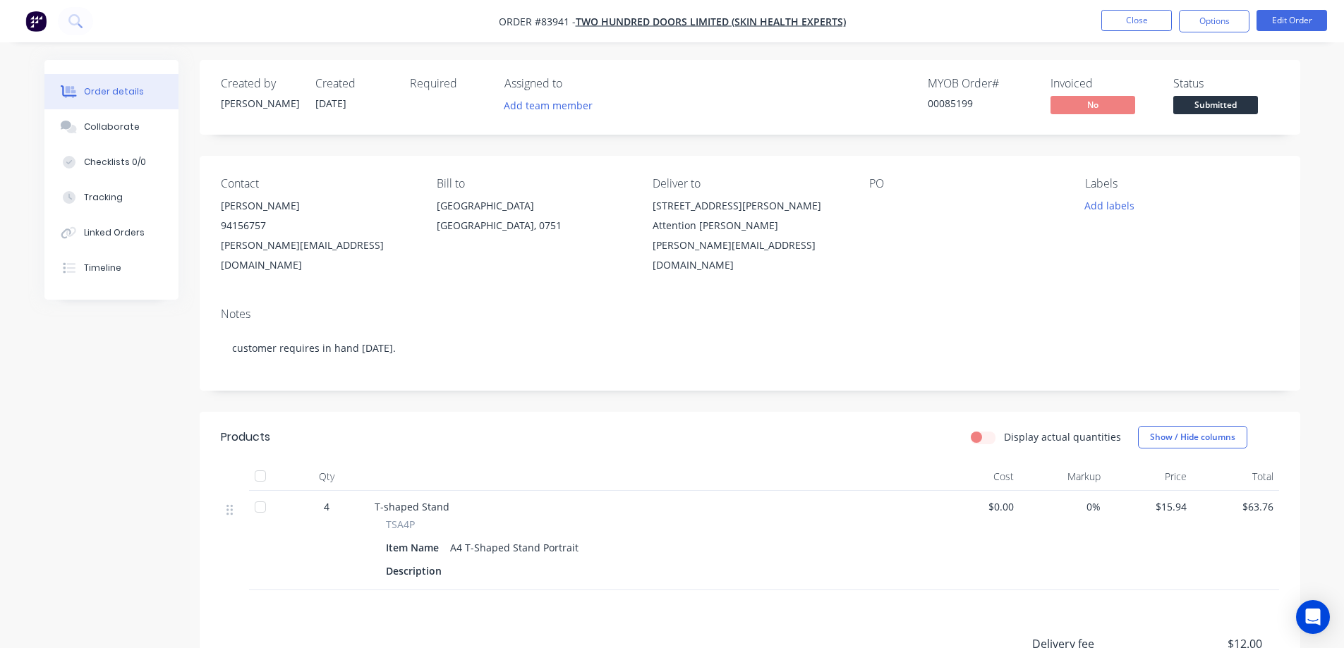
click at [1220, 98] on span "Submitted" at bounding box center [1215, 105] width 85 height 18
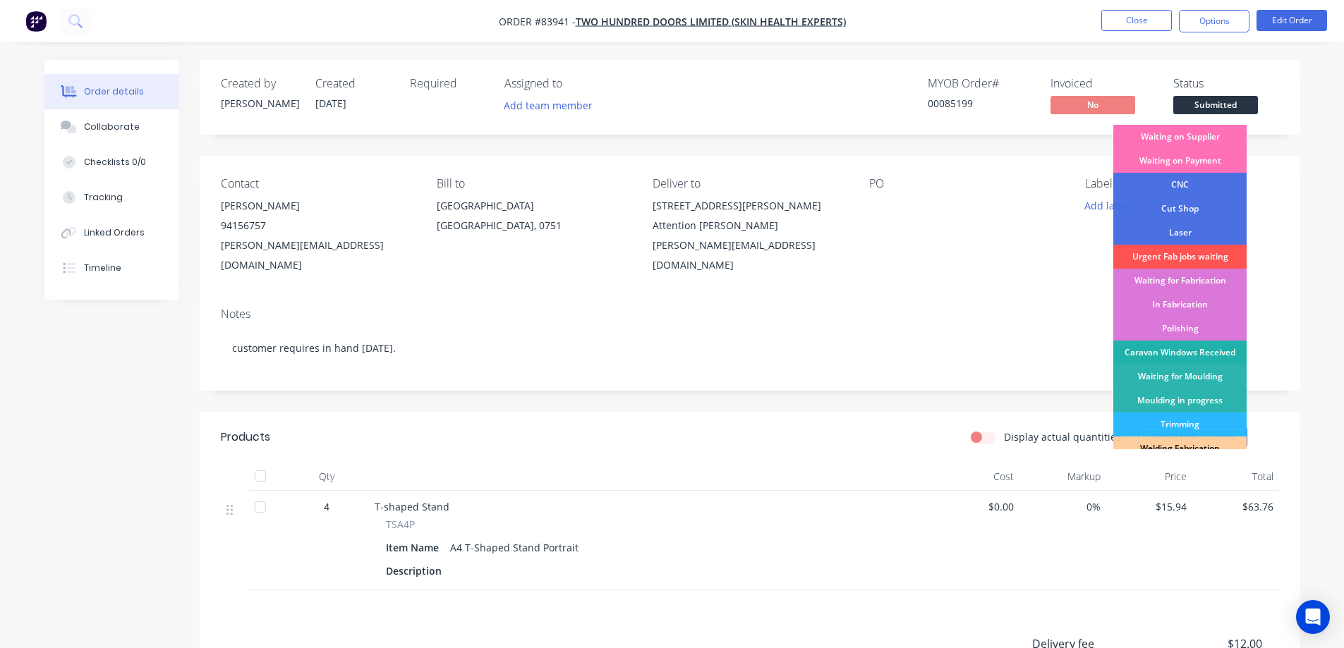
scroll to position [275, 0]
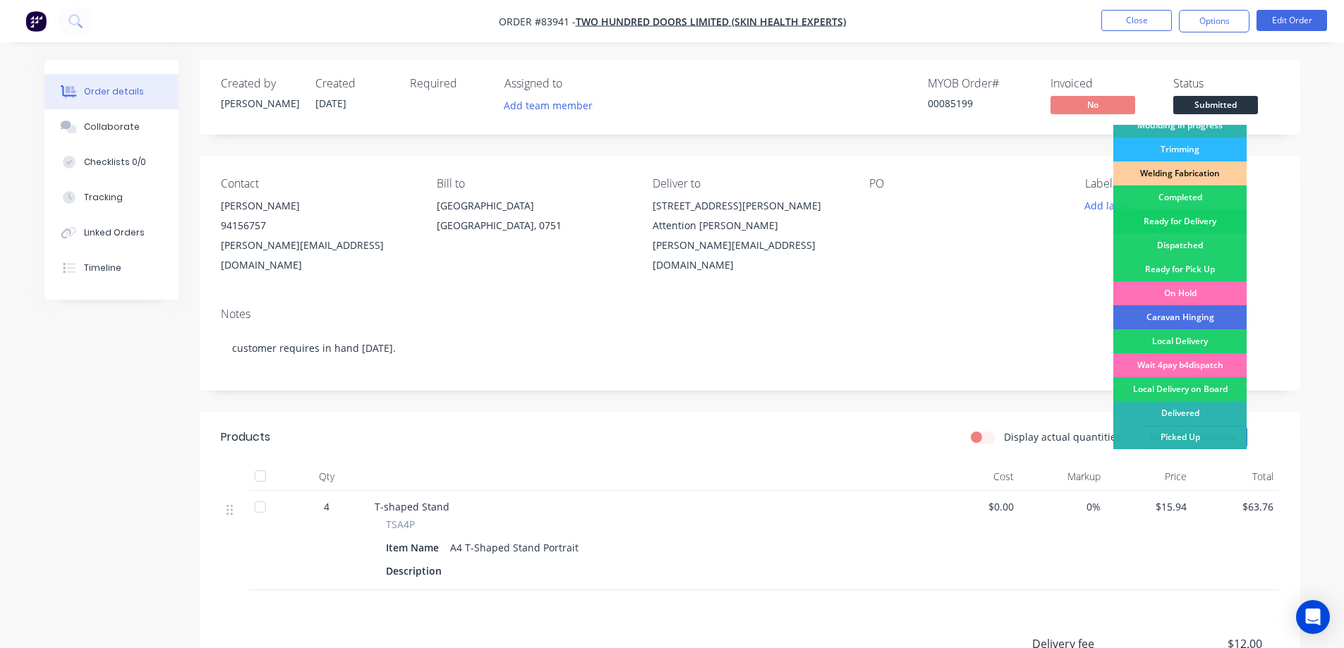
click at [1174, 224] on div "Ready for Delivery" at bounding box center [1179, 221] width 133 height 24
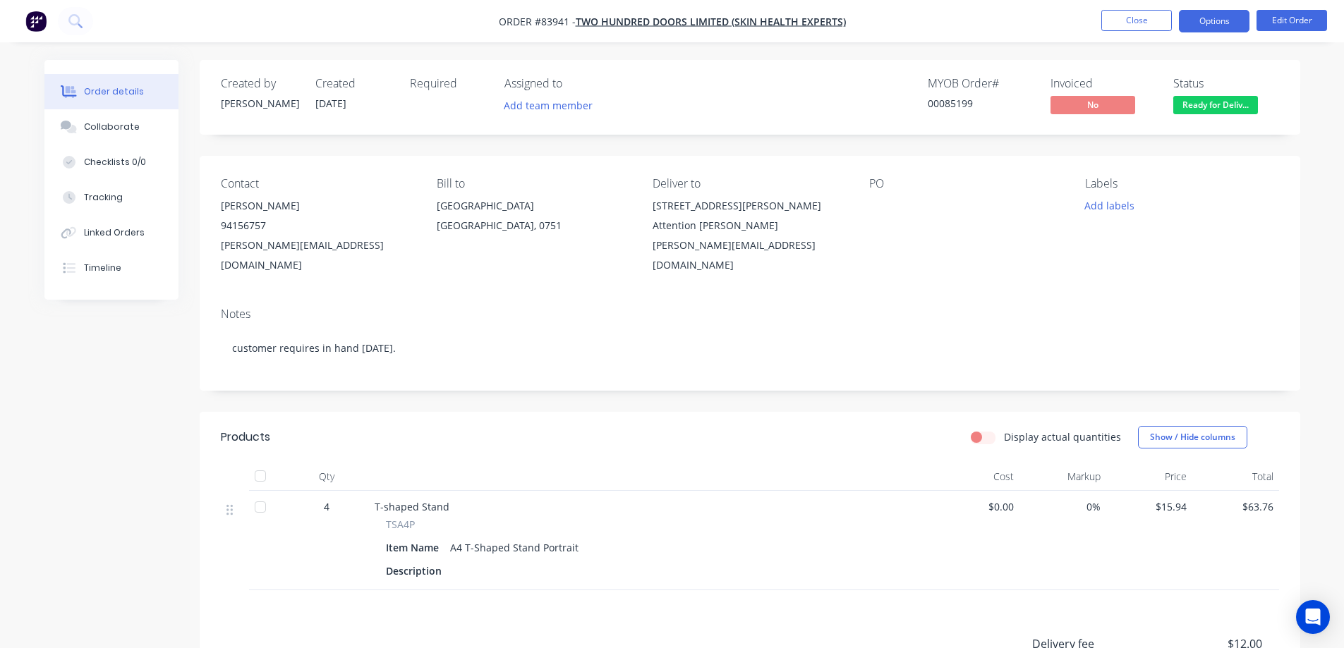
click at [1210, 22] on button "Options" at bounding box center [1214, 21] width 71 height 23
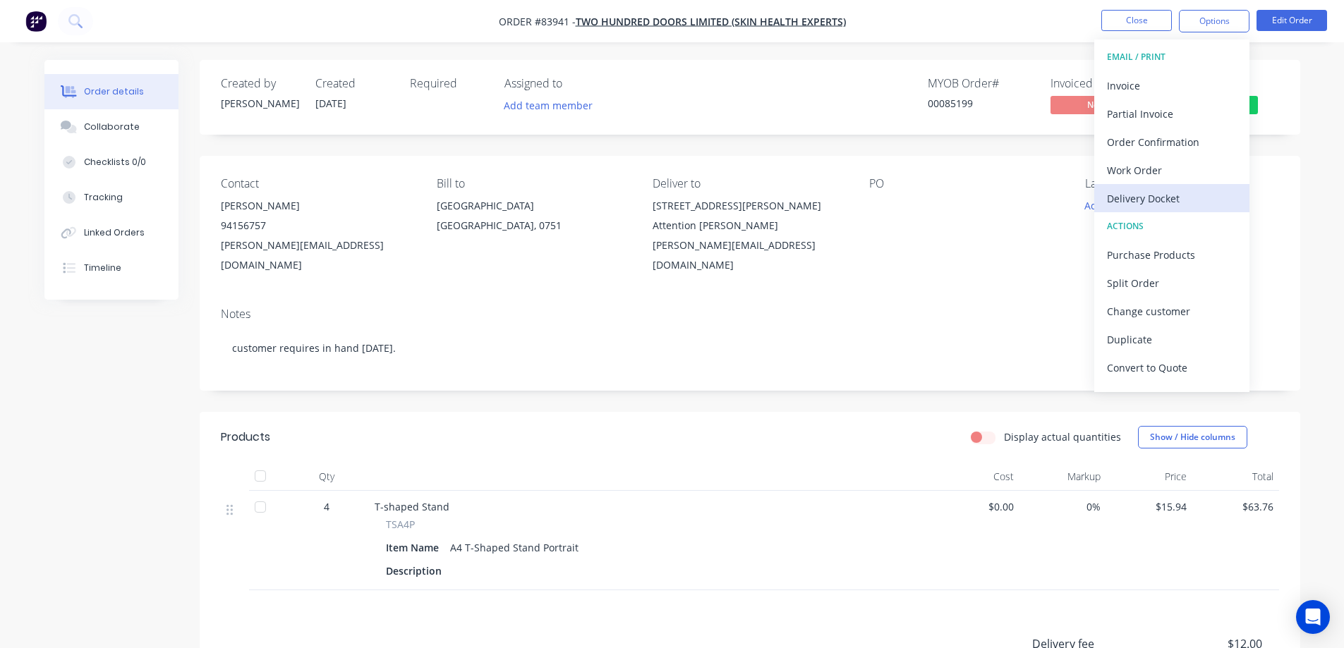
click at [1166, 203] on div "Delivery Docket" at bounding box center [1172, 198] width 130 height 20
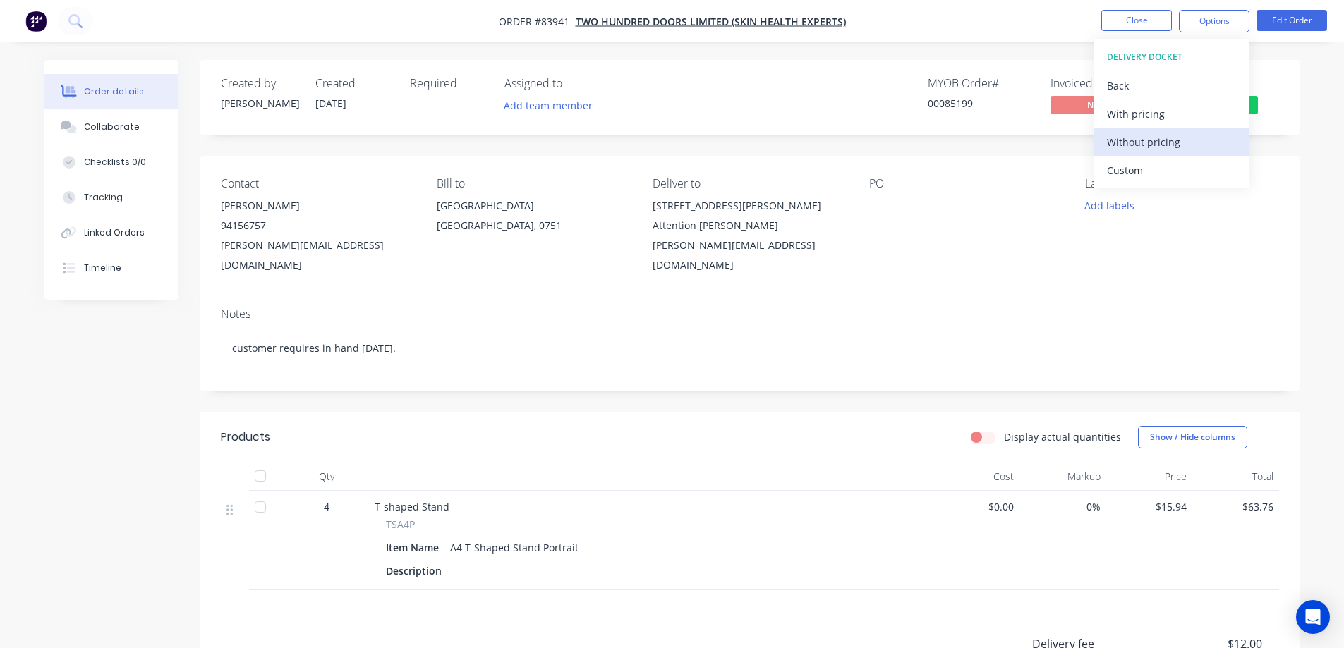
click at [1174, 147] on div "Without pricing" at bounding box center [1172, 142] width 130 height 20
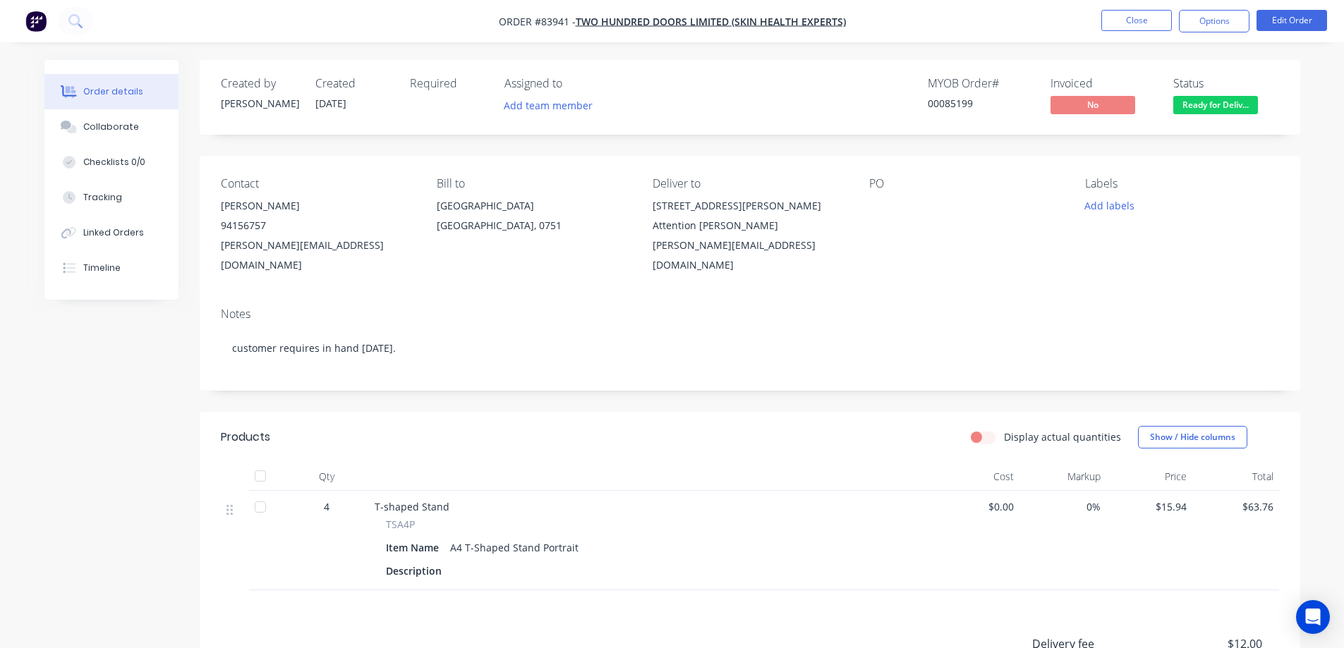
click at [980, 148] on div "Created by Jess Created 14/08/25 Required Assigned to Add team member MYOB Orde…" at bounding box center [750, 455] width 1100 height 791
click at [1195, 27] on button "Options" at bounding box center [1214, 21] width 71 height 23
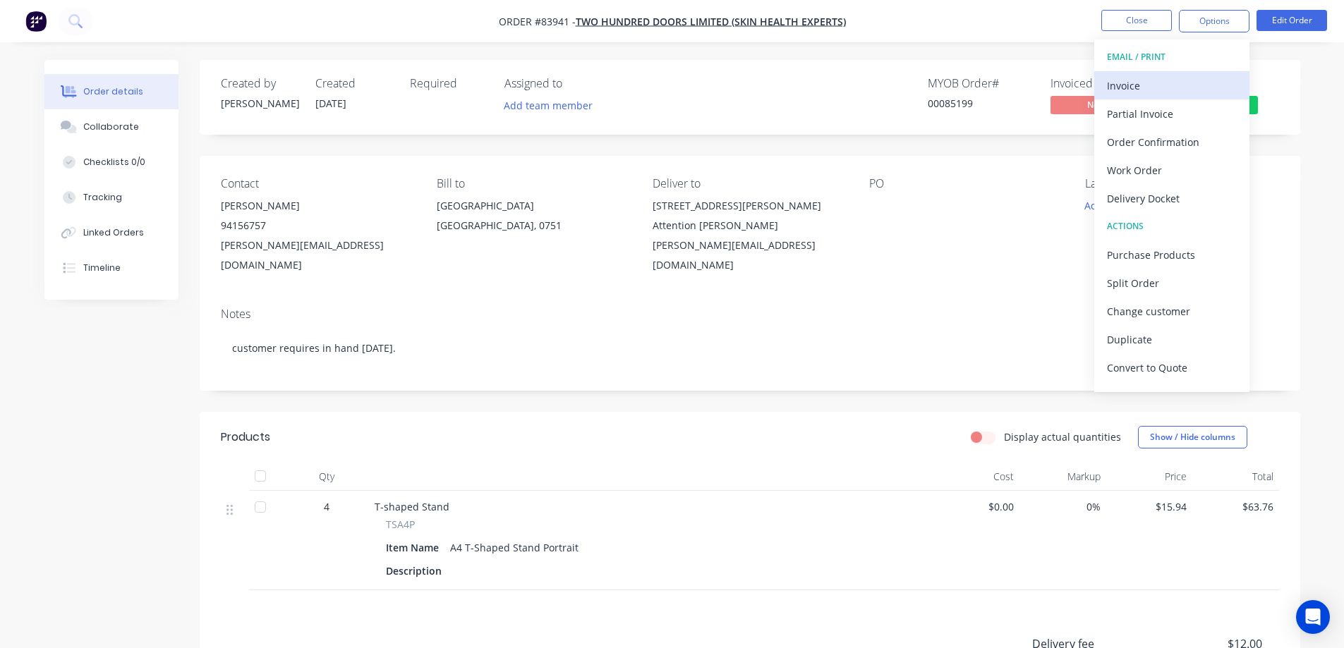
click at [1182, 73] on button "Invoice" at bounding box center [1171, 85] width 155 height 28
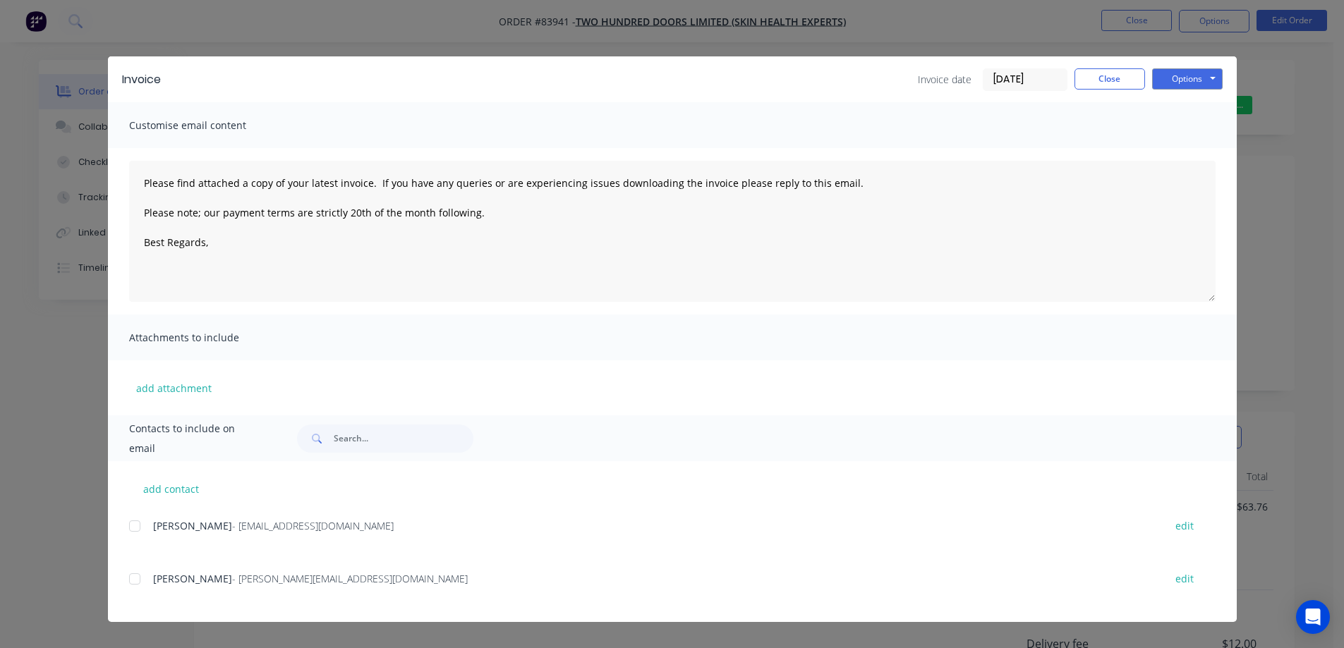
click at [142, 528] on div at bounding box center [135, 526] width 28 height 28
click at [1188, 80] on button "Options" at bounding box center [1187, 78] width 71 height 21
click at [1193, 147] on button "Email" at bounding box center [1197, 150] width 90 height 23
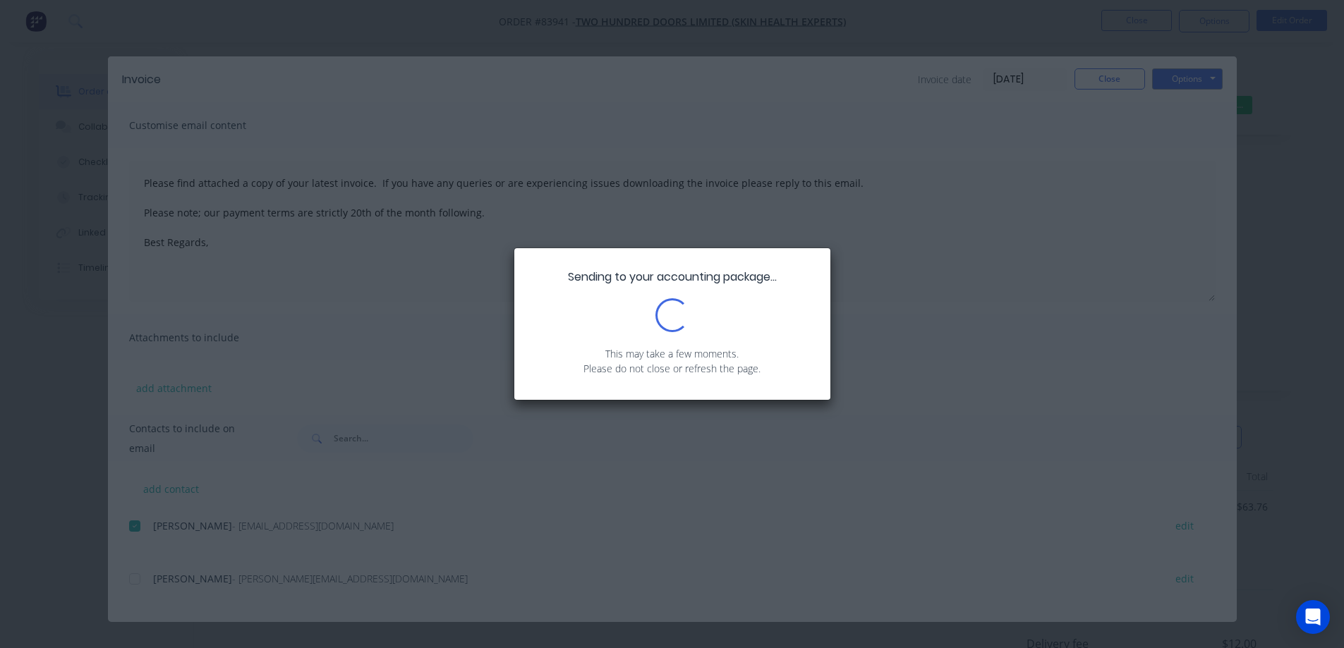
type textarea "Please find attached a copy of your latest invoice. If you have any queries or …"
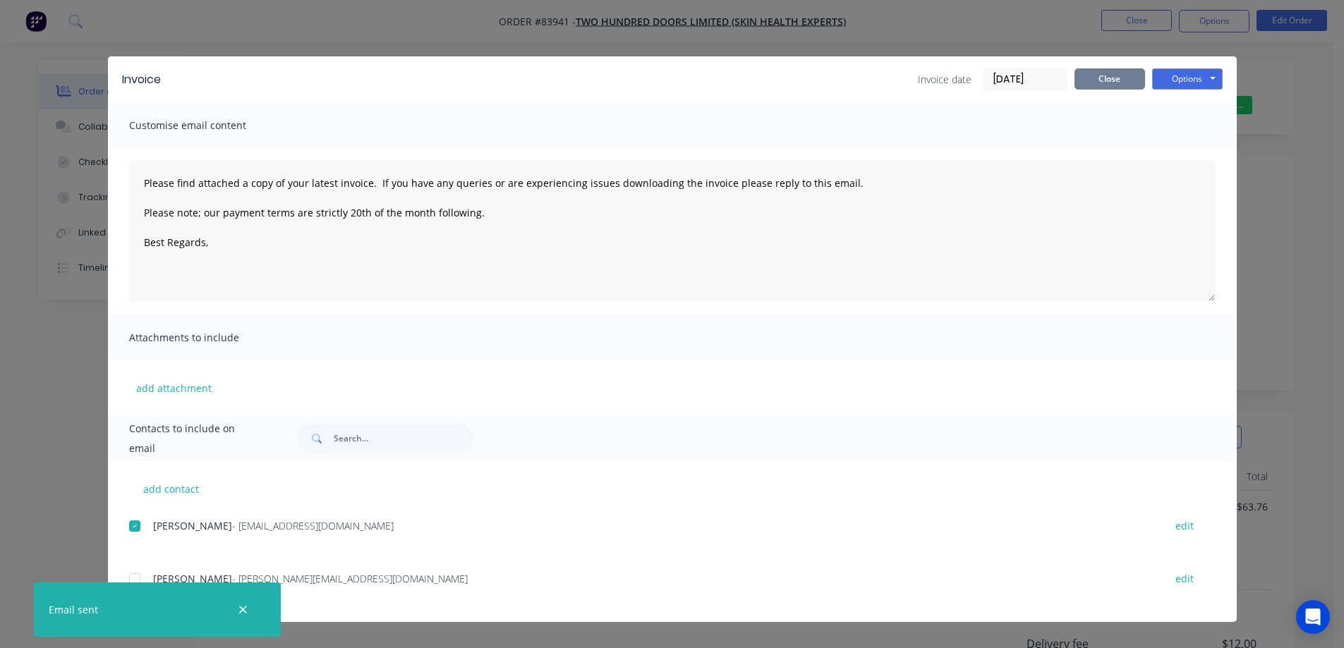
click at [1133, 85] on button "Close" at bounding box center [1109, 78] width 71 height 21
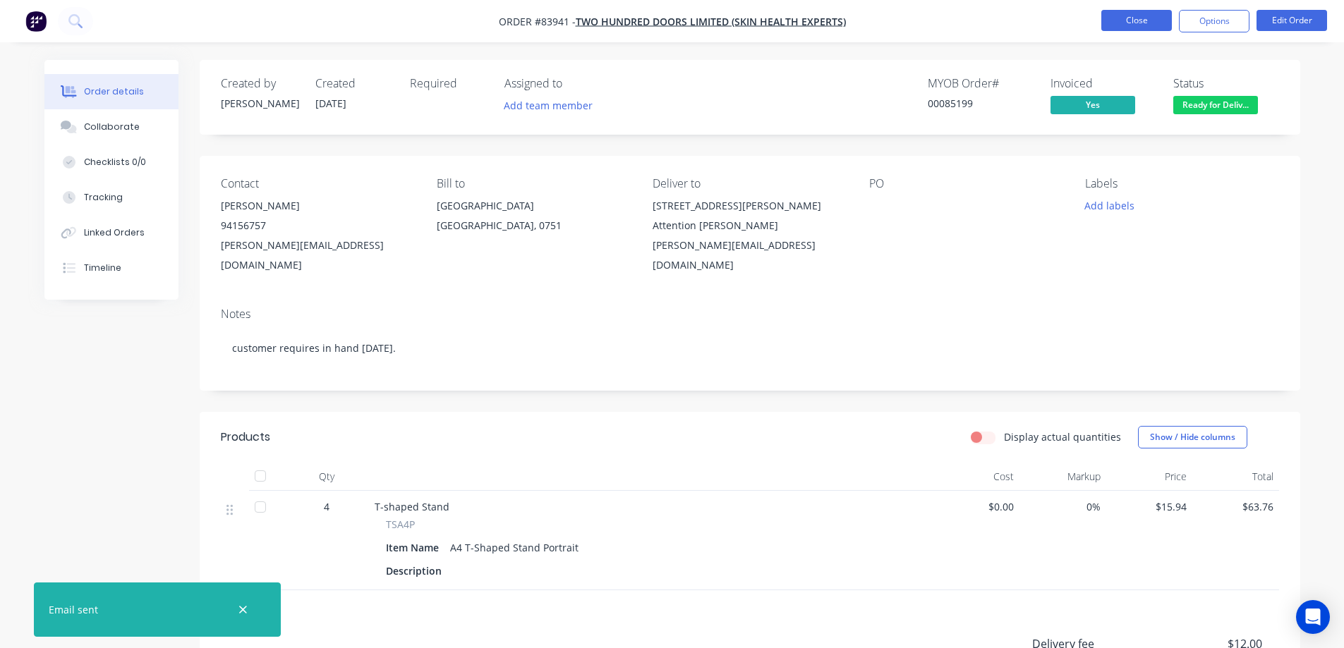
click at [1136, 29] on button "Close" at bounding box center [1136, 20] width 71 height 21
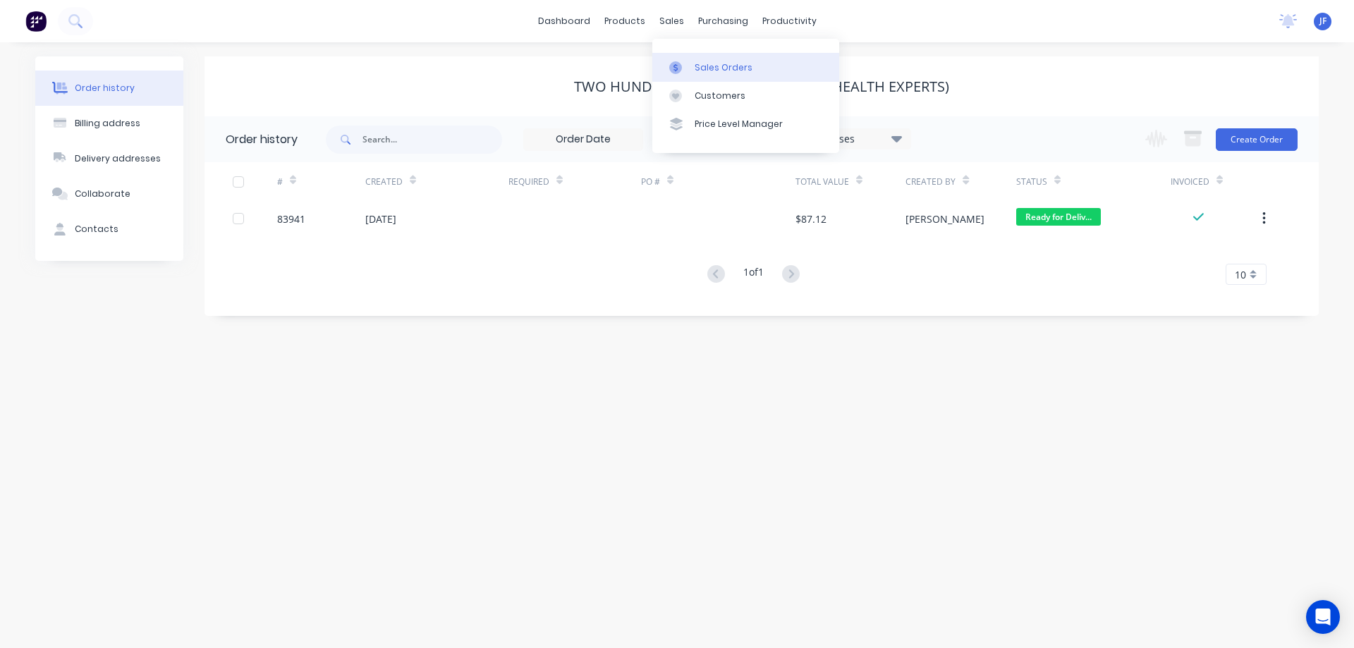
click at [680, 68] on icon at bounding box center [675, 67] width 13 height 13
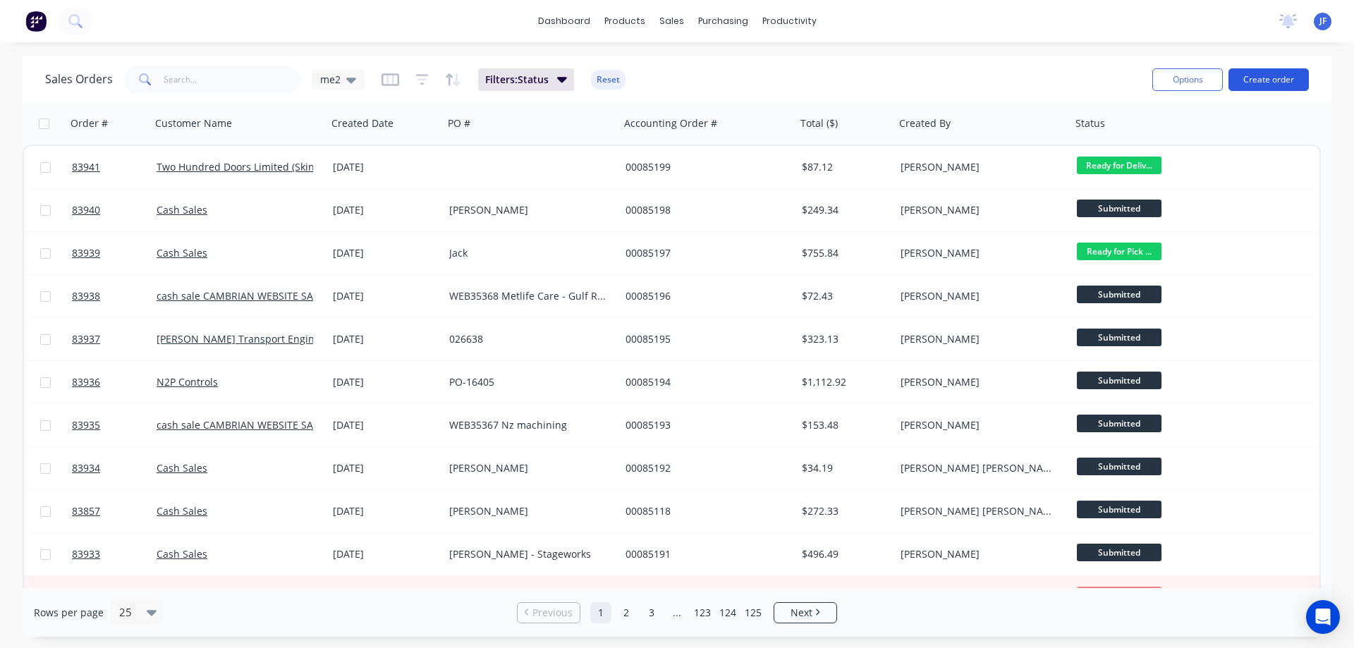
click at [1297, 80] on button "Create order" at bounding box center [1269, 79] width 80 height 23
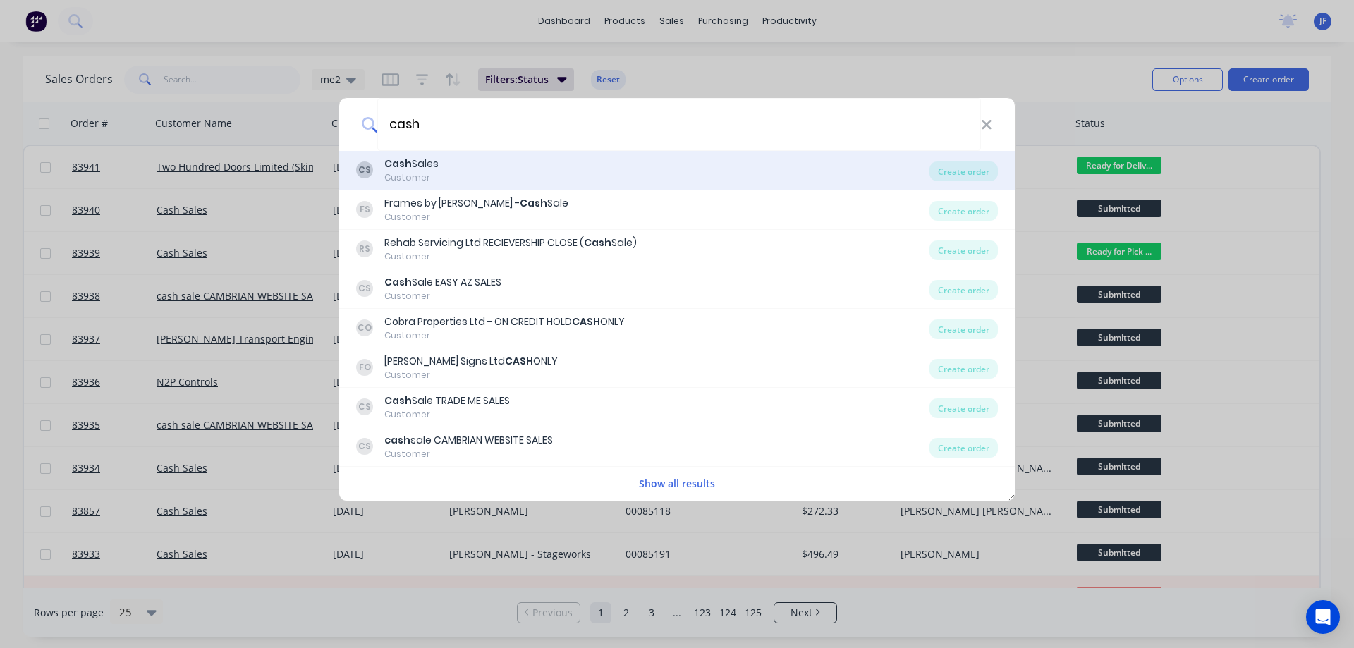
type input "cash"
click at [554, 173] on div "CS Cash Sales Customer" at bounding box center [642, 171] width 573 height 28
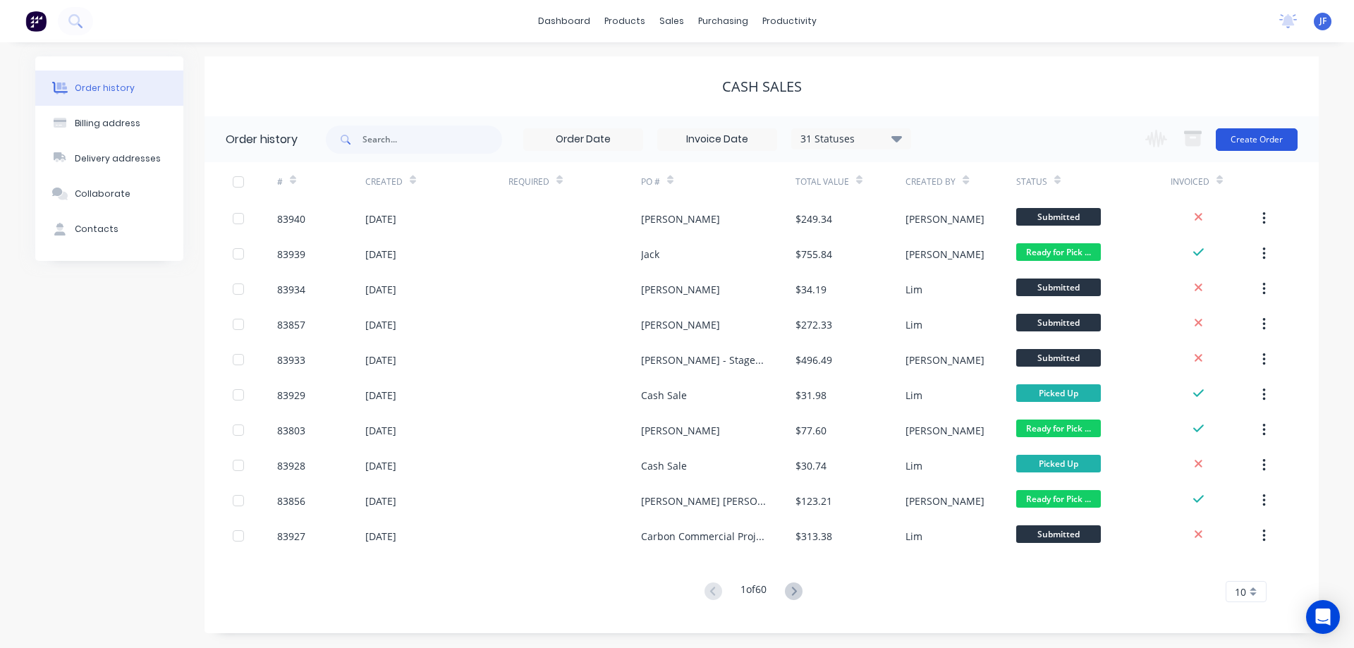
click at [1278, 144] on button "Create Order" at bounding box center [1257, 139] width 82 height 23
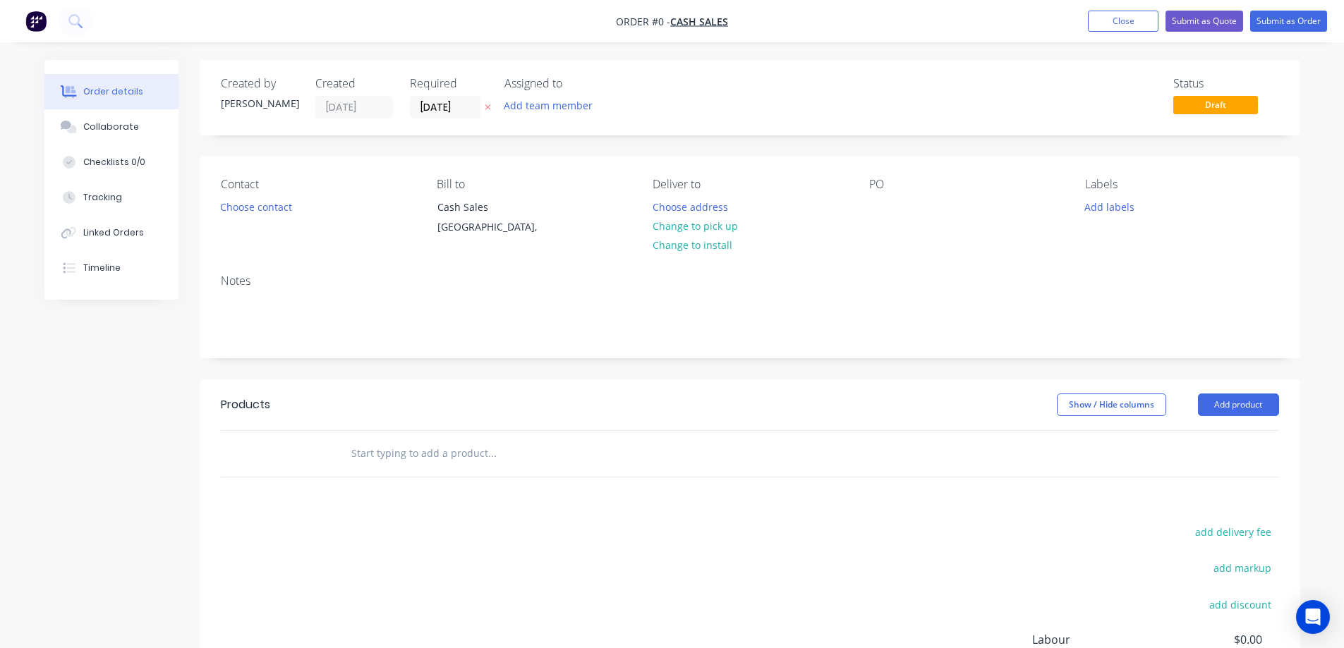
click at [492, 109] on button at bounding box center [487, 107] width 15 height 16
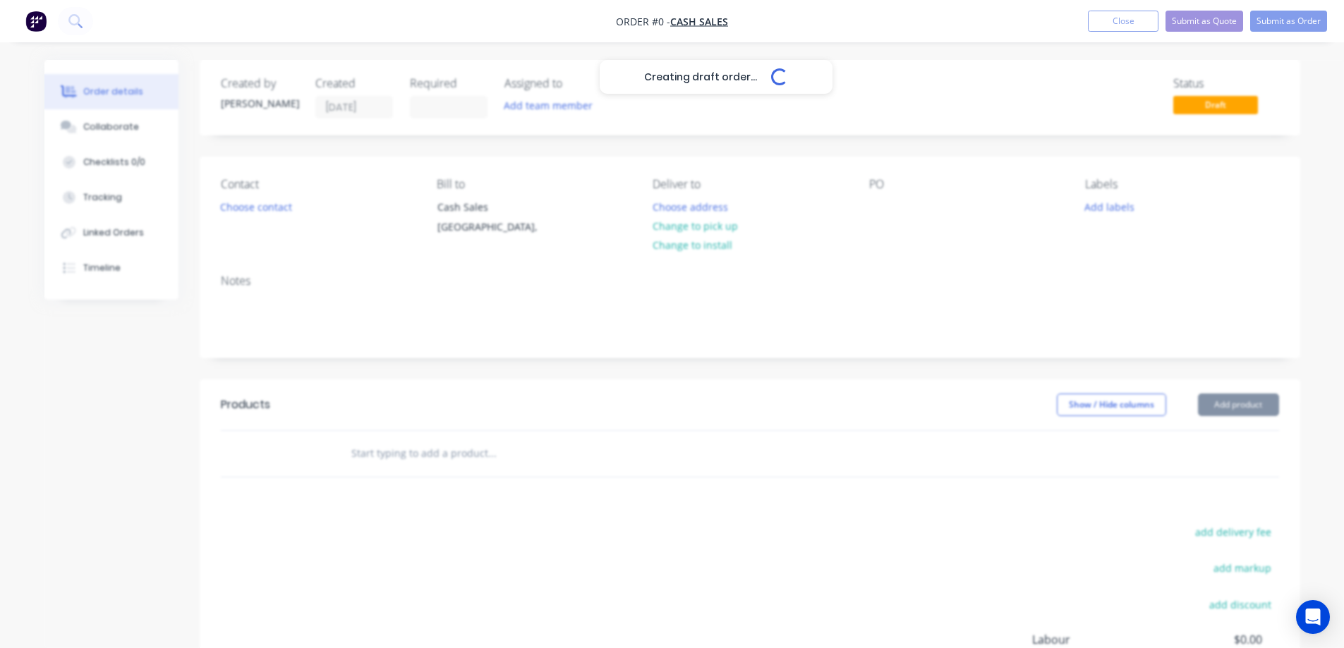
click at [271, 203] on div "Creating draft order... Loading..." at bounding box center [716, 384] width 1344 height 648
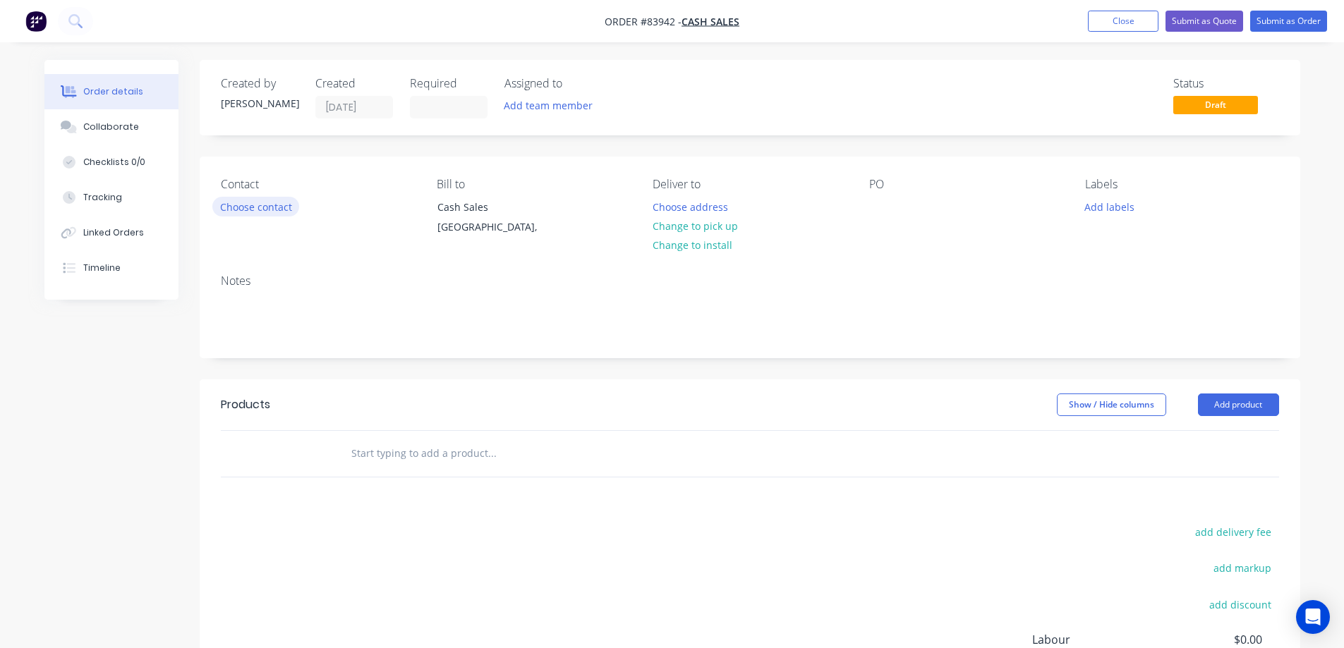
click at [271, 211] on button "Choose contact" at bounding box center [255, 206] width 87 height 19
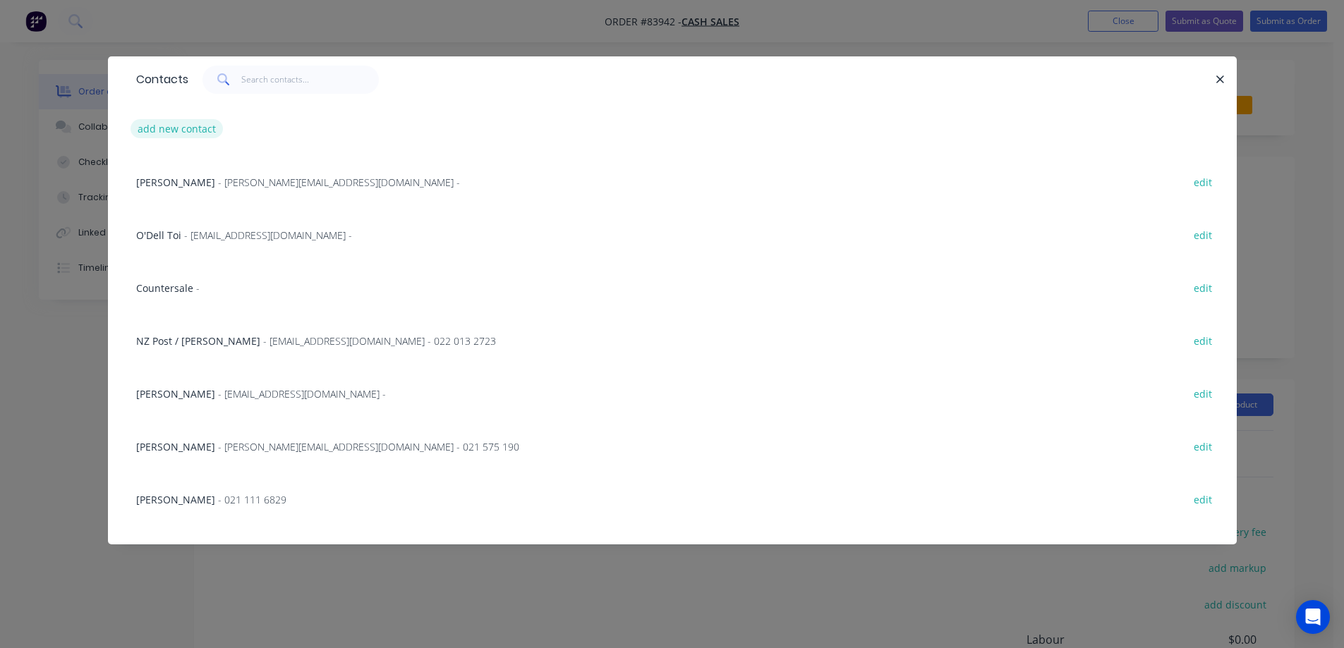
click at [166, 120] on button "add new contact" at bounding box center [176, 128] width 93 height 19
select select "NZ"
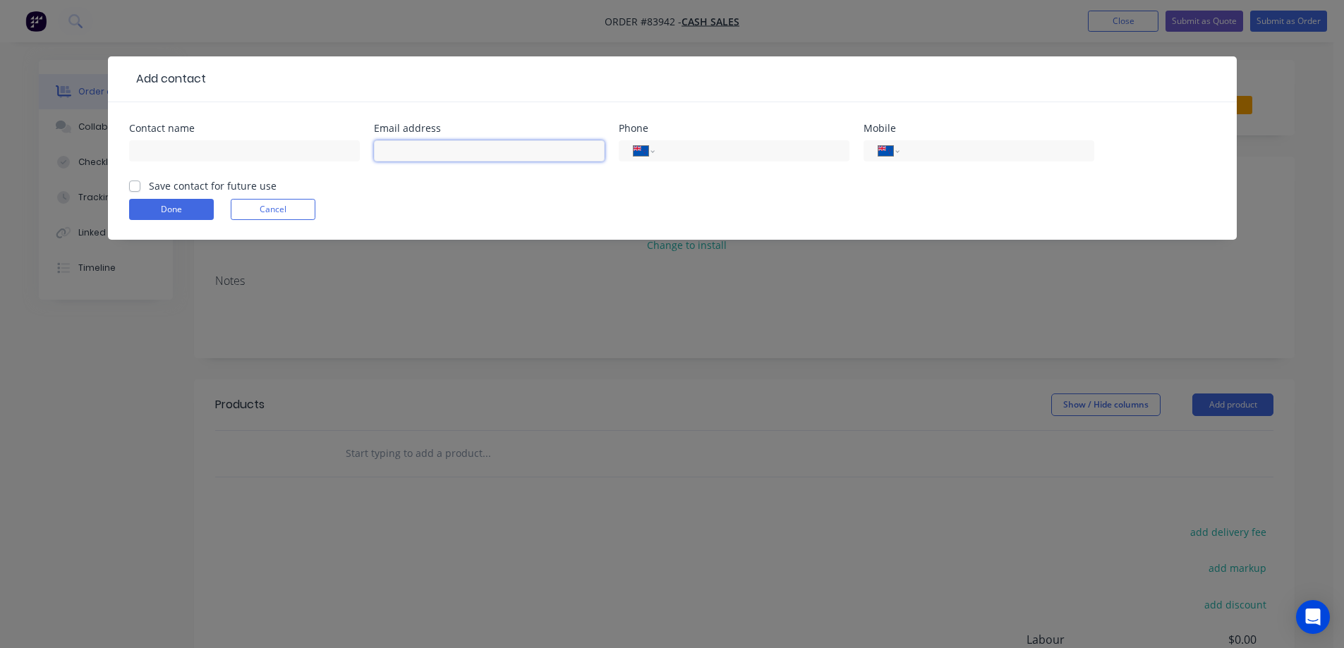
click at [467, 156] on input "text" at bounding box center [489, 150] width 231 height 21
paste input "abosman@doc.govt.nz"
type input "abosman@doc.govt.nz"
click at [305, 155] on input "text" at bounding box center [244, 150] width 231 height 21
click at [244, 150] on input "DOC" at bounding box center [244, 150] width 231 height 21
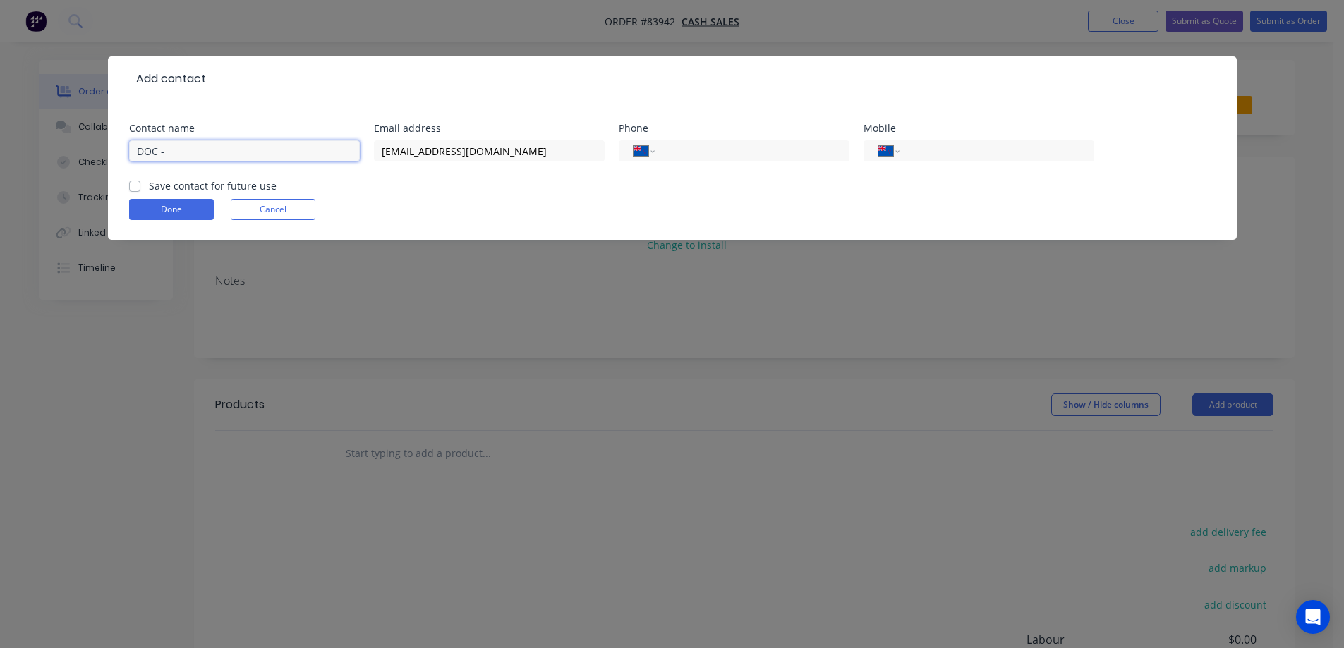
paste input "Adeline Bosman"
type input "DOC - Adeline Bosman"
click at [205, 183] on label "Save contact for future use" at bounding box center [213, 185] width 128 height 15
click at [140, 183] on input "Save contact for future use" at bounding box center [134, 184] width 11 height 13
checkbox input "true"
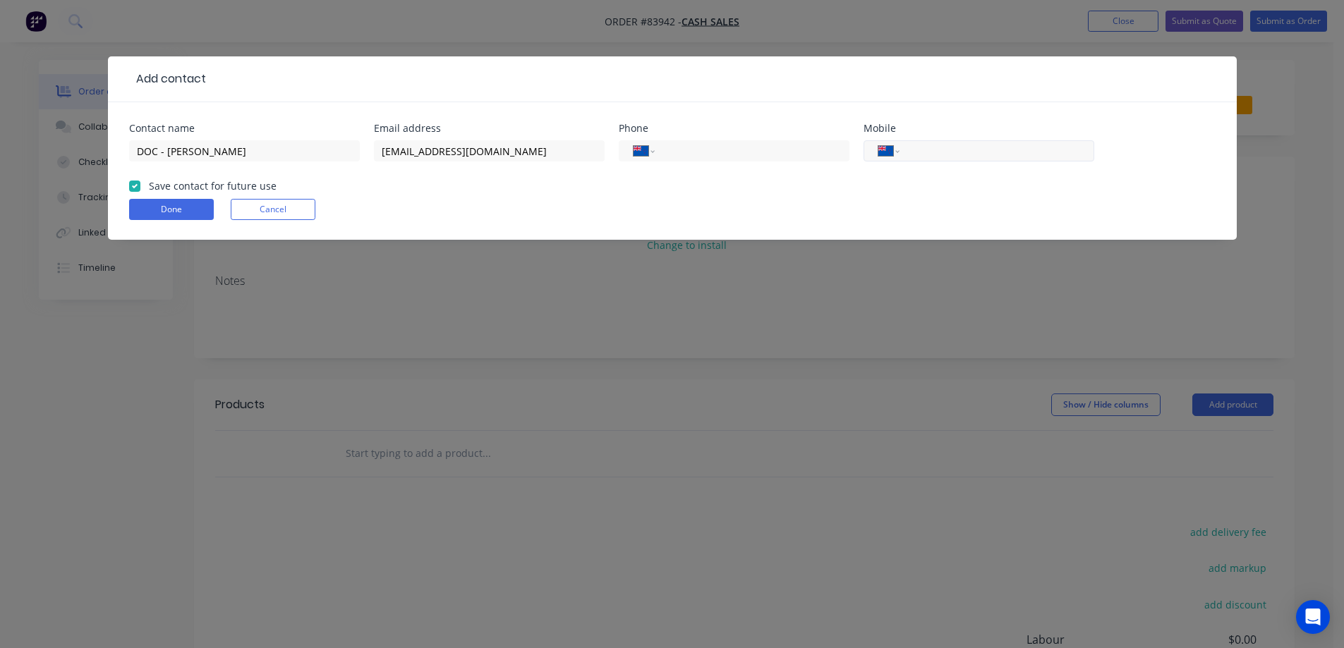
click at [986, 145] on input "tel" at bounding box center [993, 151] width 169 height 16
paste input "027 340 5309"
type input "027 340 5309"
click at [163, 205] on button "Done" at bounding box center [171, 209] width 85 height 21
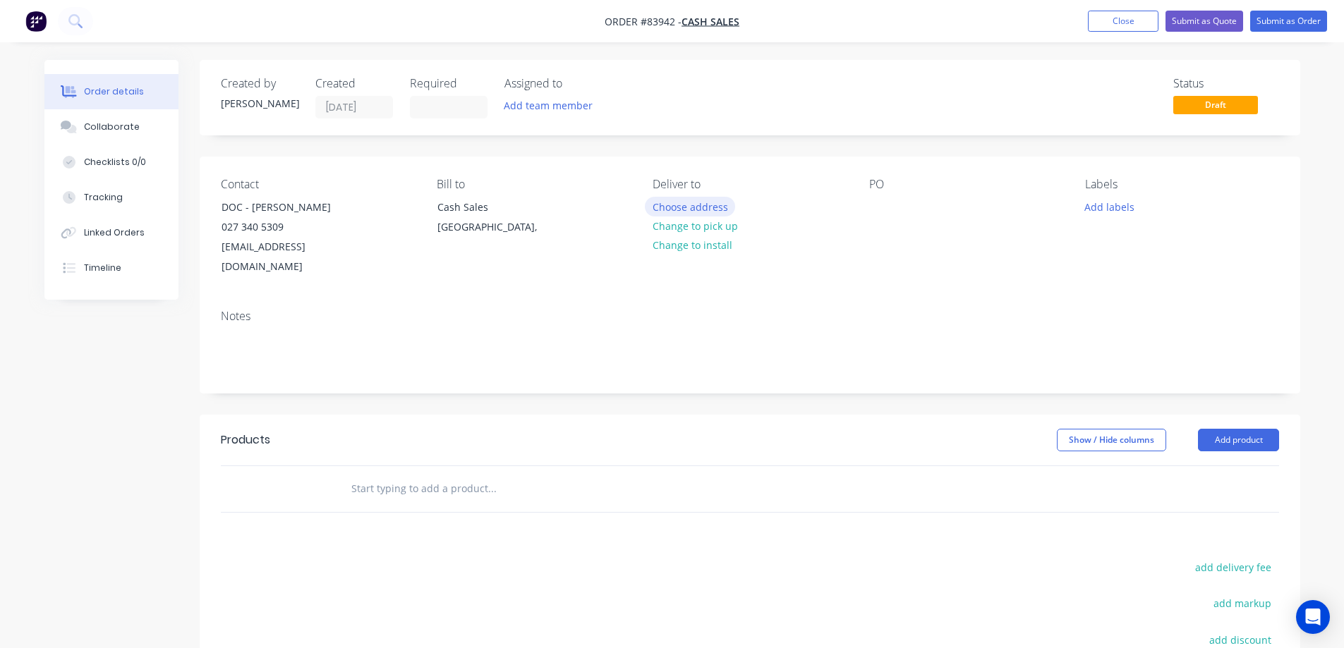
click at [709, 209] on button "Choose address" at bounding box center [690, 206] width 90 height 19
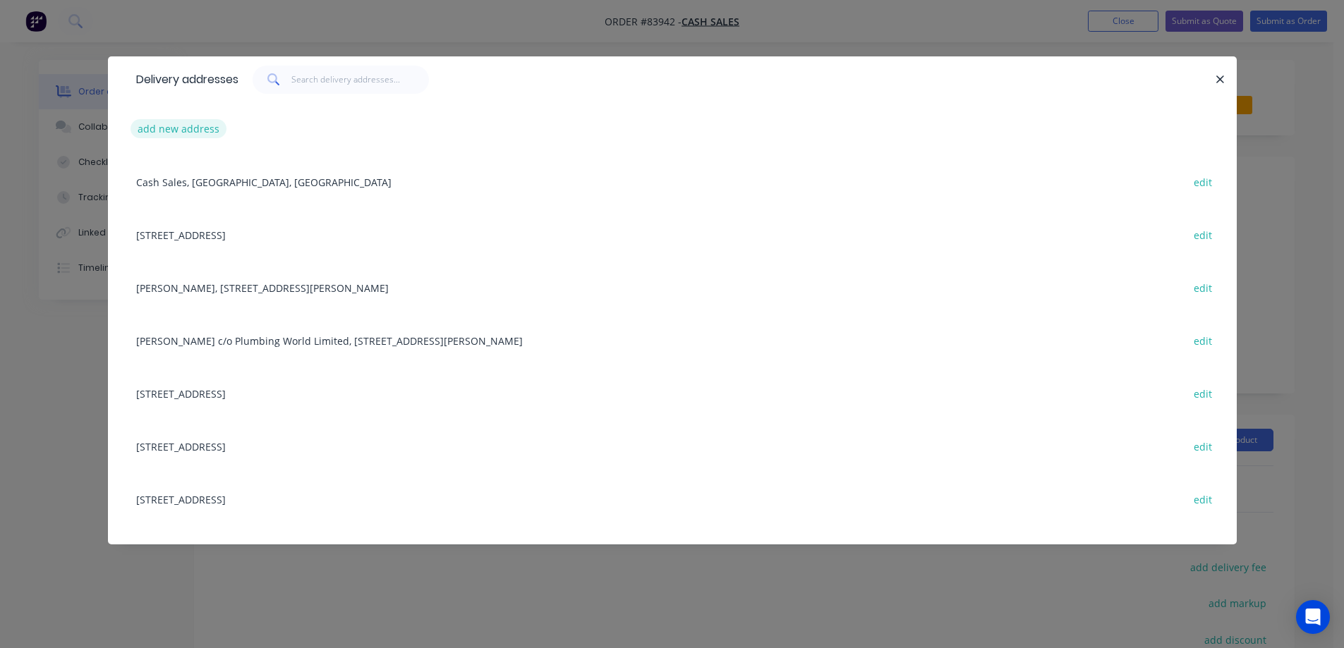
click at [174, 133] on button "add new address" at bounding box center [178, 128] width 97 height 19
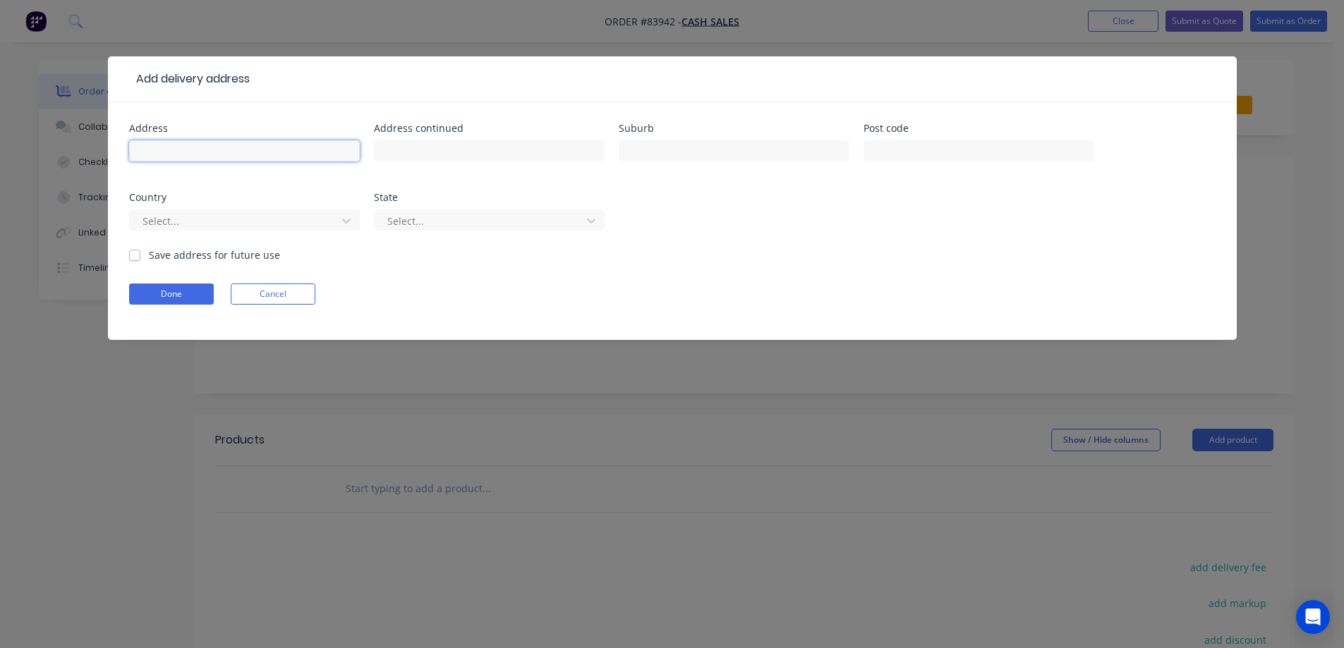
click at [255, 147] on input "text" at bounding box center [244, 150] width 231 height 21
paste input "29b Alec Craig Way"
type input "29b Alec Craig Way"
drag, startPoint x: 458, startPoint y: 157, endPoint x: 346, endPoint y: 157, distance: 111.4
click at [458, 157] on input "text" at bounding box center [489, 150] width 231 height 21
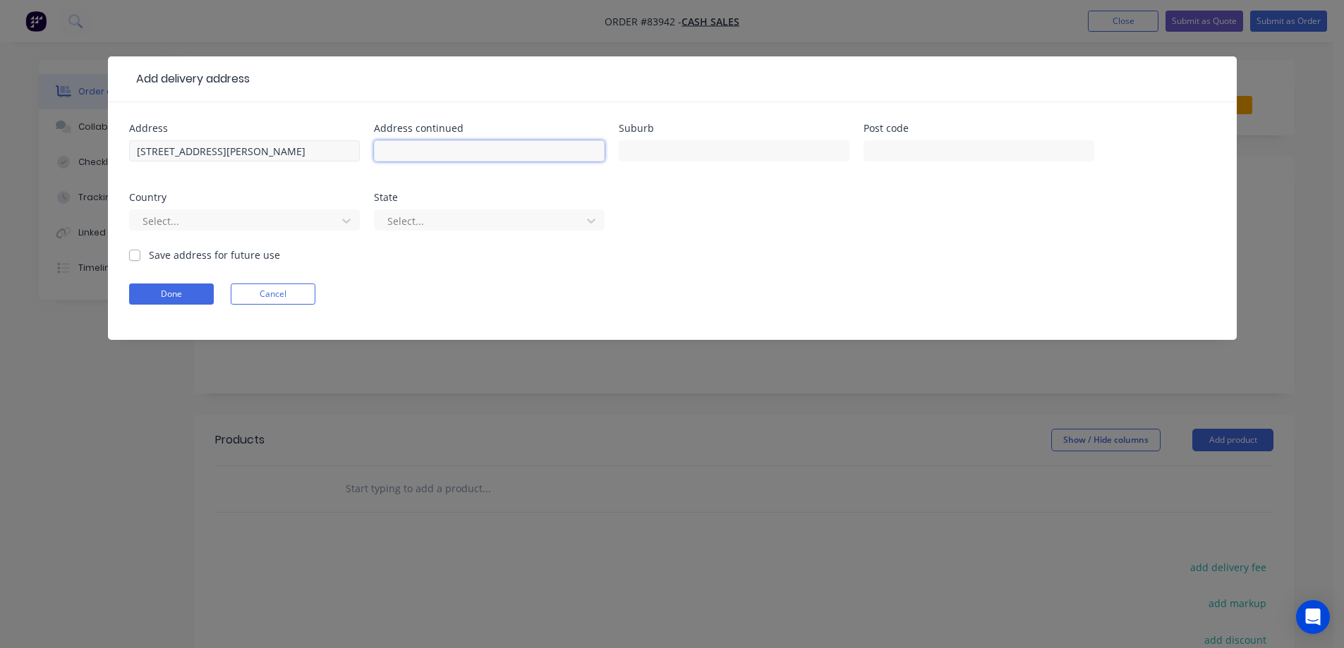
paste input "Gulf Harbour"
type input "Gulf Harbour"
click at [675, 151] on input "text" at bounding box center [734, 150] width 231 height 21
paste input "Auckland"
type input "Auckland"
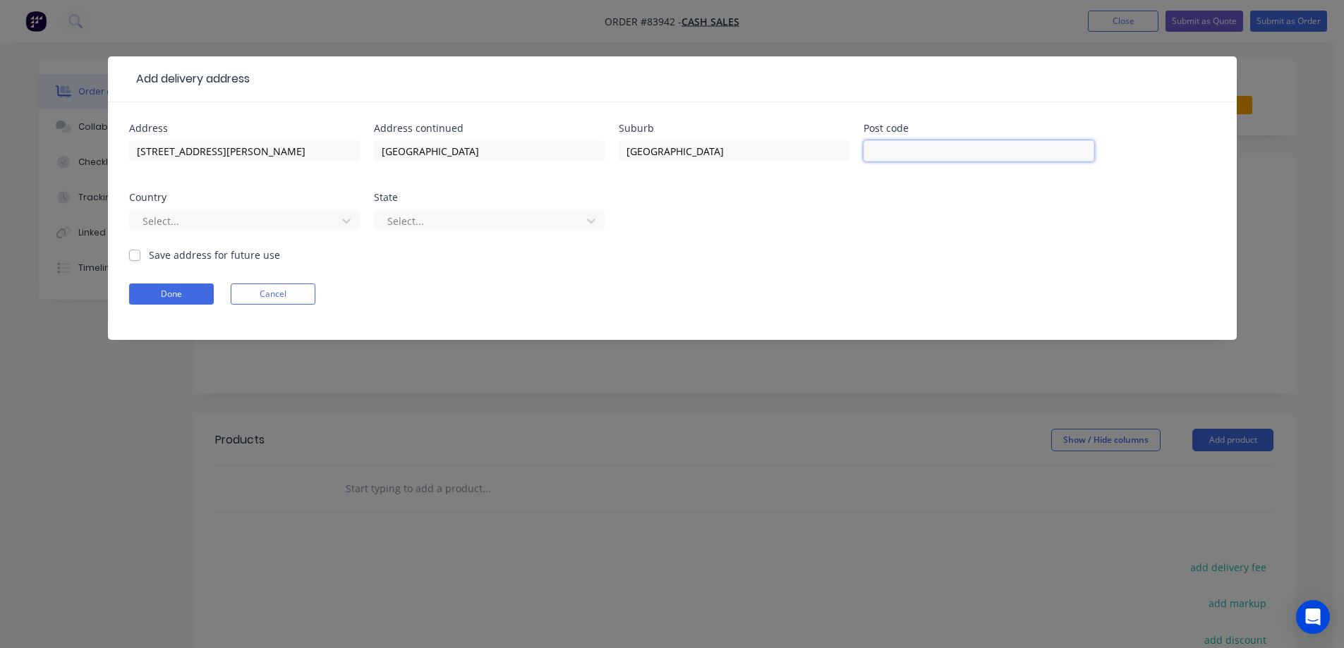
click at [871, 154] on input "text" at bounding box center [978, 150] width 231 height 21
type input "0930"
click at [164, 289] on button "Done" at bounding box center [171, 294] width 85 height 21
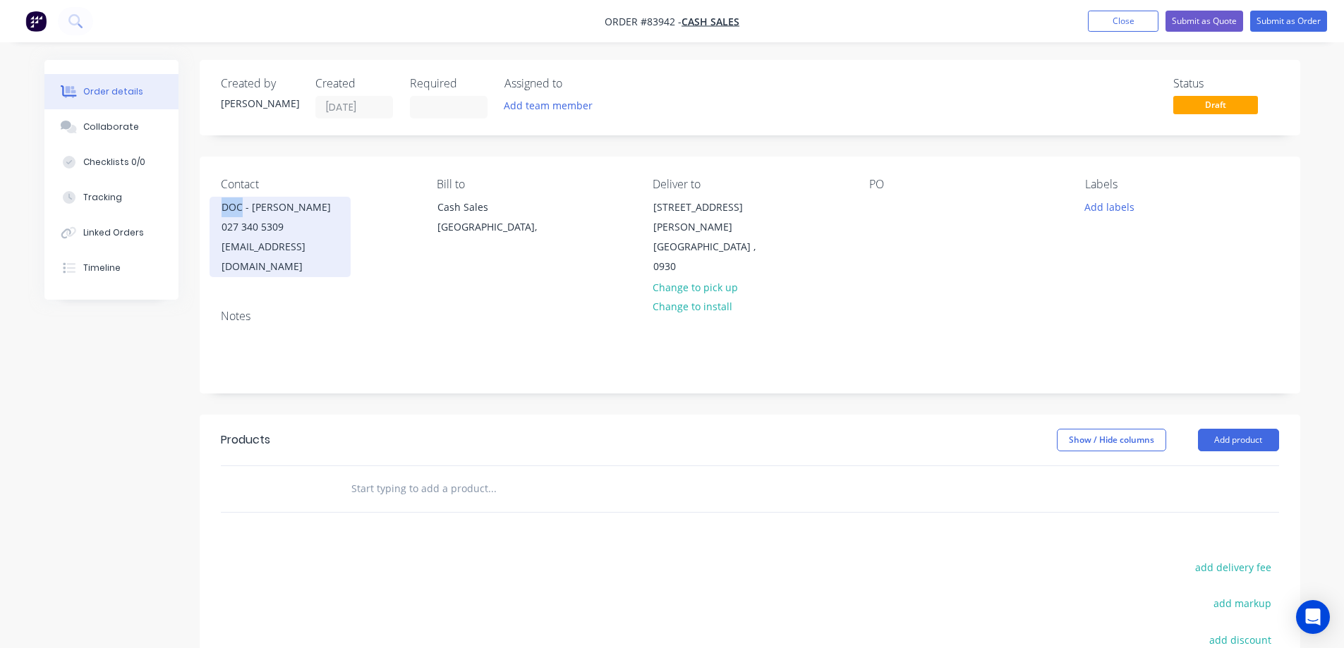
drag, startPoint x: 218, startPoint y: 205, endPoint x: 243, endPoint y: 206, distance: 25.4
click at [243, 206] on div "DOC - Adeline Bosman 027 340 5309 abosman@doc.govt.nz" at bounding box center [279, 237] width 141 height 80
copy div "DOC"
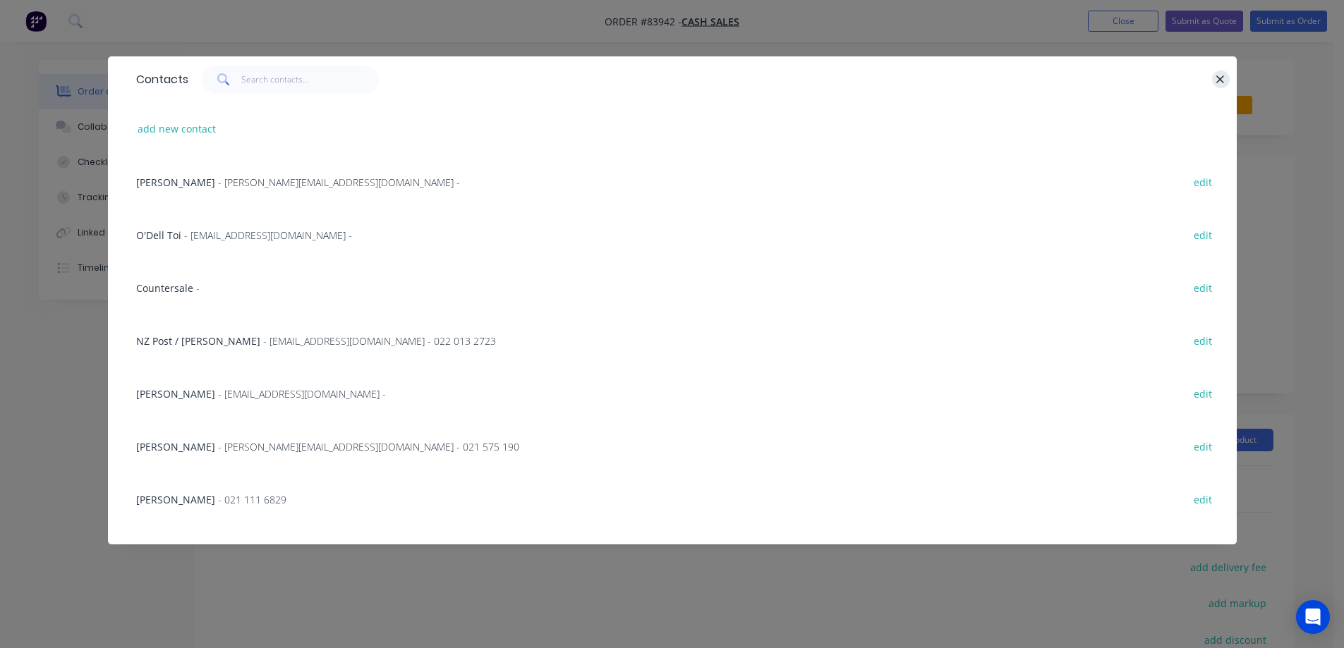
click at [1228, 78] on button "button" at bounding box center [1221, 80] width 18 height 18
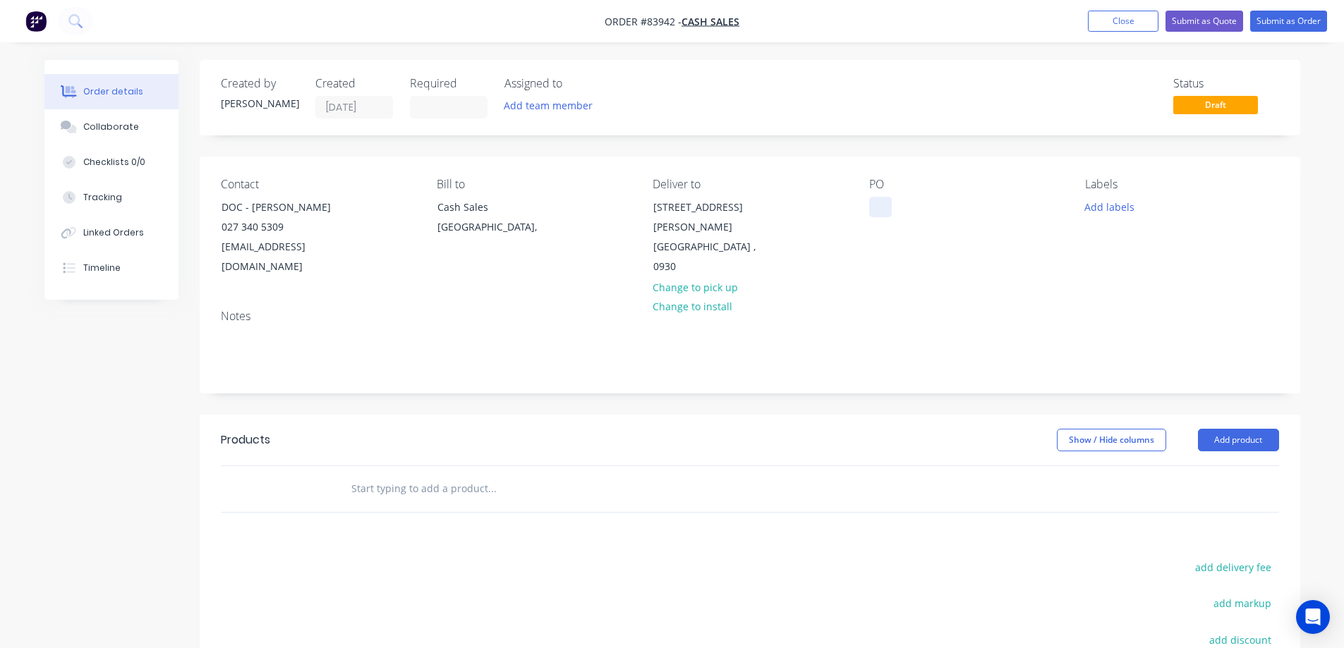
click at [880, 203] on div at bounding box center [880, 207] width 23 height 20
paste div
click at [903, 270] on div "Contact DOC - Adeline Bosman 027 340 5309 abosman@doc.govt.nz Bill to Cash Sale…" at bounding box center [750, 228] width 1100 height 142
click at [402, 475] on input "text" at bounding box center [492, 489] width 282 height 28
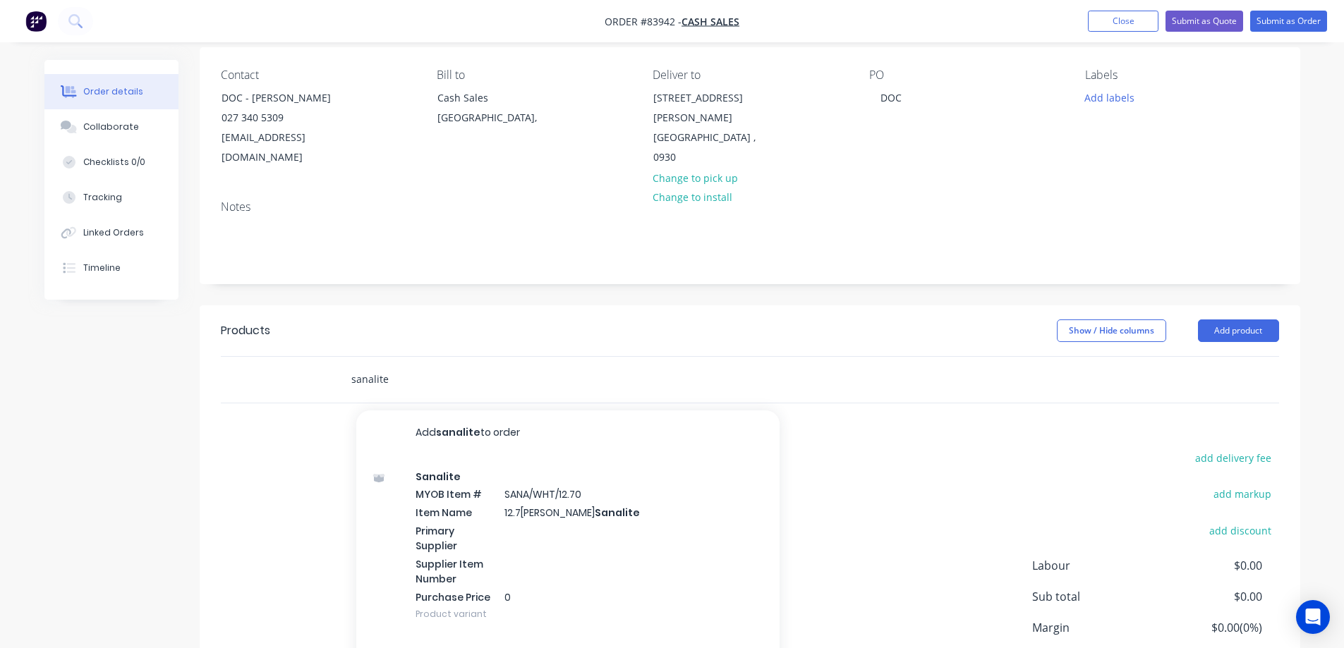
scroll to position [141, 0]
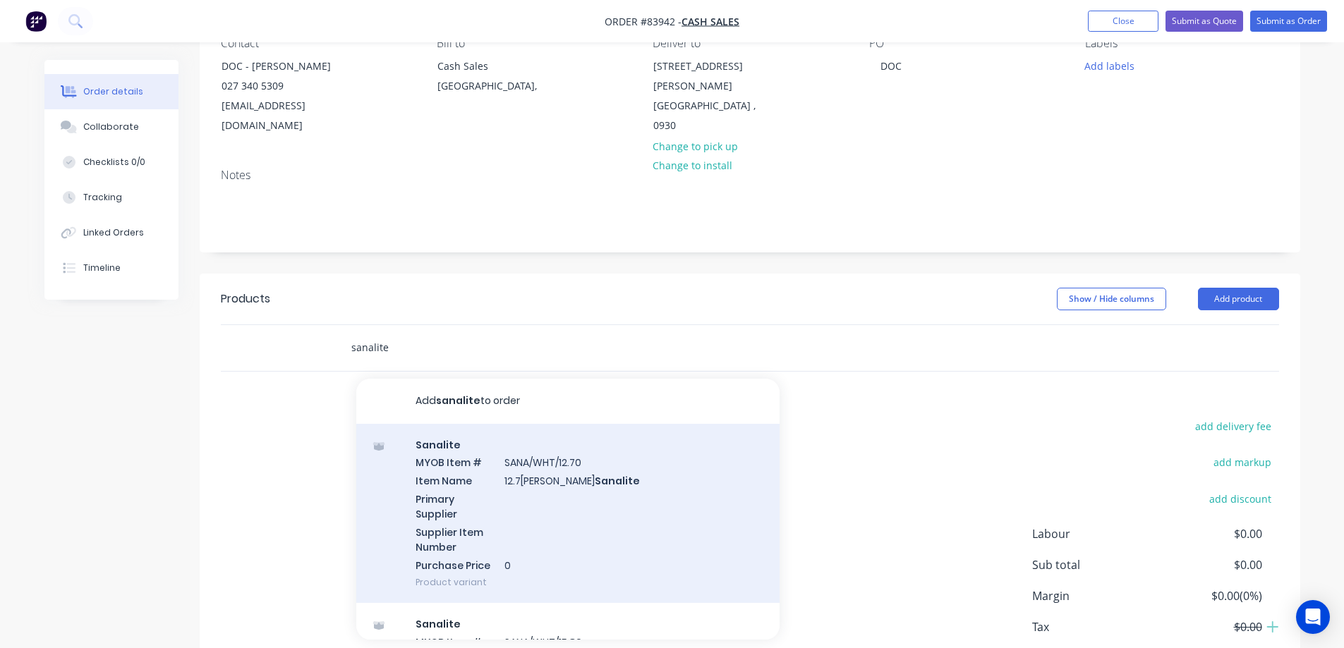
type input "sanalite"
click at [530, 494] on div "Sanalite MYOB Item # SANA/WHT/12.70 Item Name 12.7mm White Sanalite Primary Sup…" at bounding box center [567, 514] width 423 height 180
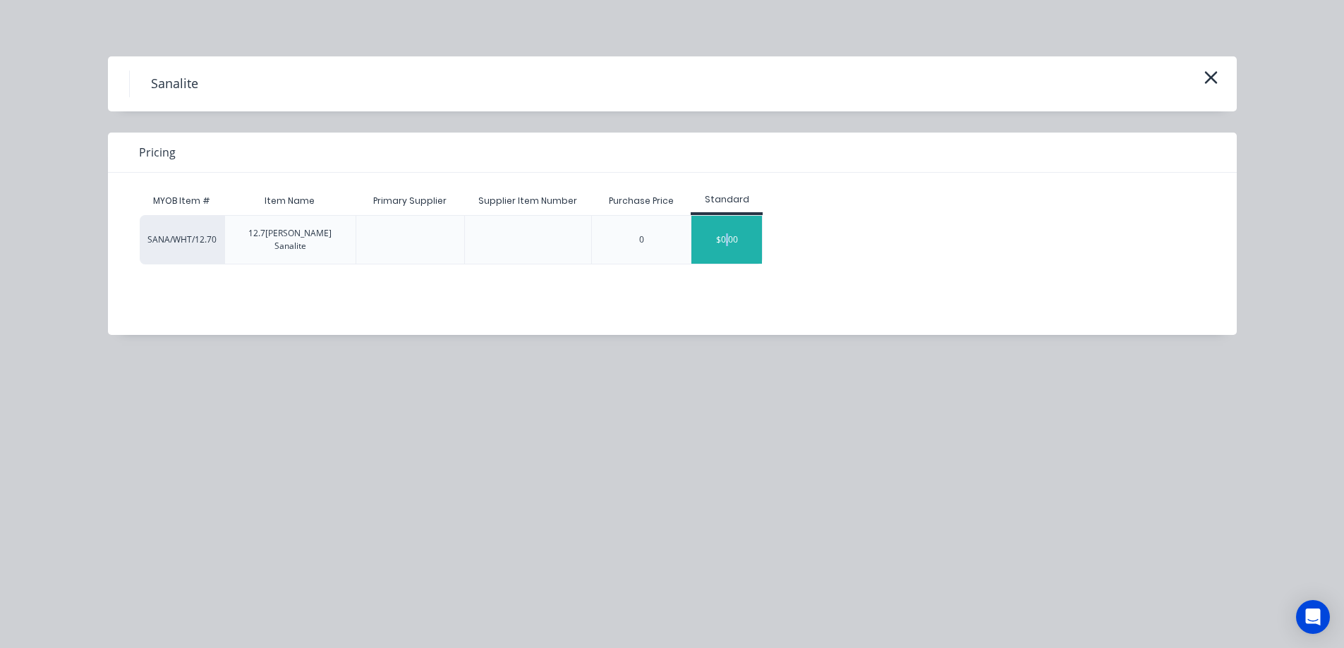
click at [726, 236] on div "$0.00" at bounding box center [726, 240] width 71 height 48
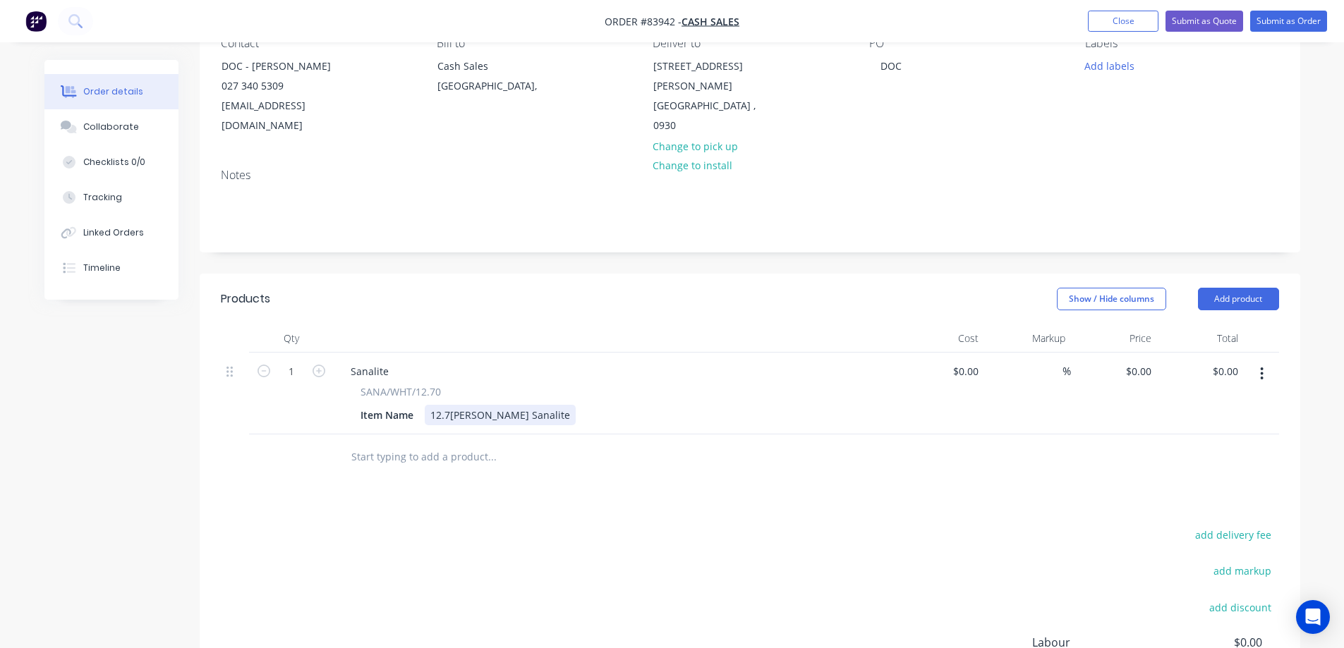
click at [541, 405] on div "12.7mm White Sanalite" at bounding box center [500, 415] width 151 height 20
click at [319, 365] on icon "button" at bounding box center [318, 371] width 13 height 13
type input "3"
click at [1138, 361] on div "0 $0.00" at bounding box center [1138, 371] width 38 height 20
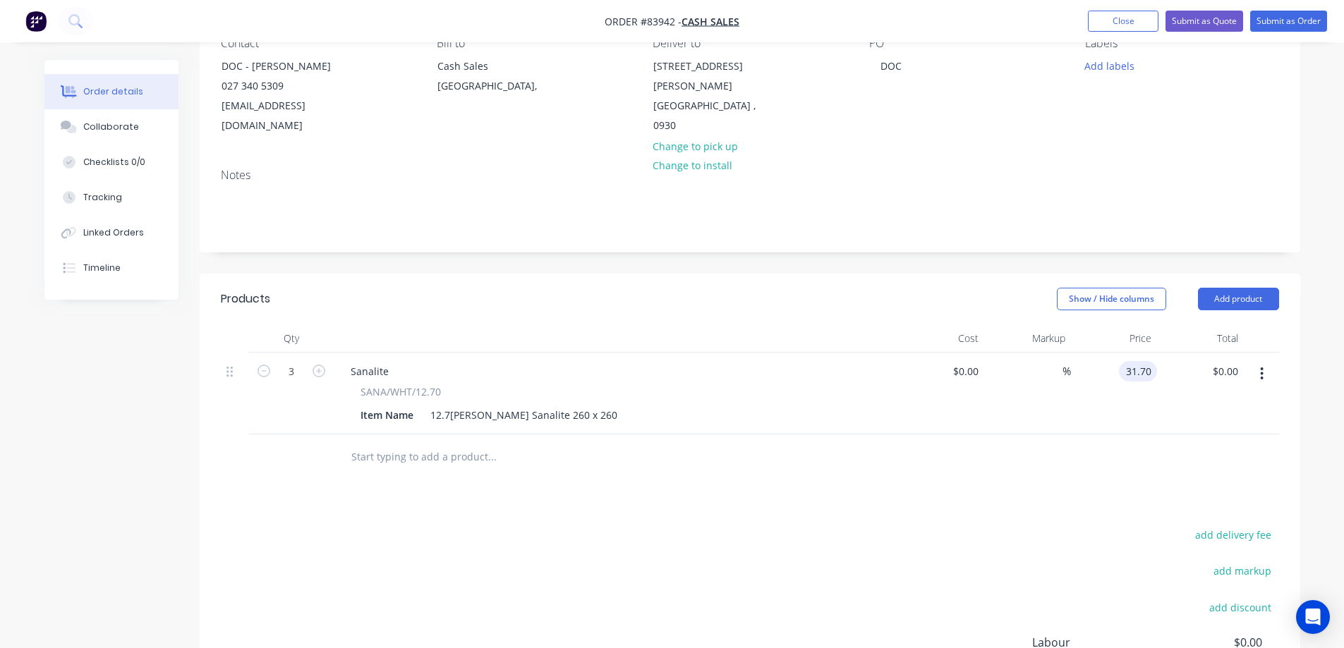
type input "$31.70"
type input "$95.10"
click at [1162, 442] on div at bounding box center [750, 458] width 1058 height 46
click at [1253, 525] on button "add delivery fee" at bounding box center [1233, 534] width 91 height 19
type input "12"
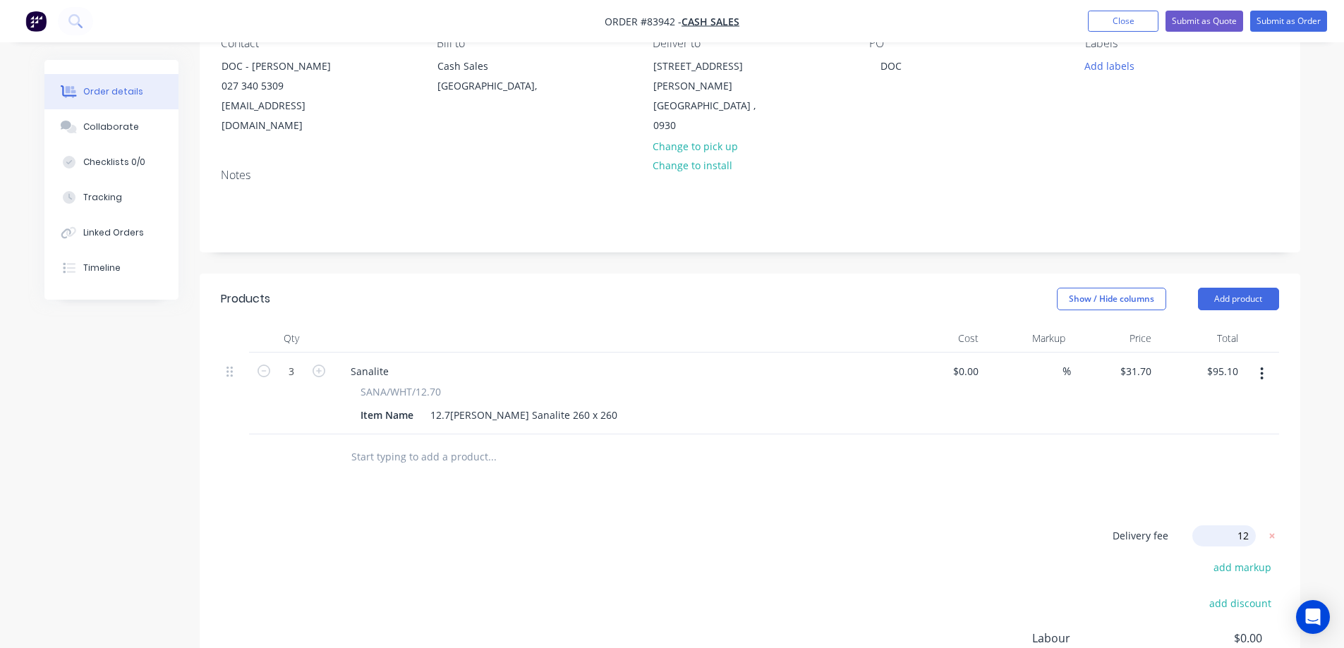
click at [1098, 493] on div "Products Show / Hide columns Add product Qty Cost Markup Price Total 3 Sanalite…" at bounding box center [750, 545] width 1100 height 542
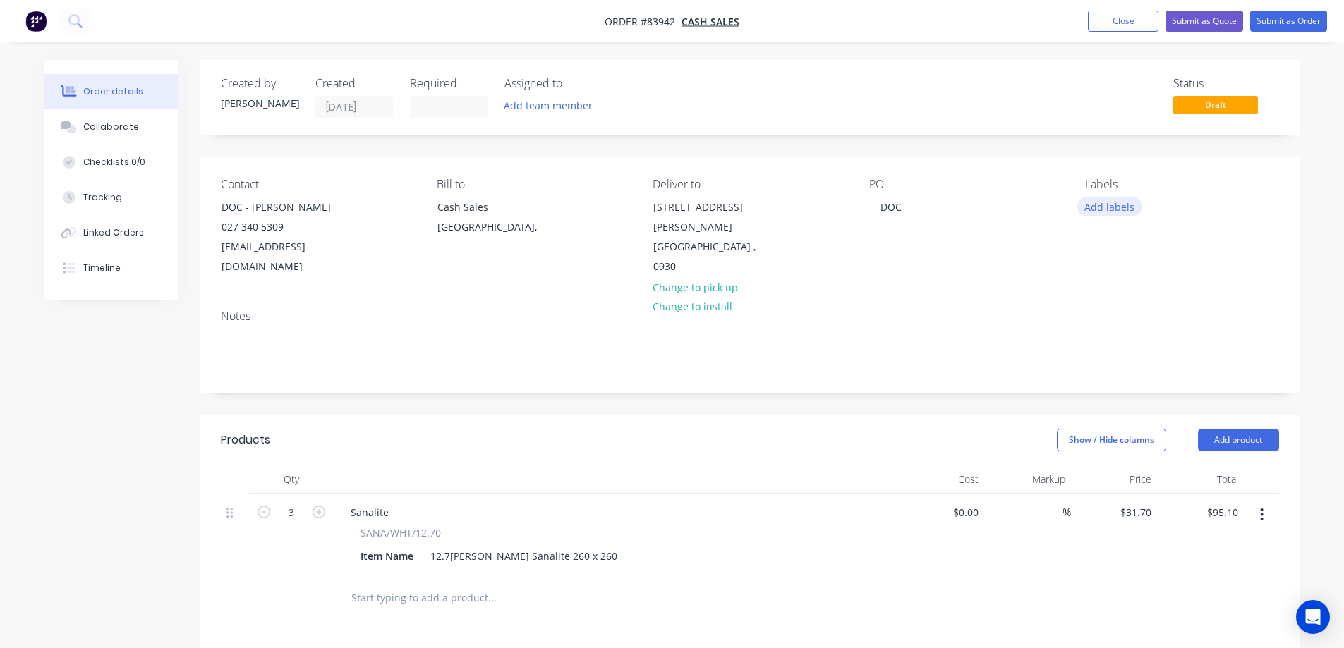
click at [1109, 214] on button "Add labels" at bounding box center [1109, 206] width 65 height 19
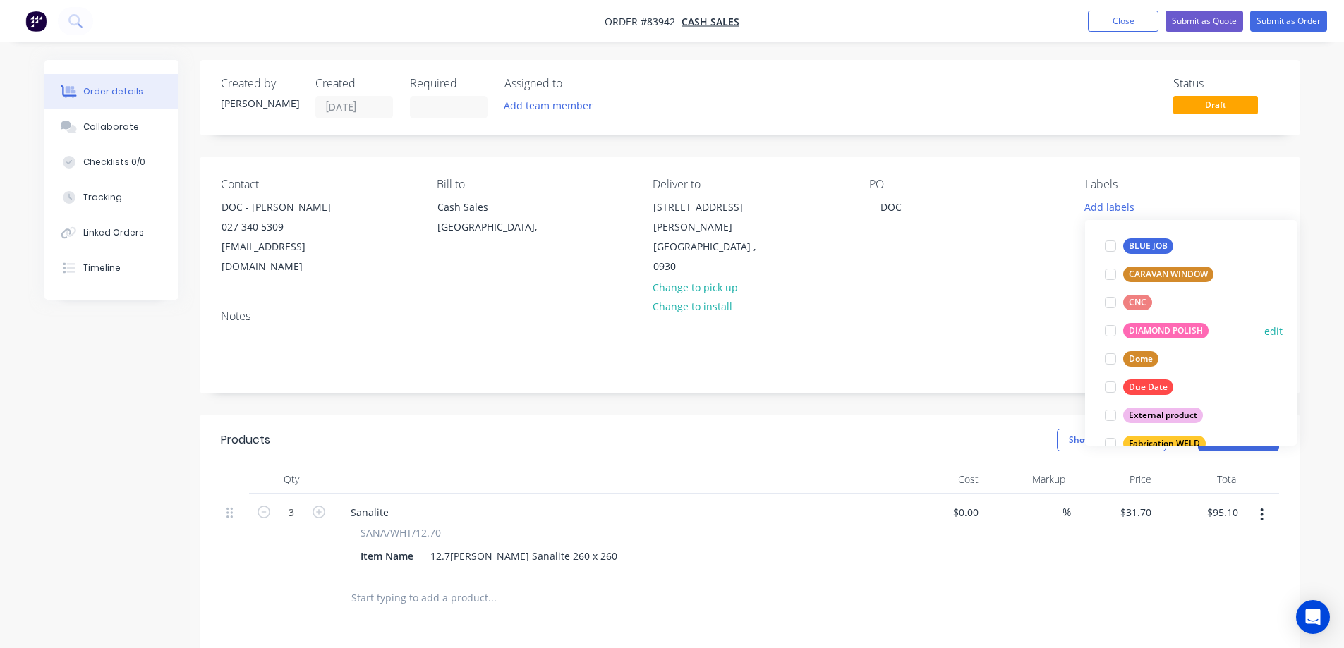
scroll to position [141, 0]
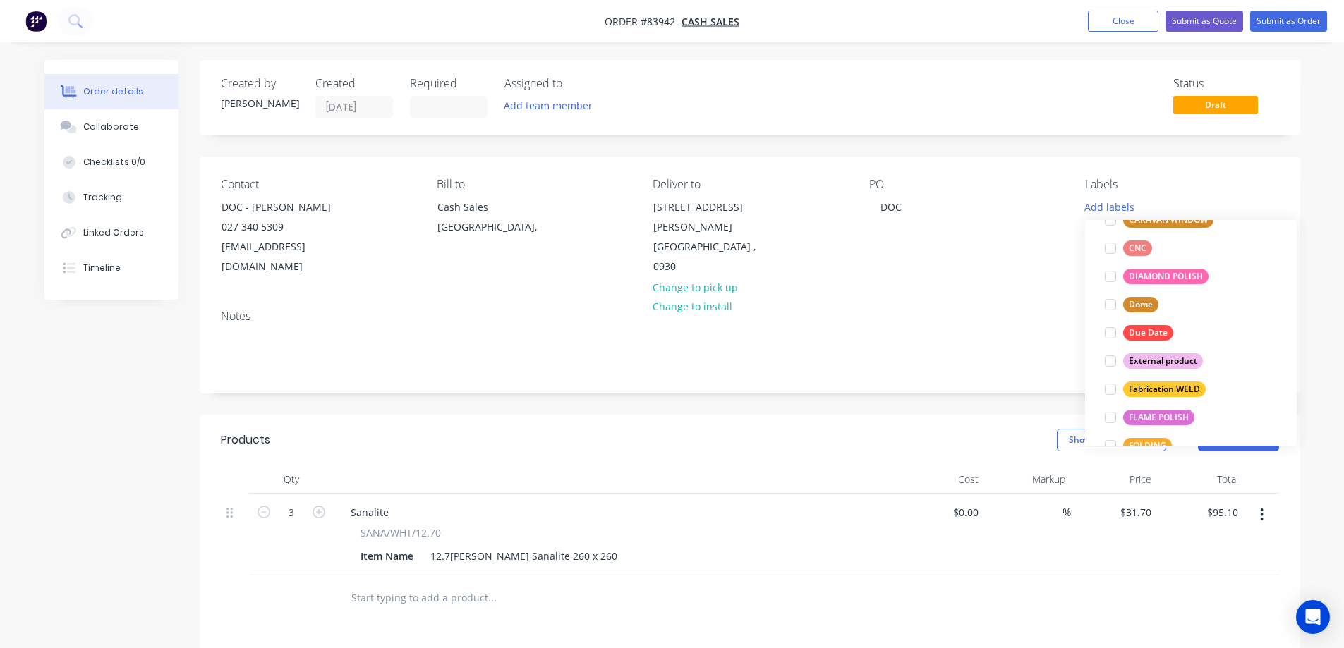
drag, startPoint x: 1167, startPoint y: 363, endPoint x: 1221, endPoint y: 253, distance: 122.4
click at [1167, 362] on div "External product" at bounding box center [1163, 361] width 80 height 16
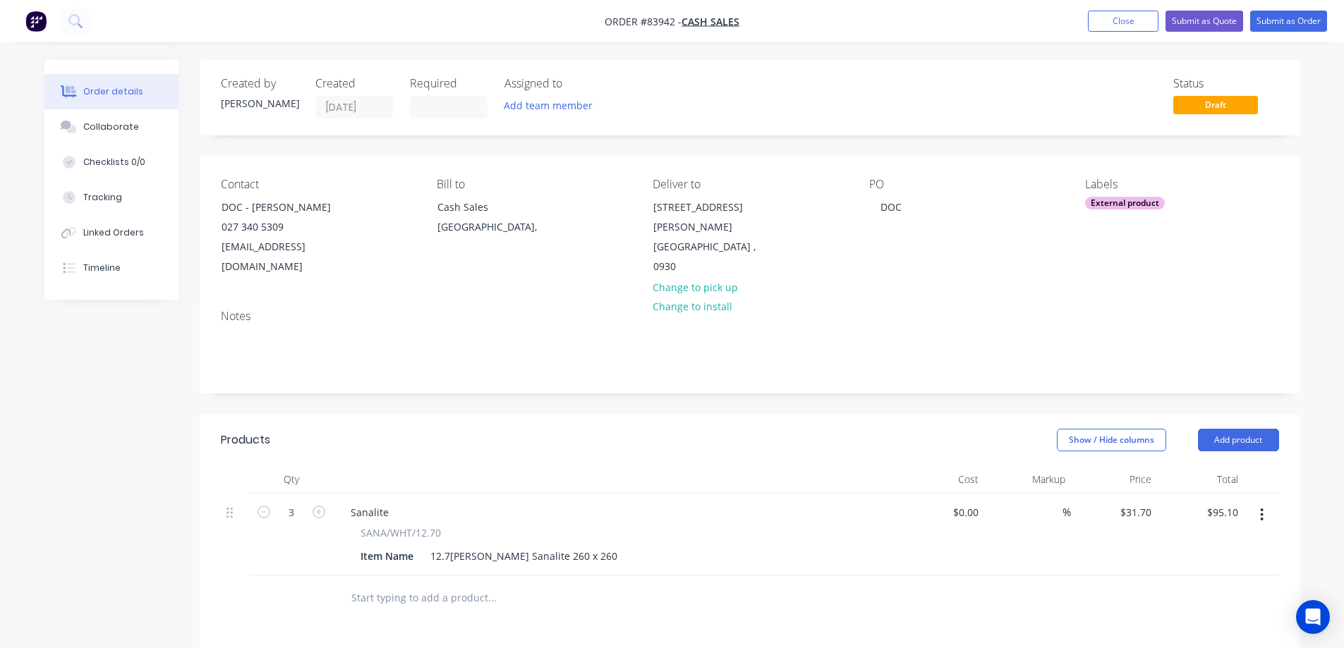
click at [1320, 6] on nav "Order #83942 - Cash Sales Add product Close Submit as Quote Submit as Order" at bounding box center [672, 21] width 1344 height 42
click at [1316, 18] on button "Submit as Order" at bounding box center [1288, 21] width 77 height 21
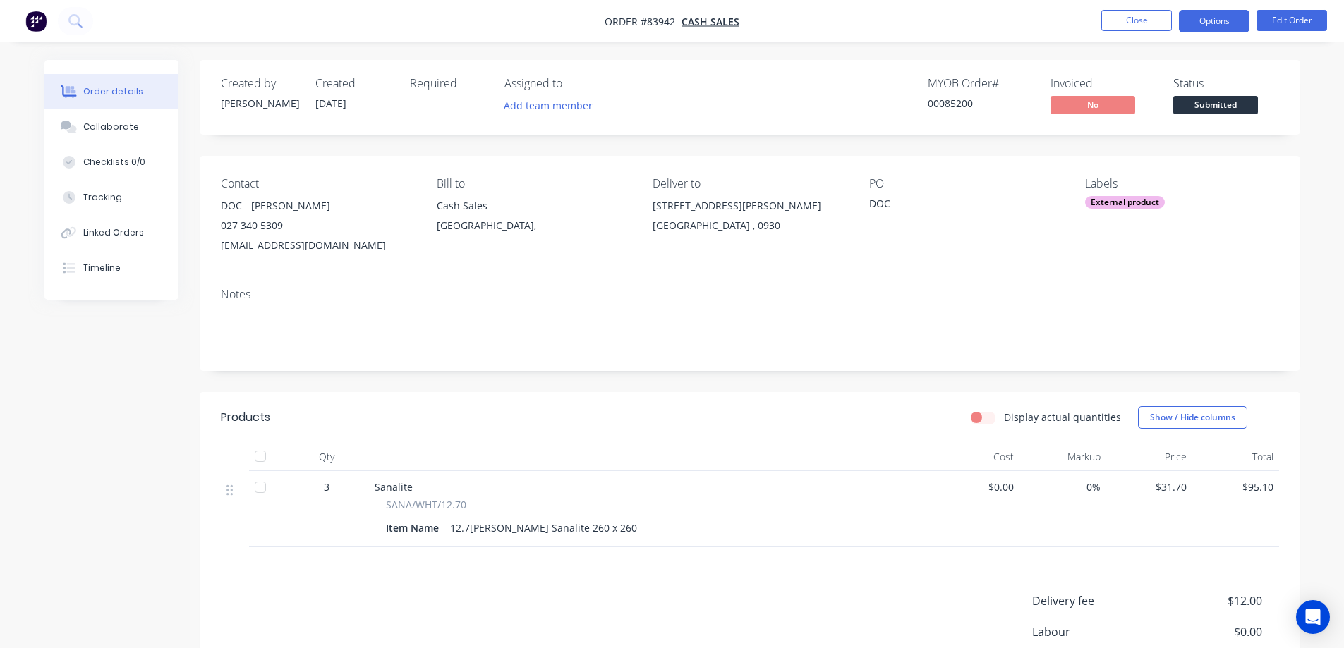
click at [1215, 29] on button "Options" at bounding box center [1214, 21] width 71 height 23
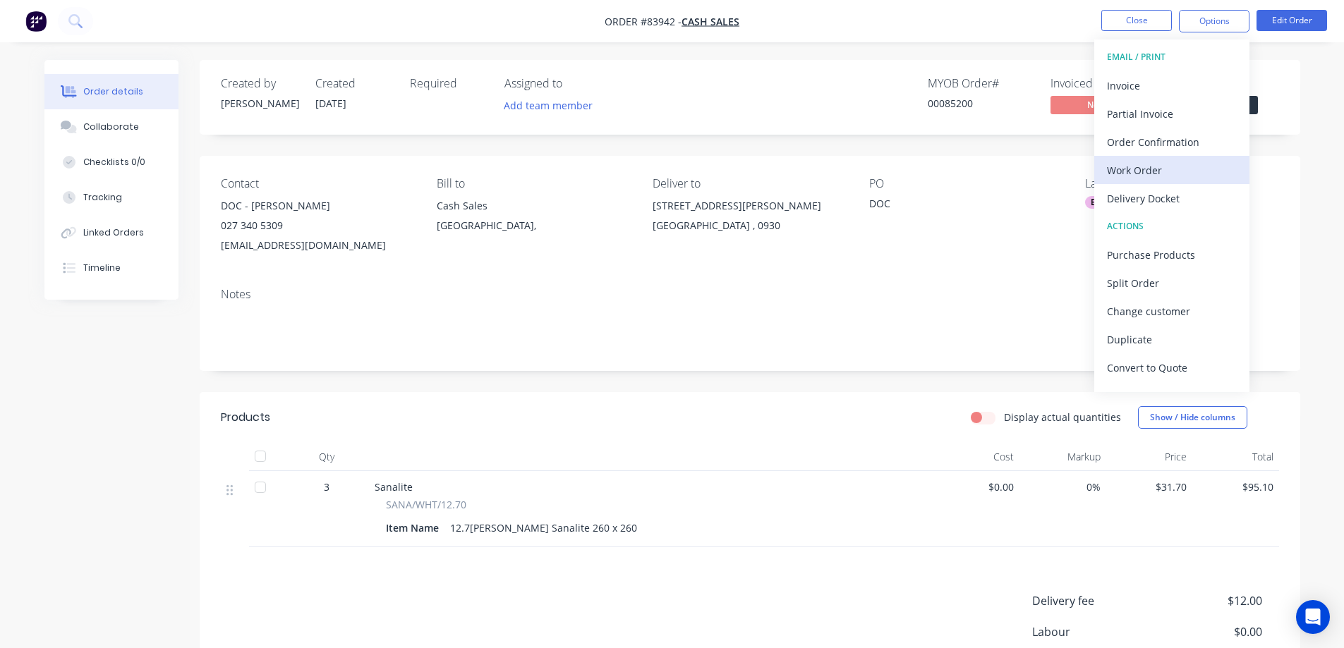
click at [1202, 162] on div "Work Order" at bounding box center [1172, 170] width 130 height 20
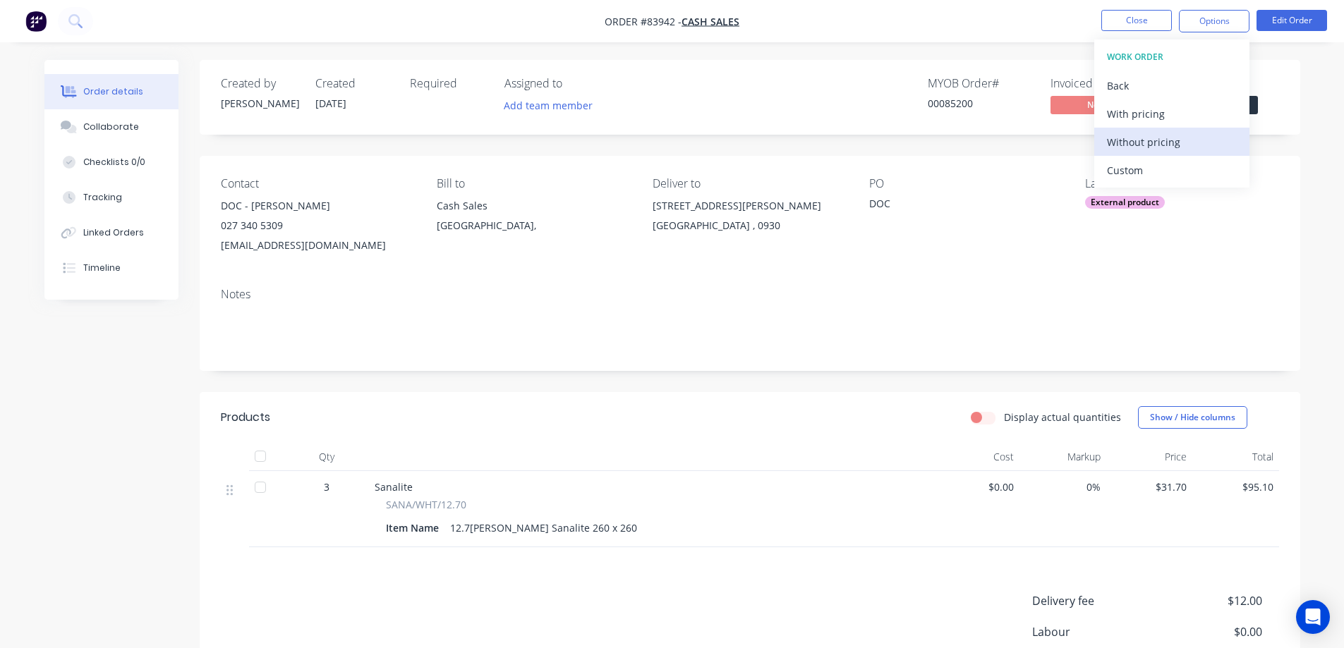
click at [1189, 142] on div "Without pricing" at bounding box center [1172, 142] width 130 height 20
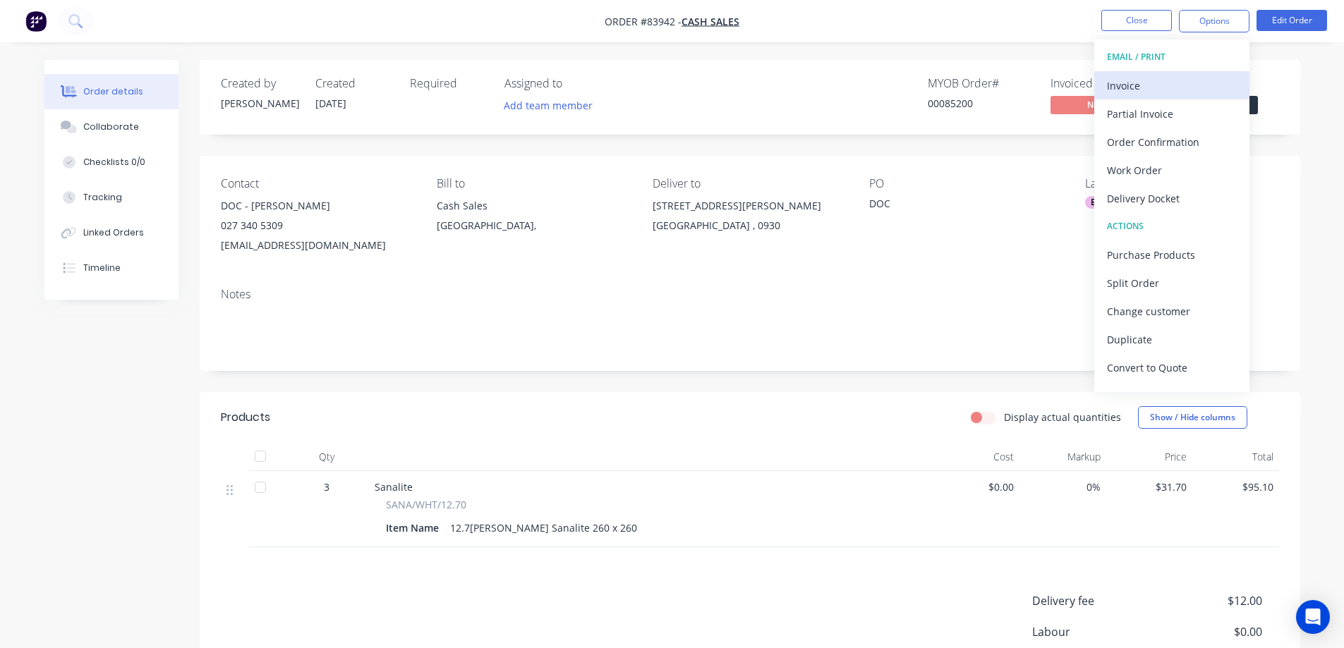
click at [1178, 84] on div "Invoice" at bounding box center [1172, 85] width 130 height 20
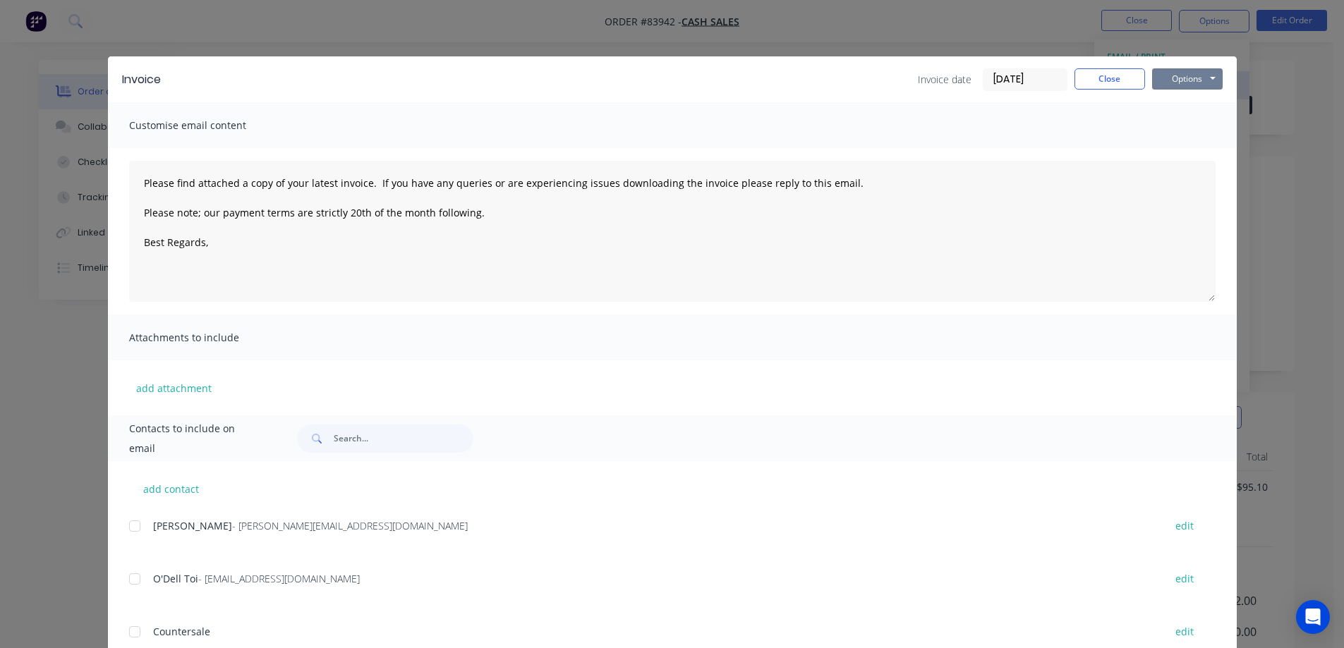
click at [1184, 83] on button "Options" at bounding box center [1187, 78] width 71 height 21
click at [1185, 108] on button "Preview" at bounding box center [1197, 103] width 90 height 23
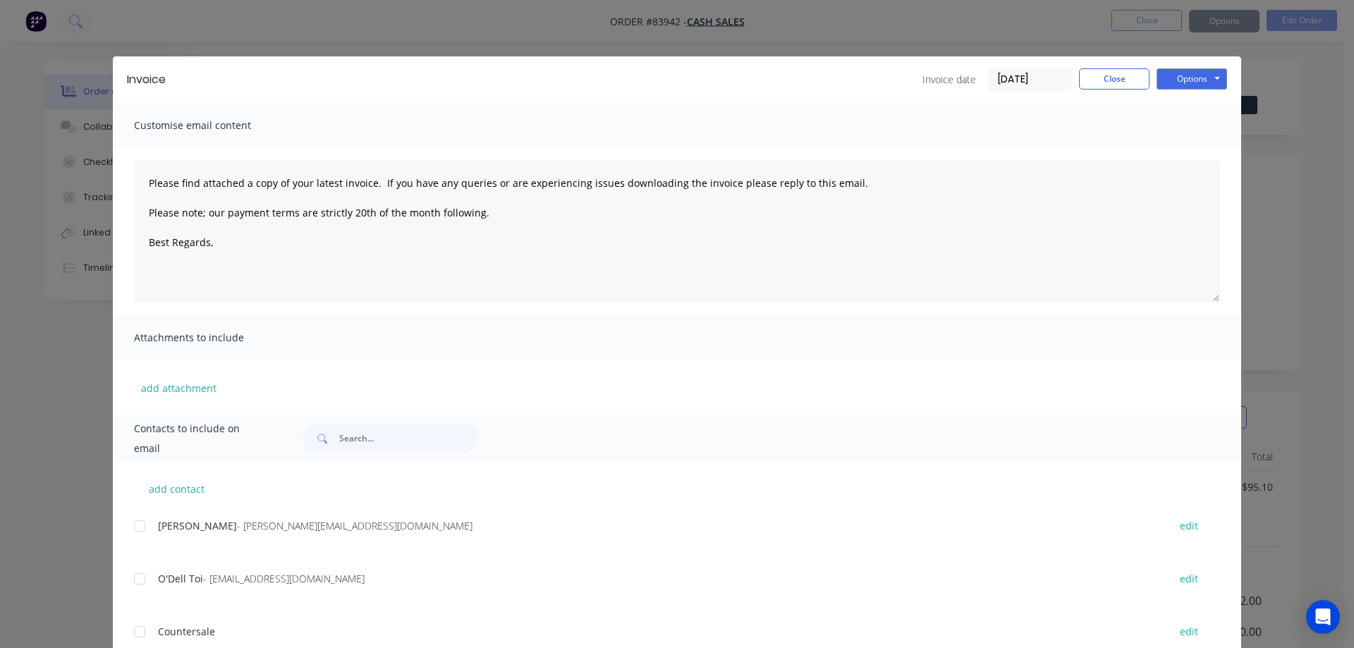
type textarea "Please find attached a copy of your latest invoice. If you have any queries or …"
